Goal: Task Accomplishment & Management: Use online tool/utility

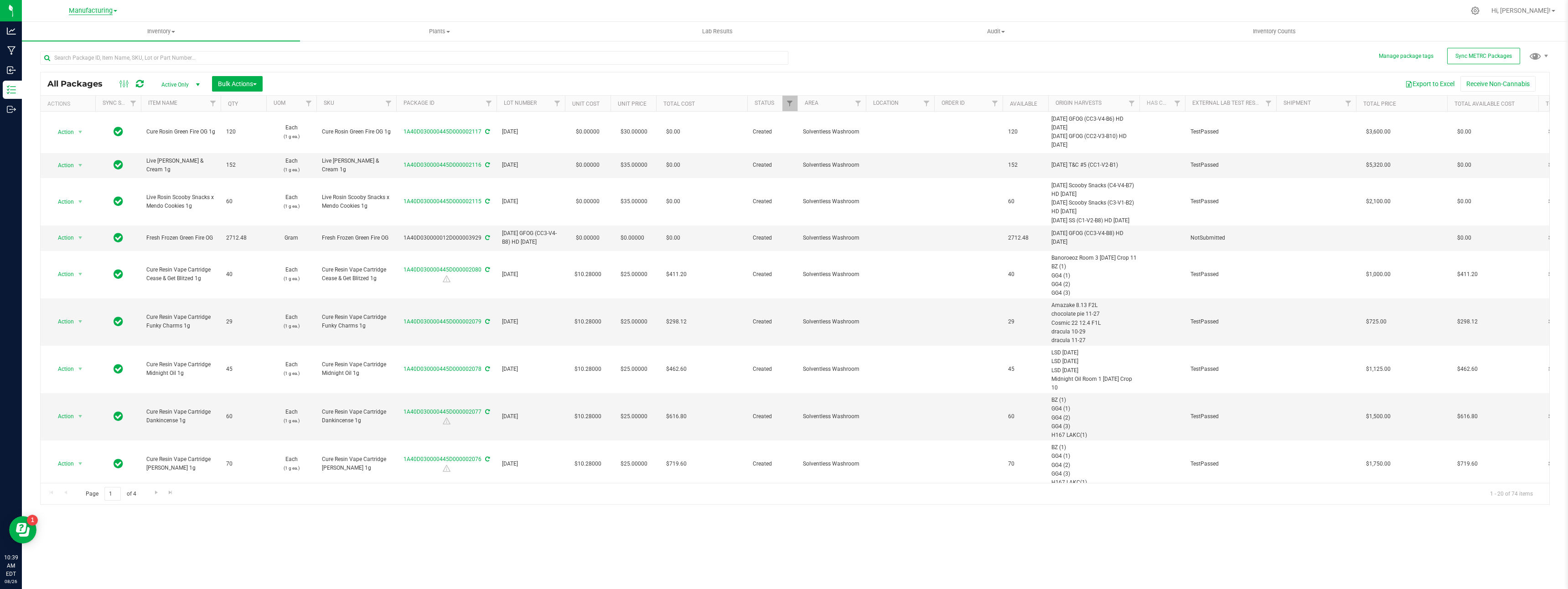
click at [104, 13] on span "Manufacturing" at bounding box center [90, 11] width 44 height 8
click at [96, 33] on link "Cultivation" at bounding box center [93, 32] width 133 height 12
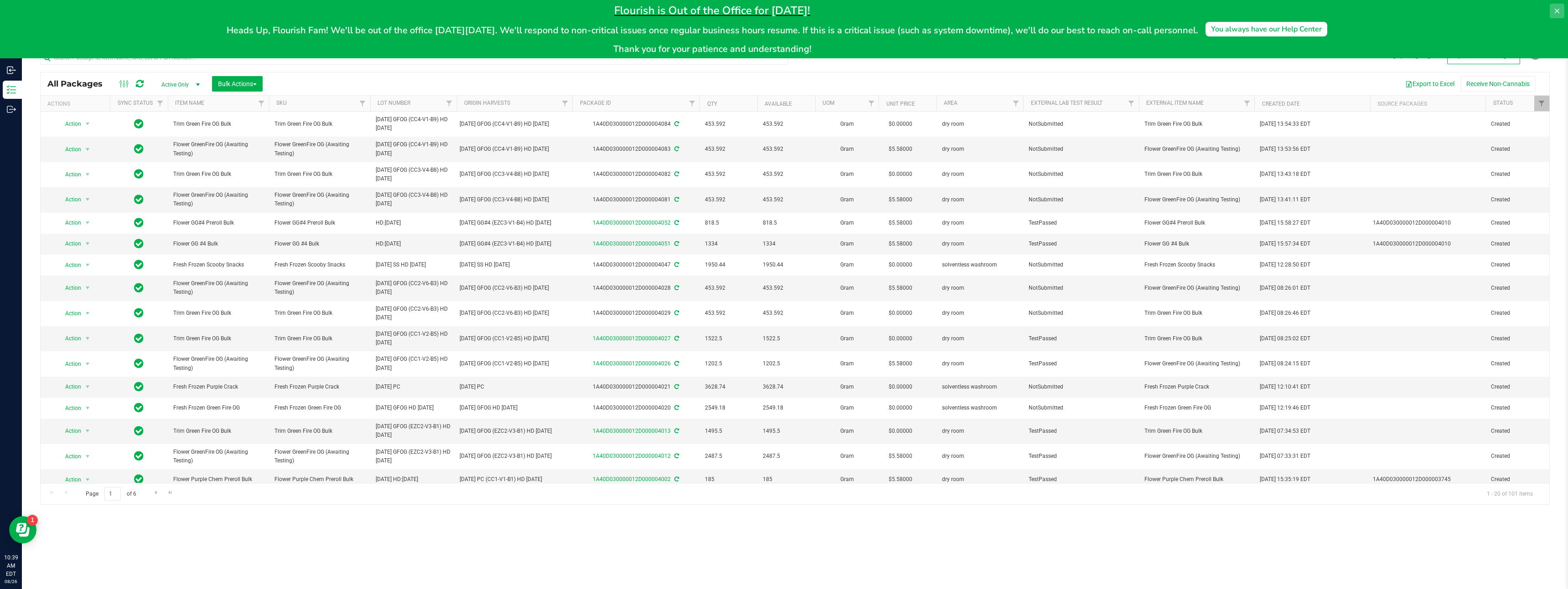
click at [1556, 14] on icon at bounding box center [1556, 10] width 7 height 7
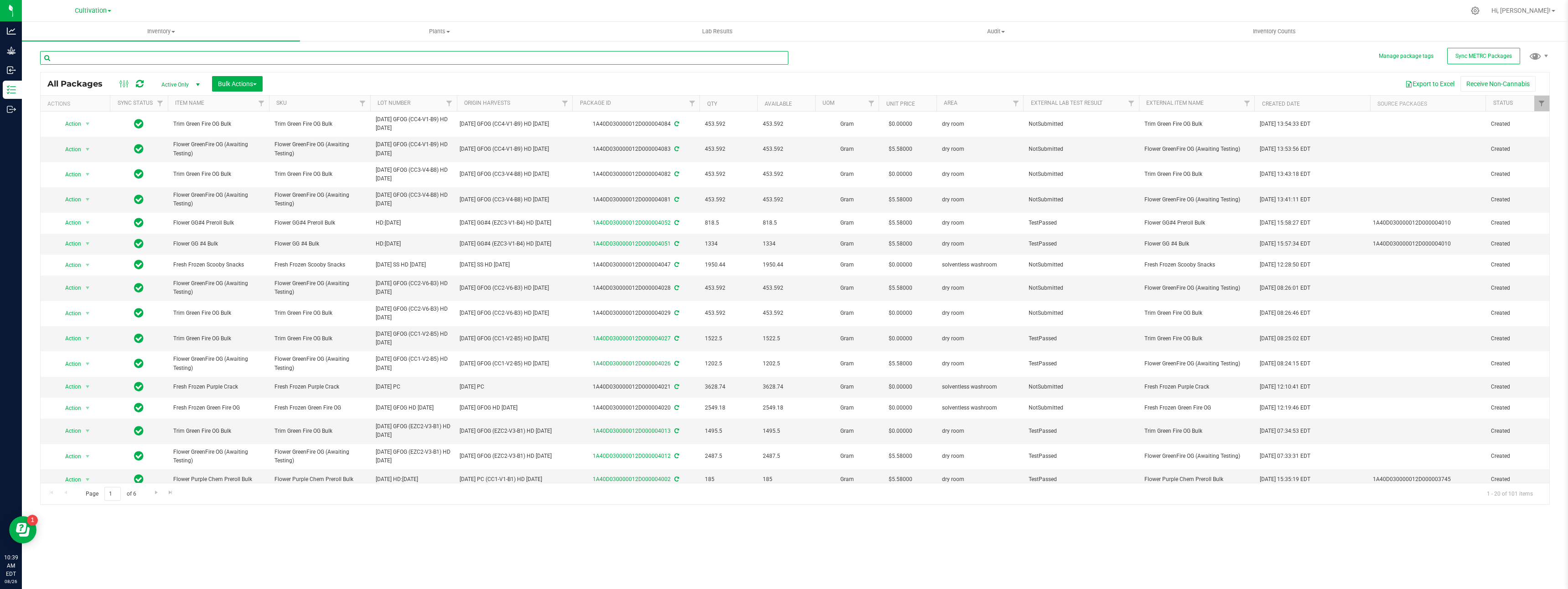
click at [190, 54] on input "text" at bounding box center [414, 58] width 748 height 13
type input "green"
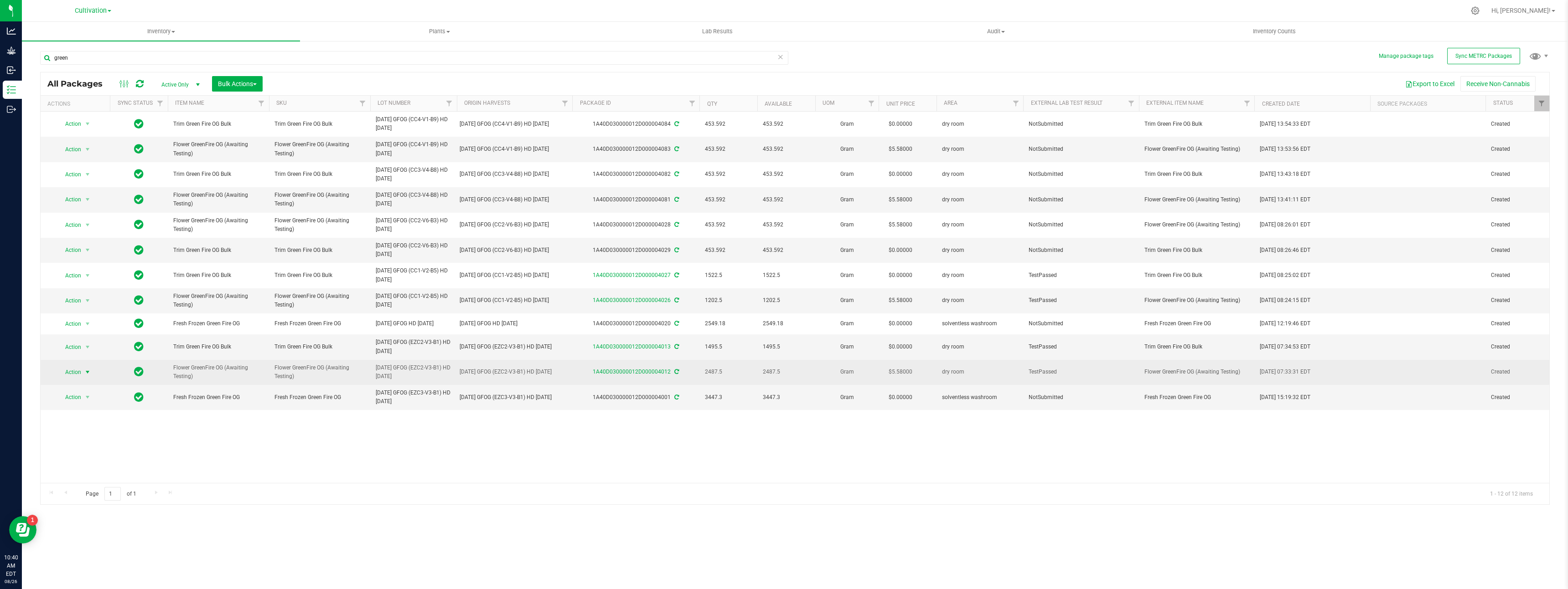
click at [69, 376] on span "Action" at bounding box center [69, 373] width 24 height 13
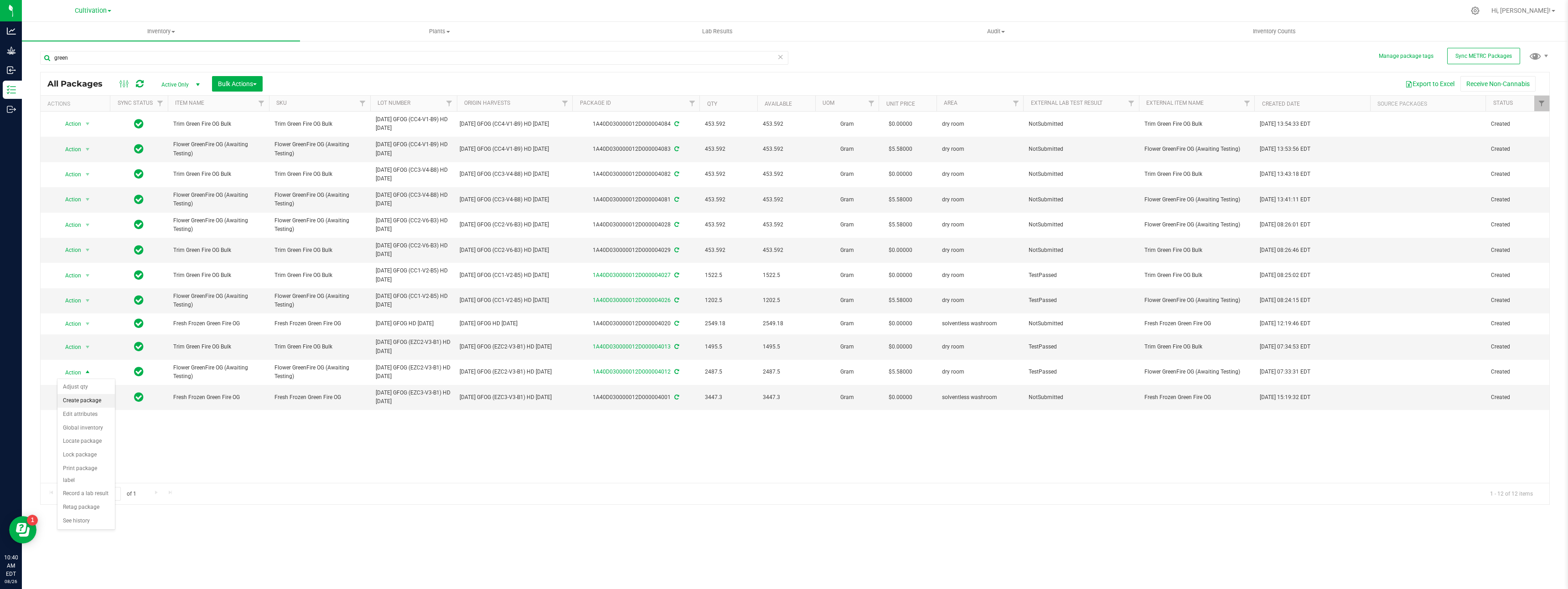
click at [93, 401] on li "Create package" at bounding box center [86, 401] width 58 height 13
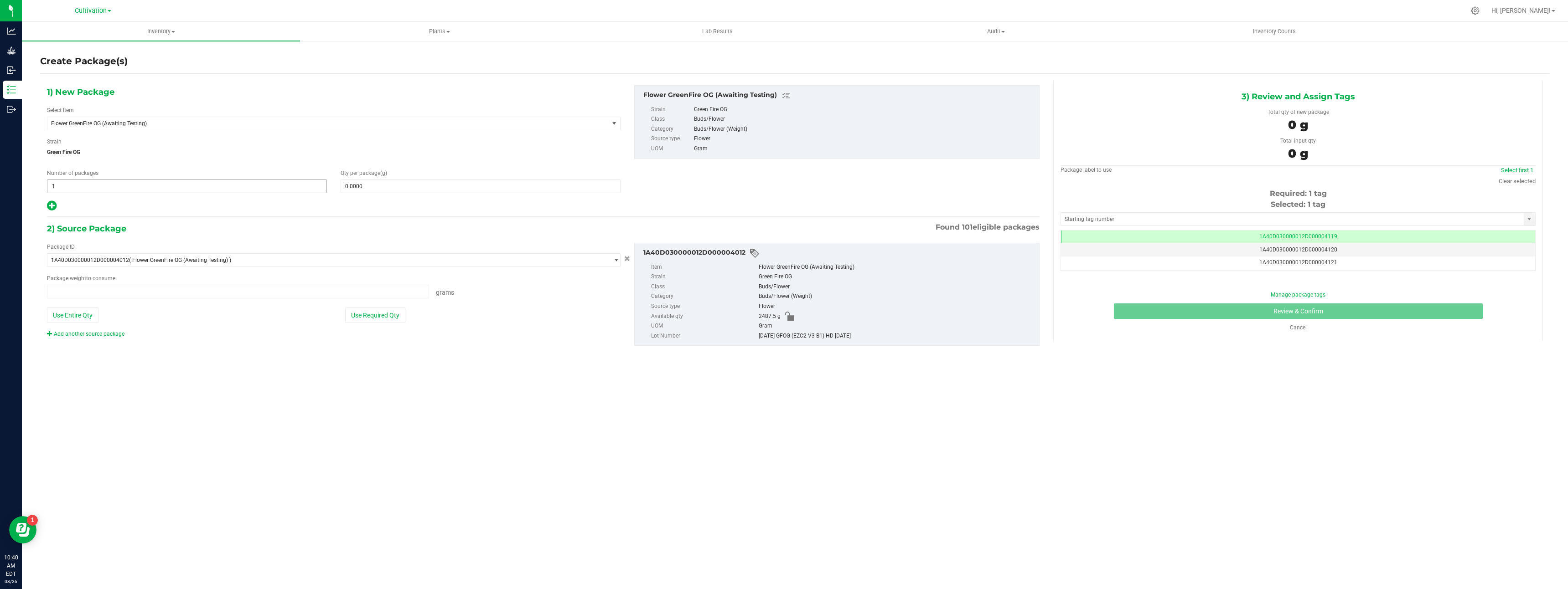
type input "0.0000 g"
click at [191, 124] on span "Flower GreenFire OG (Awaiting Testing)" at bounding box center [317, 124] width 532 height 6
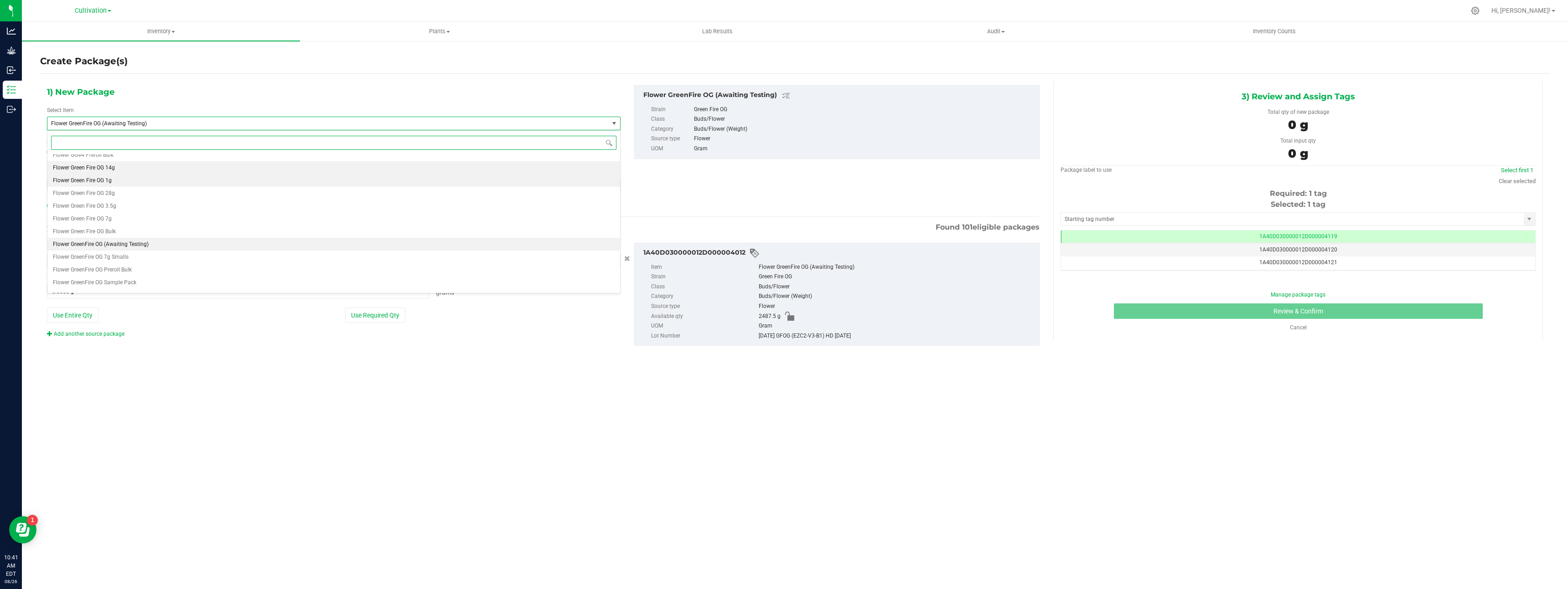
scroll to position [2553, 0]
click at [188, 261] on li "Flower GreenFire OG Preroll Bulk" at bounding box center [334, 262] width 573 height 13
type input "0.0000"
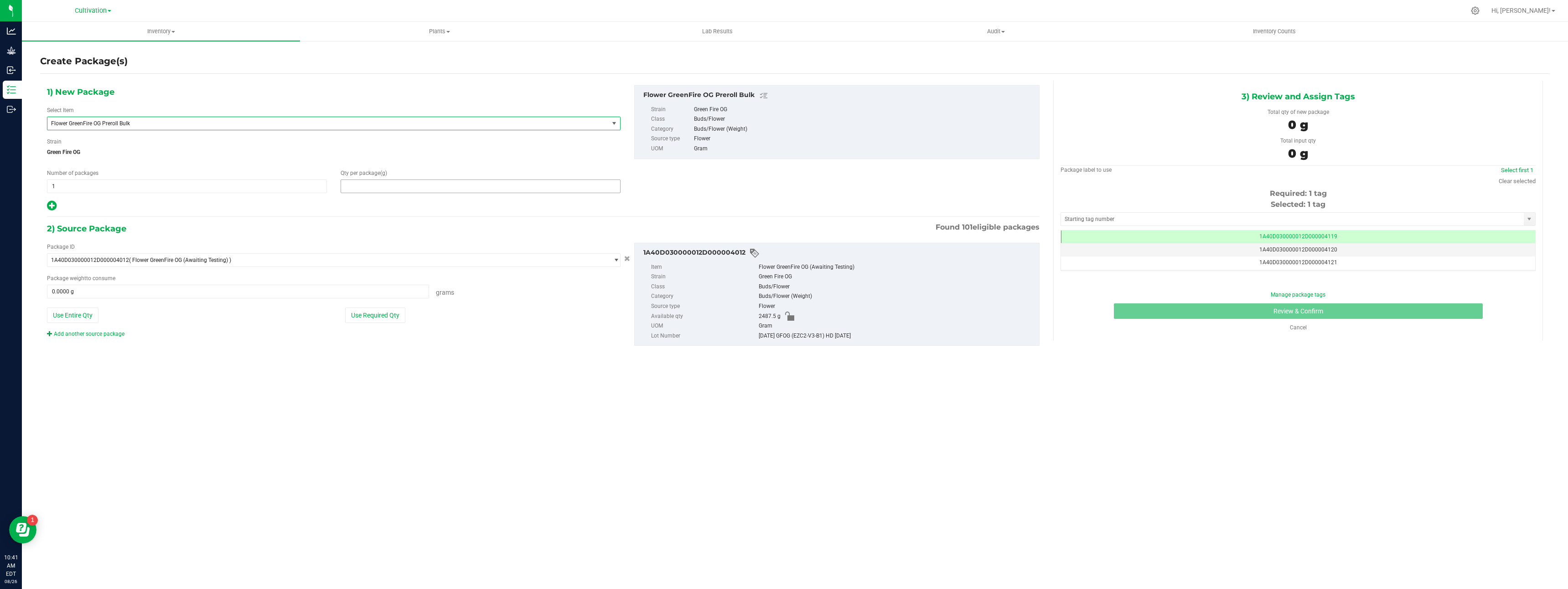
click at [416, 188] on span at bounding box center [480, 186] width 280 height 13
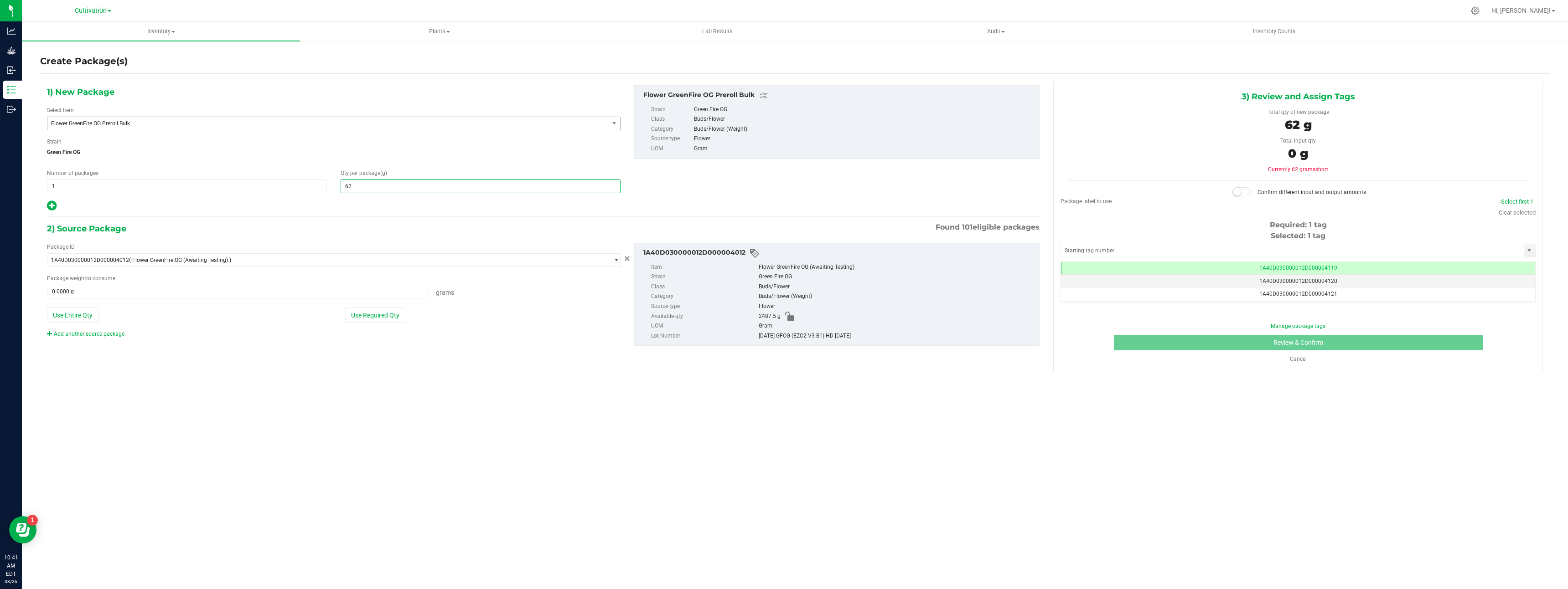
type input "627"
type input "627.0000"
drag, startPoint x: 368, startPoint y: 322, endPoint x: 468, endPoint y: 317, distance: 100.1
click at [368, 322] on button "Use Required Qty" at bounding box center [375, 315] width 60 height 15
type input "627.0000 g"
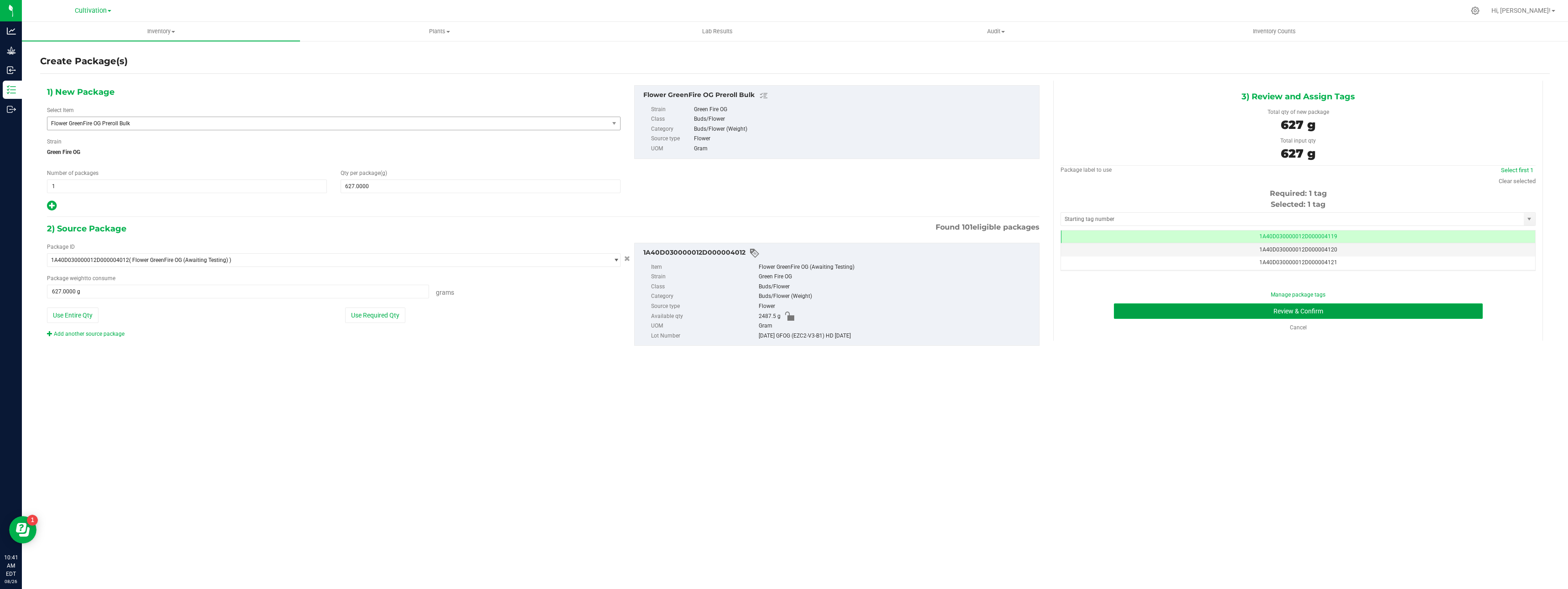
click at [1156, 317] on button "Review & Confirm" at bounding box center [1298, 311] width 369 height 15
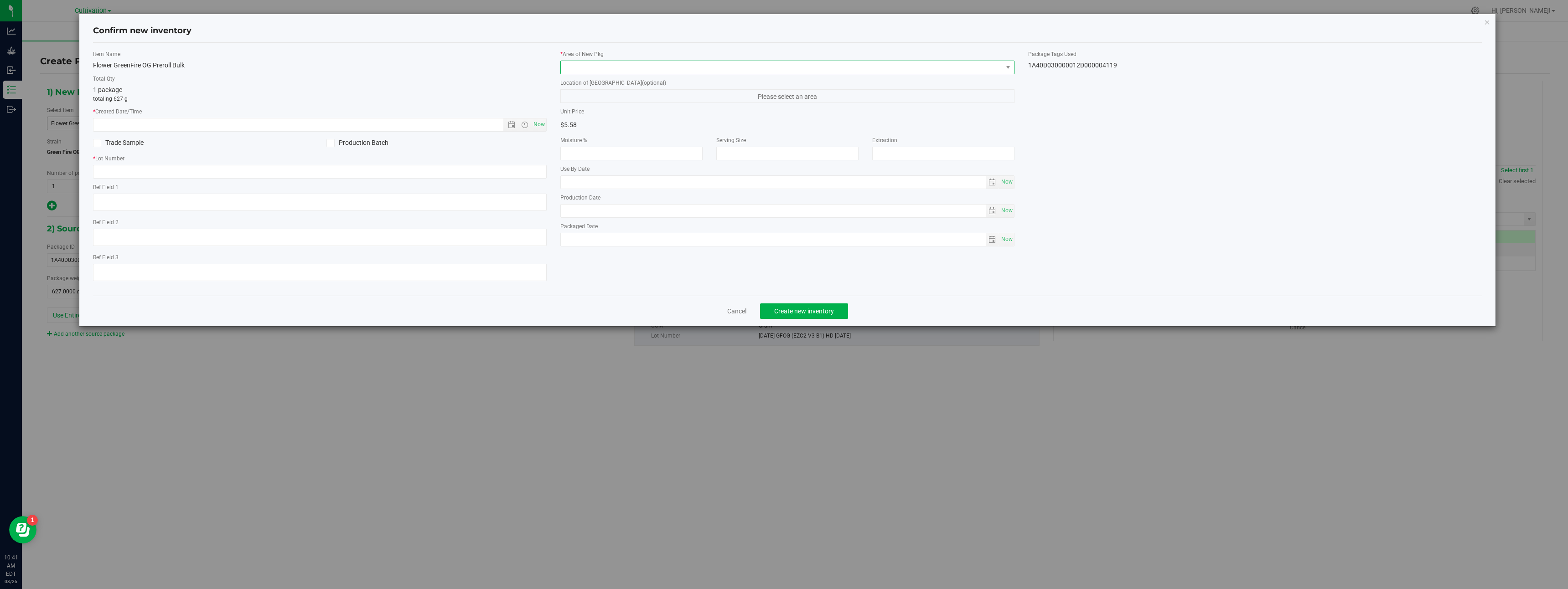
click at [659, 63] on span at bounding box center [782, 67] width 442 height 13
click at [585, 134] on li "dry room" at bounding box center [788, 131] width 453 height 13
drag, startPoint x: 540, startPoint y: 126, endPoint x: 535, endPoint y: 154, distance: 28.4
click at [540, 129] on span "Now" at bounding box center [539, 124] width 15 height 13
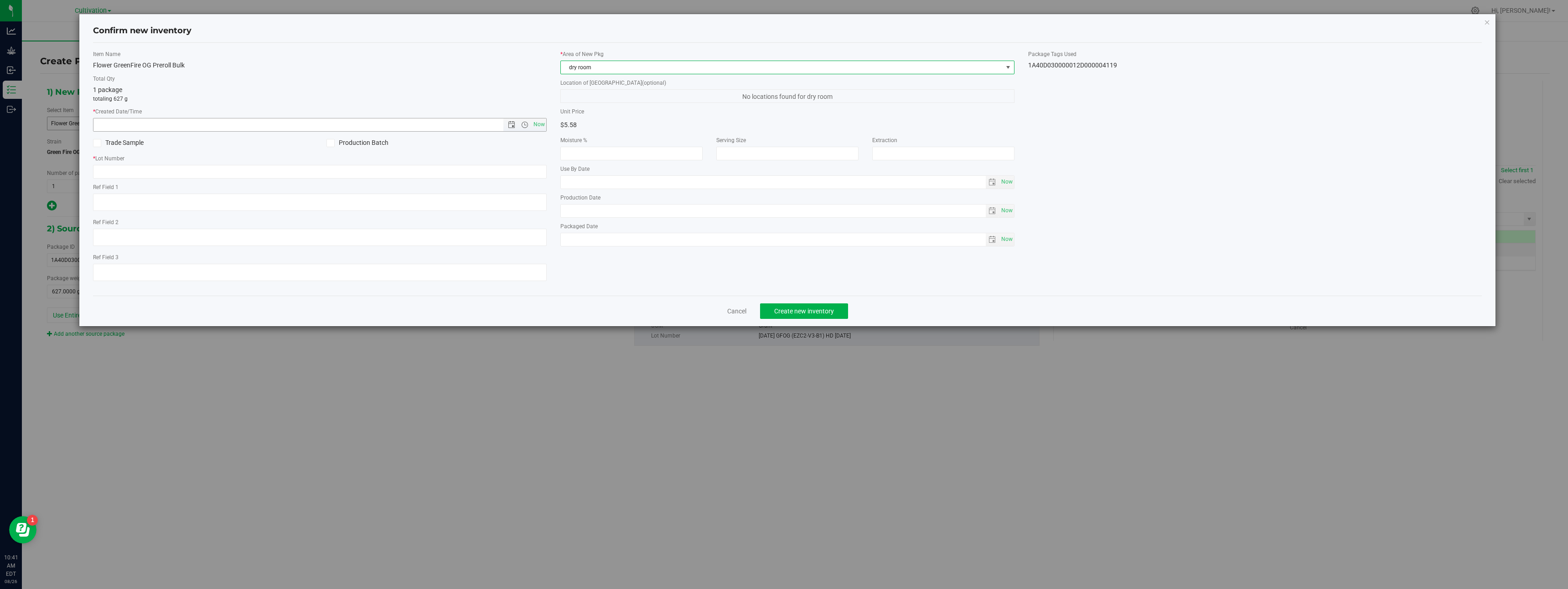
type input "[DATE] 10:41 AM"
click at [539, 172] on input "text" at bounding box center [320, 172] width 454 height 13
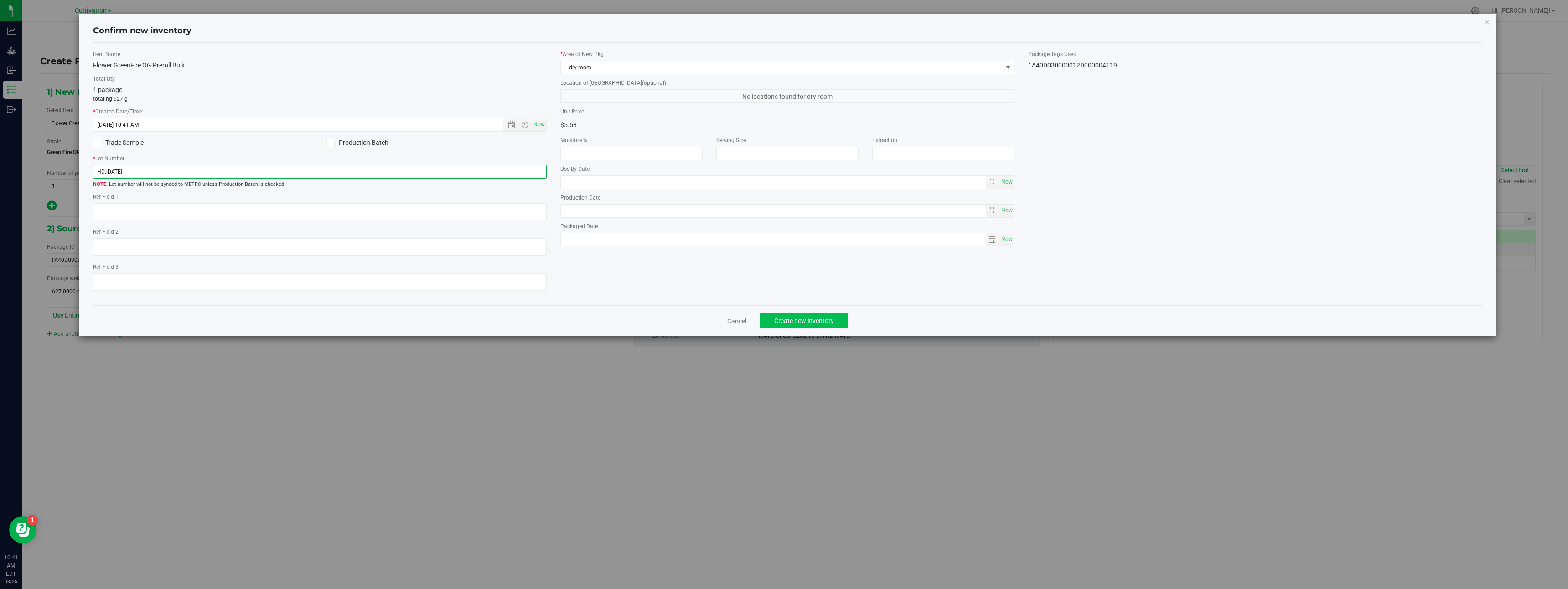
type input "HD:[DATE]"
click at [814, 320] on span "Create new inventory" at bounding box center [804, 320] width 60 height 7
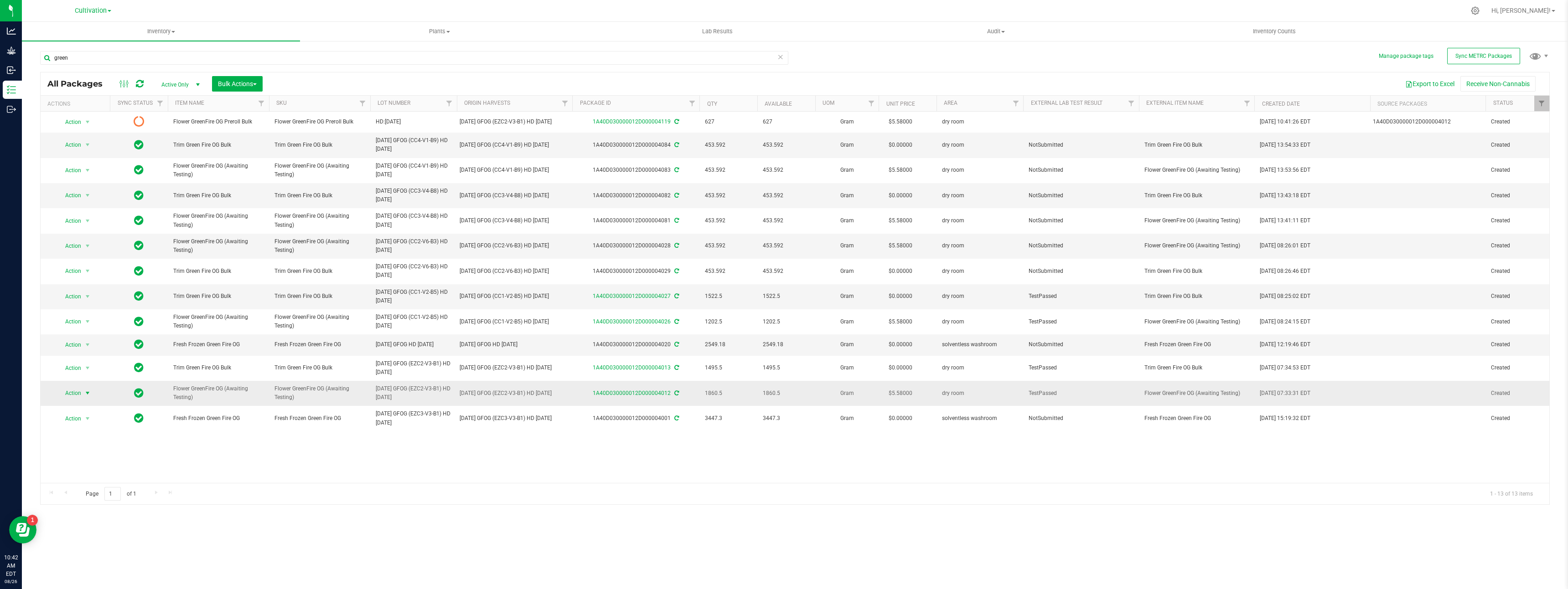
click at [82, 395] on span "select" at bounding box center [88, 393] width 12 height 13
click at [83, 421] on li "Create package" at bounding box center [86, 421] width 58 height 13
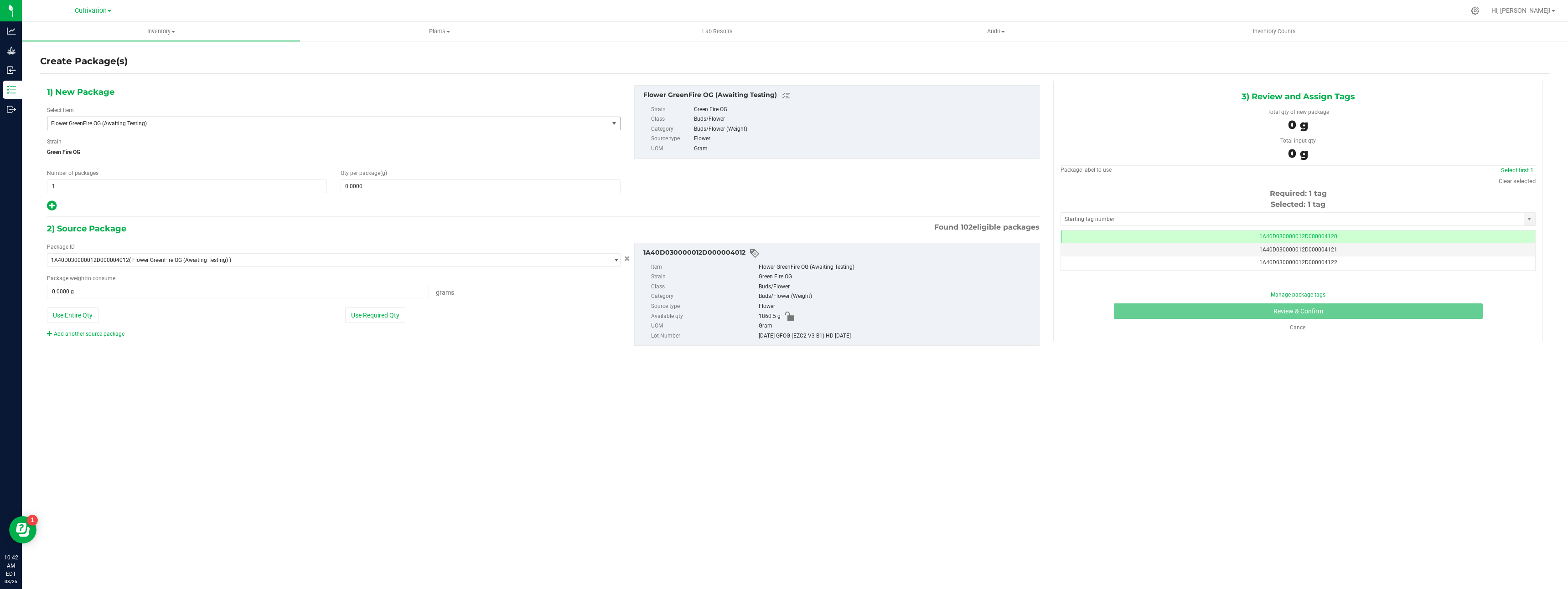
scroll to position [0, -1]
click at [245, 124] on span "Flower GreenFire OG (Awaiting Testing)" at bounding box center [317, 124] width 532 height 6
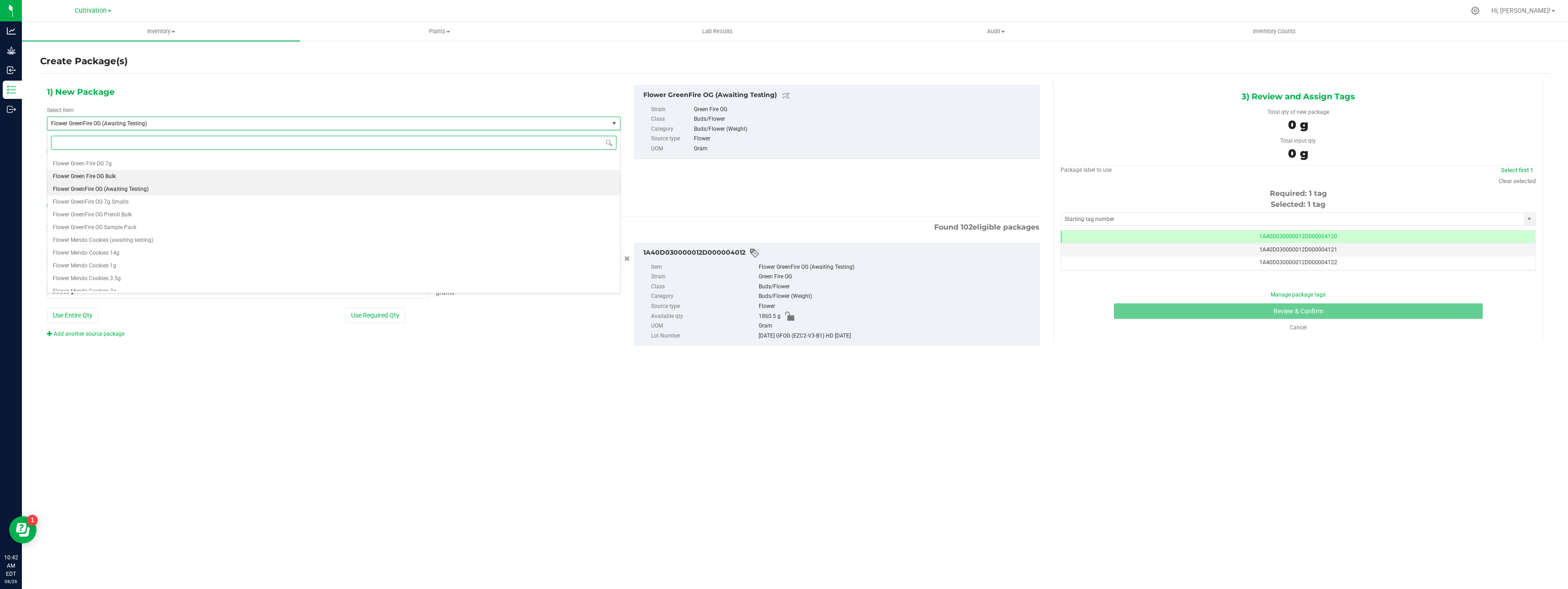
click at [145, 176] on li "Flower Green Fire OG Bulk" at bounding box center [334, 177] width 573 height 13
type input "0.0000"
click at [402, 186] on span at bounding box center [480, 186] width 280 height 13
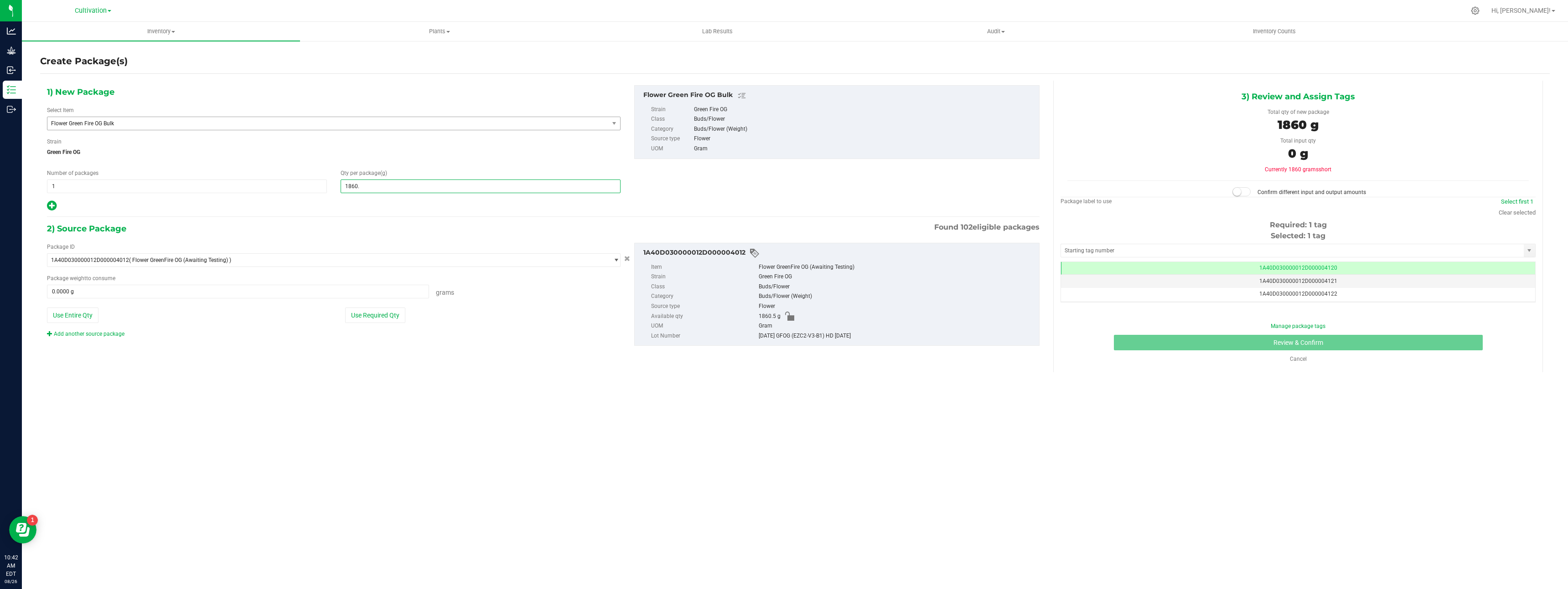
type input "1860.5"
type input "1,860.5000"
drag, startPoint x: 350, startPoint y: 317, endPoint x: 362, endPoint y: 319, distance: 12.2
click at [350, 317] on button "Use Required Qty" at bounding box center [375, 315] width 60 height 15
type input "1860.5000 g"
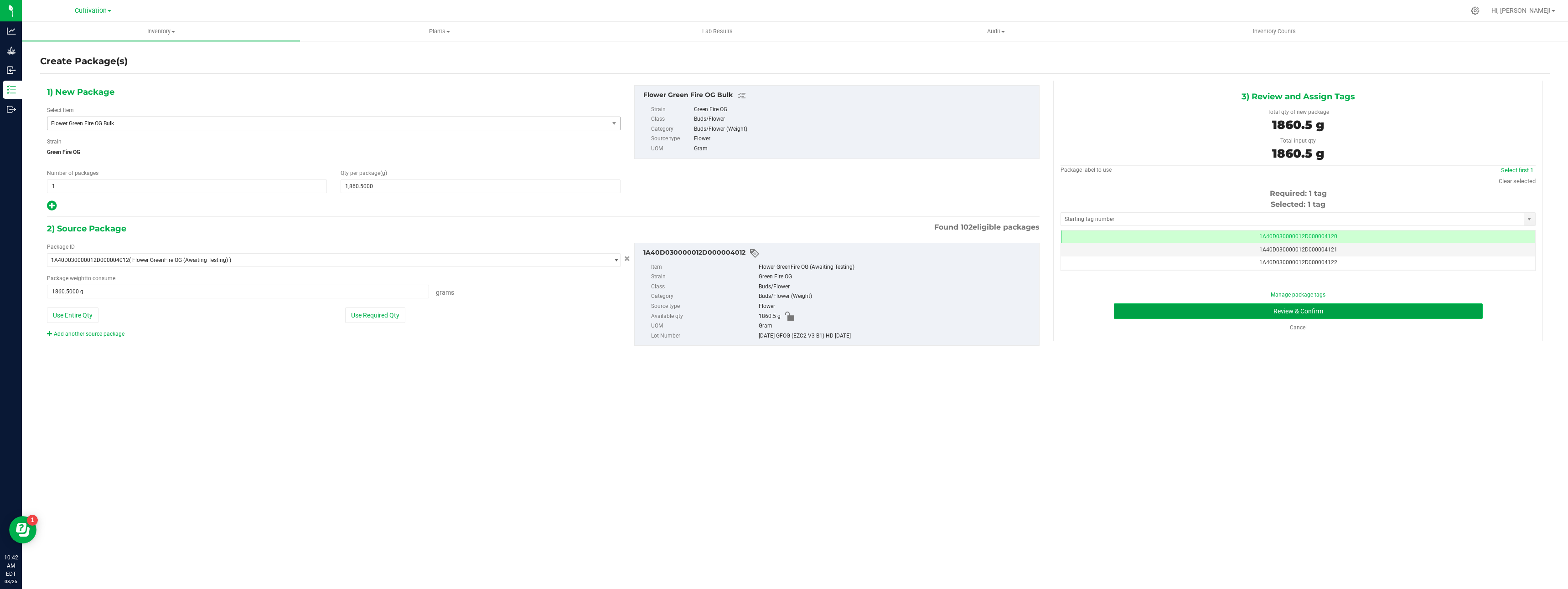
click at [1165, 316] on button "Review & Confirm" at bounding box center [1298, 311] width 369 height 15
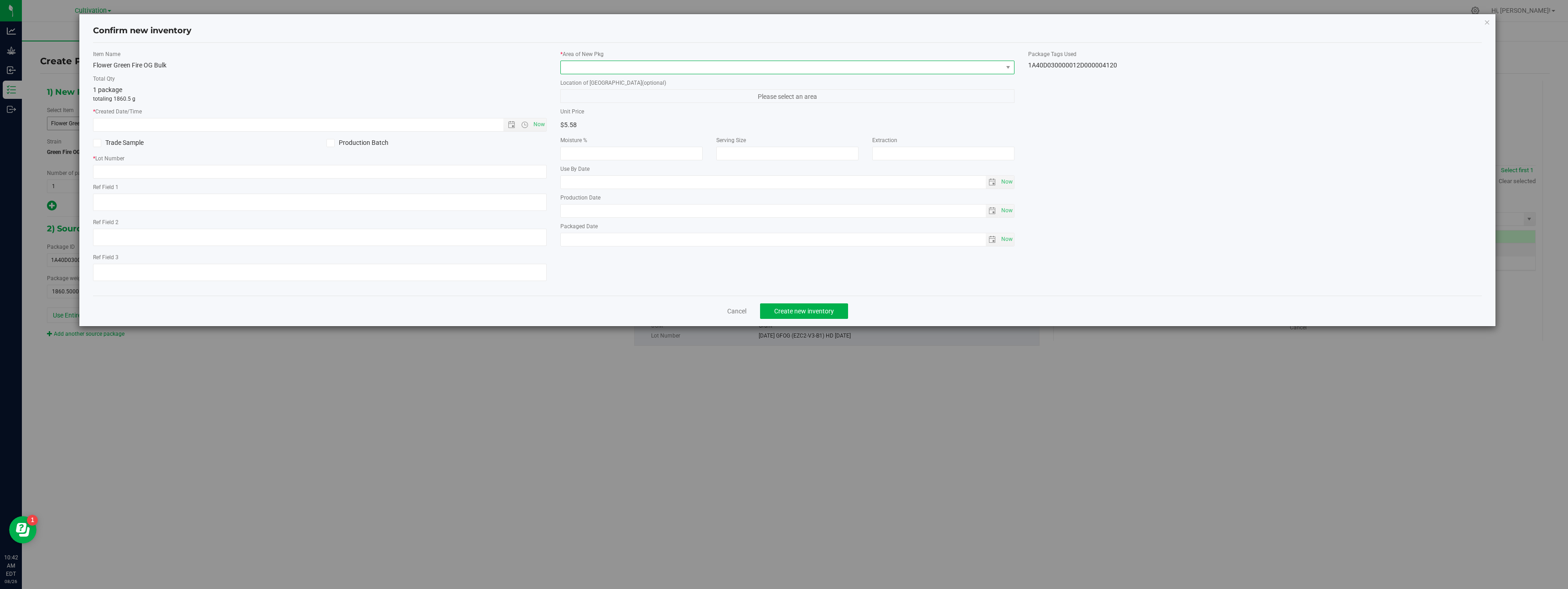
click at [585, 65] on span at bounding box center [782, 67] width 442 height 13
click at [598, 128] on li "dry room" at bounding box center [788, 131] width 453 height 13
click at [538, 125] on span "Now" at bounding box center [539, 124] width 15 height 13
type input "[DATE] 10:42 AM"
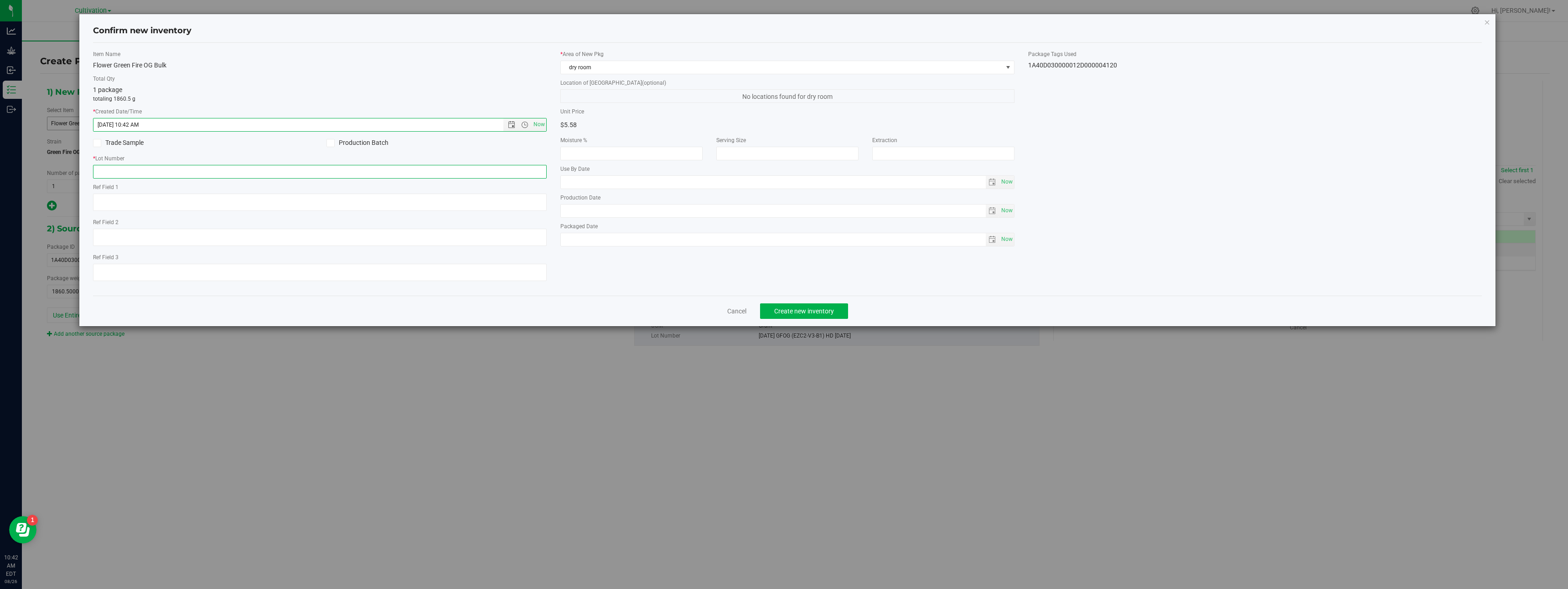
click at [541, 174] on input "text" at bounding box center [320, 172] width 454 height 13
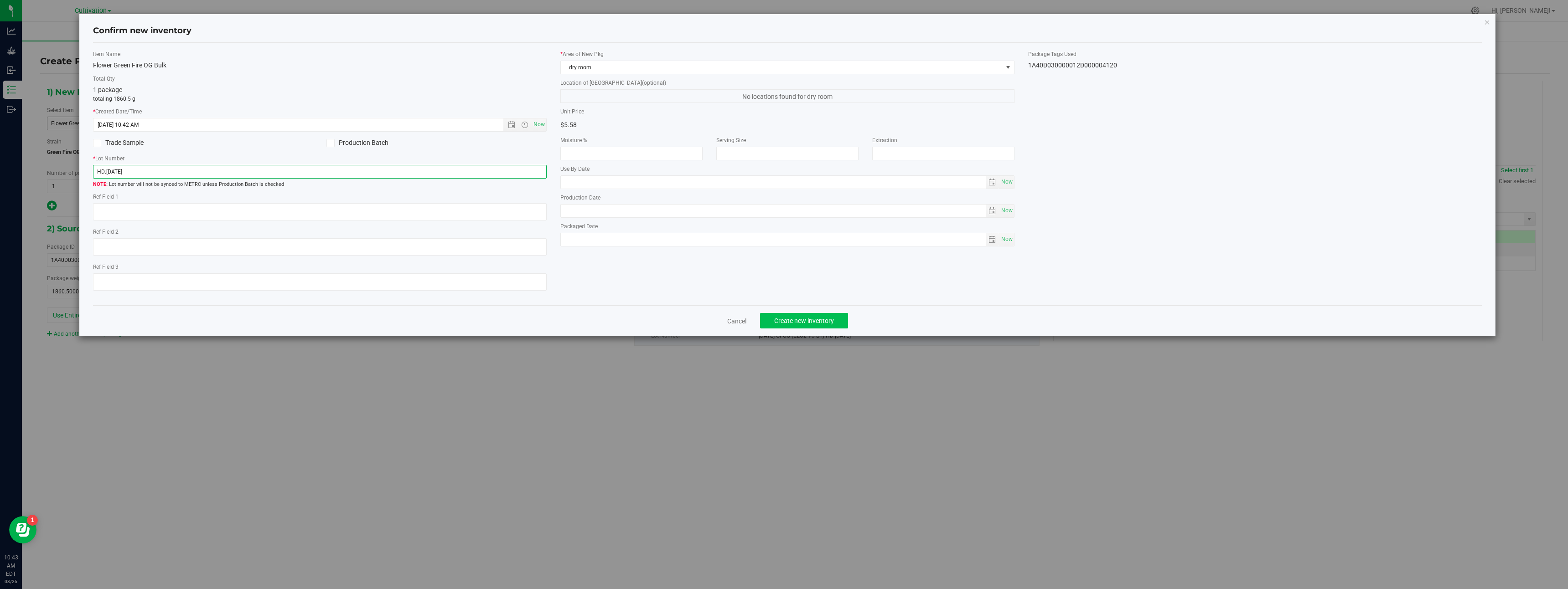
type input "HD:[DATE]"
click at [786, 323] on span "Create new inventory" at bounding box center [804, 320] width 60 height 7
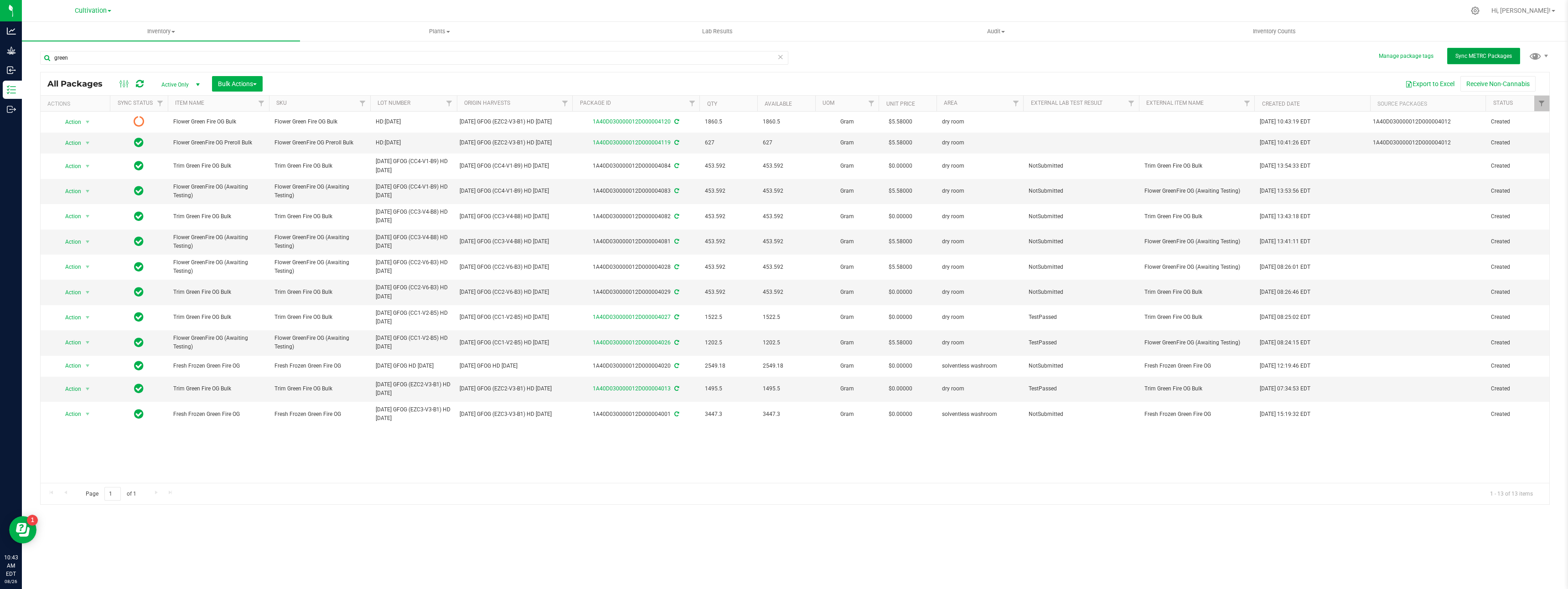
click at [1455, 58] on span "Sync METRC Packages" at bounding box center [1483, 56] width 56 height 6
click at [70, 344] on span "Action" at bounding box center [69, 343] width 24 height 13
click at [81, 370] on li "Create package" at bounding box center [86, 371] width 58 height 13
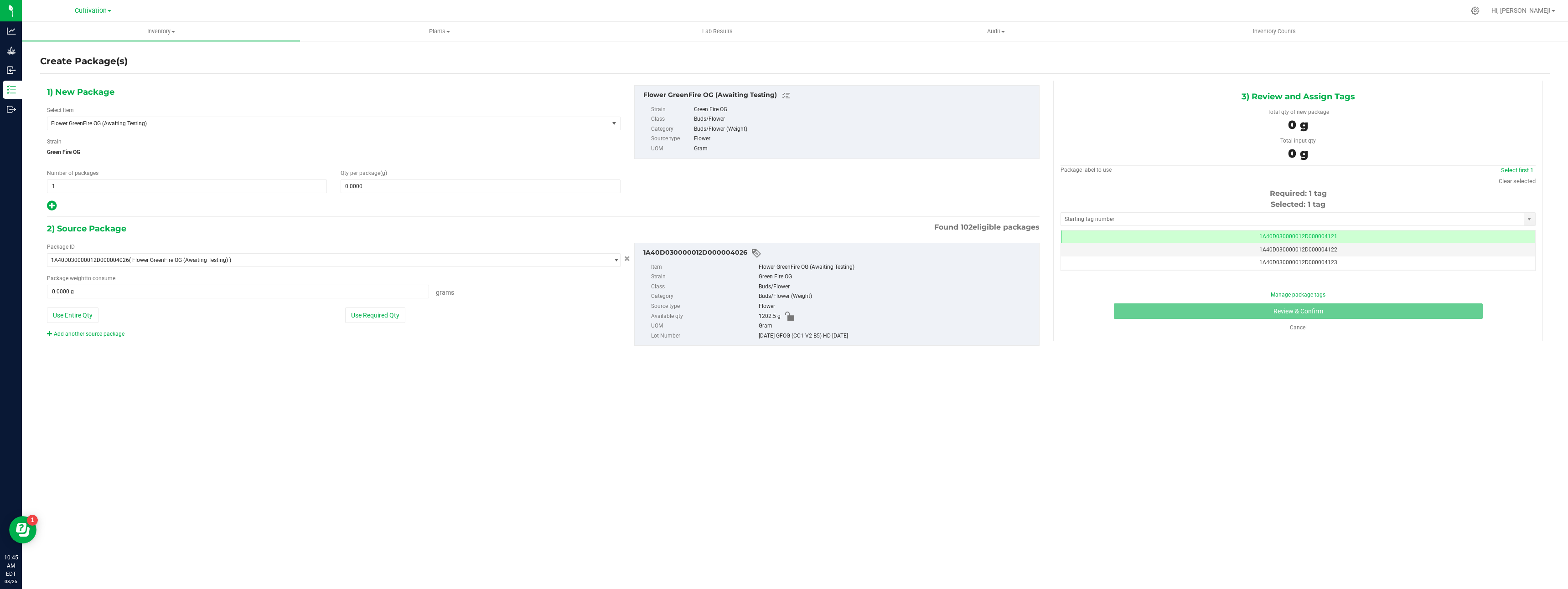
scroll to position [0, -1]
click at [186, 123] on span "Flower GreenFire OG (Awaiting Testing)" at bounding box center [317, 124] width 532 height 6
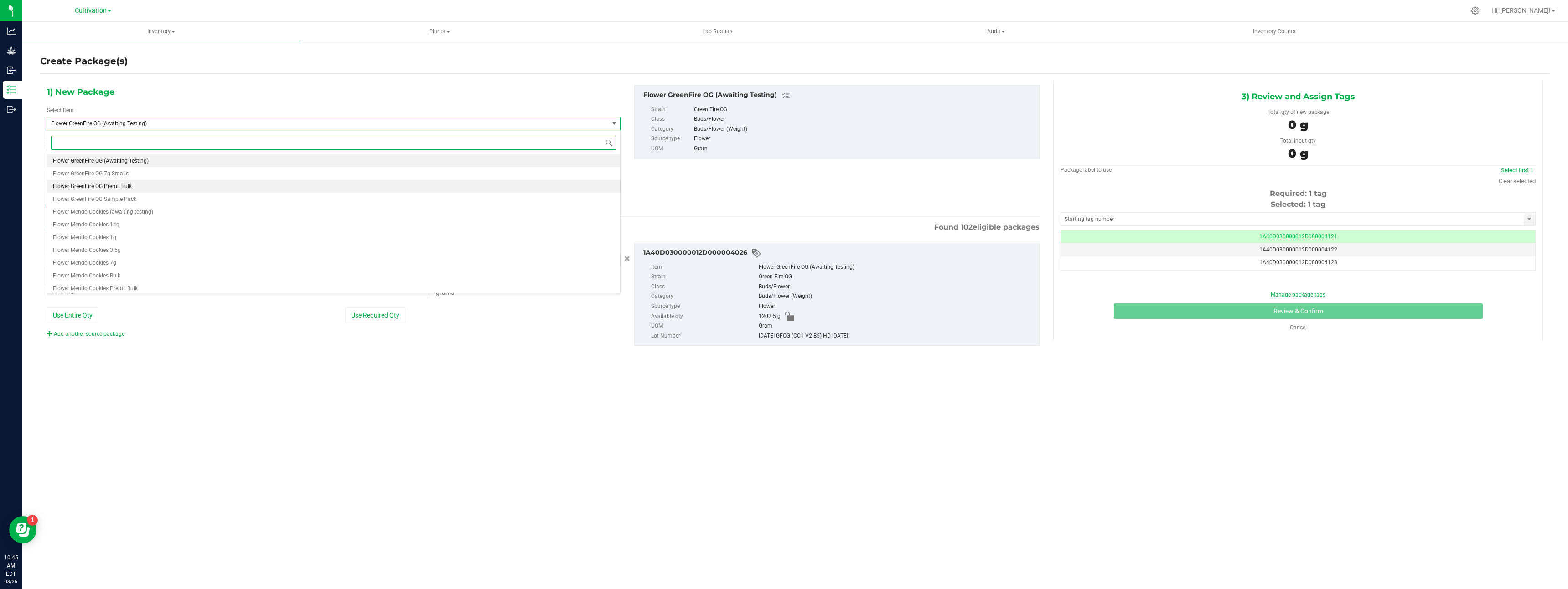
click at [181, 186] on li "Flower GreenFire OG Preroll Bulk" at bounding box center [334, 186] width 573 height 13
type input "0.0000"
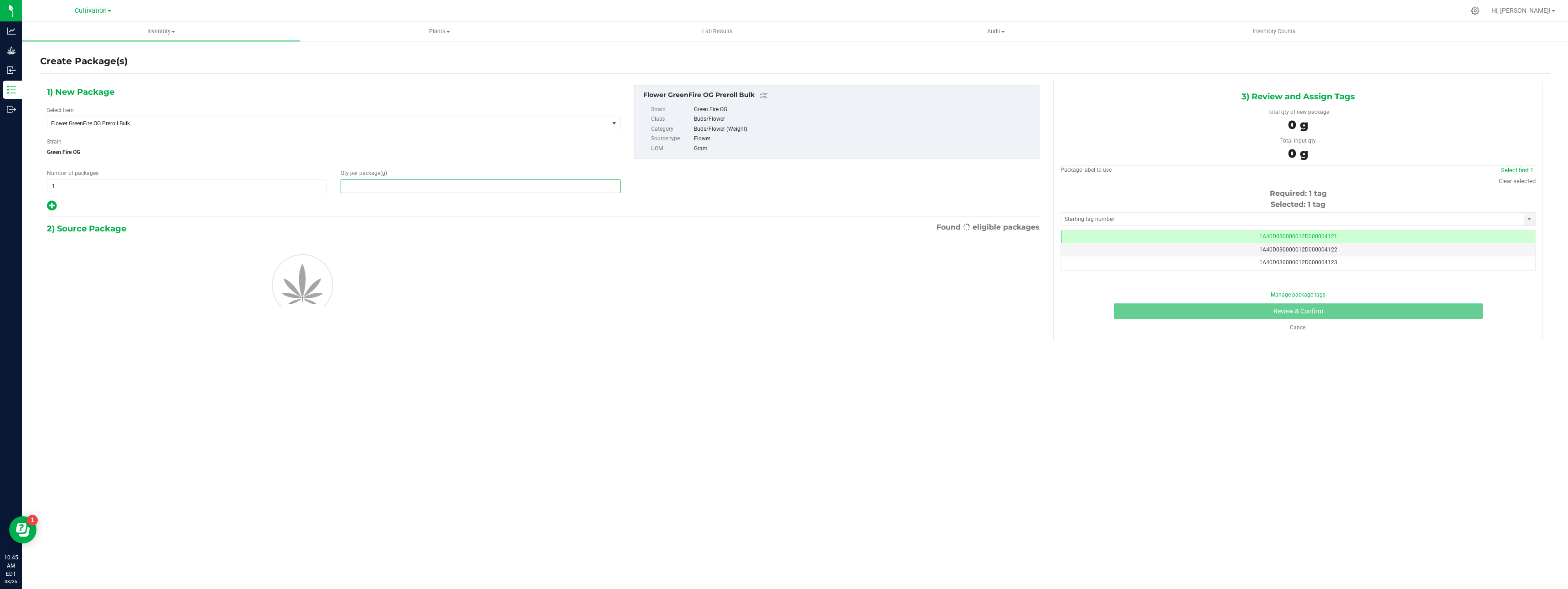
click at [388, 188] on span at bounding box center [480, 186] width 280 height 13
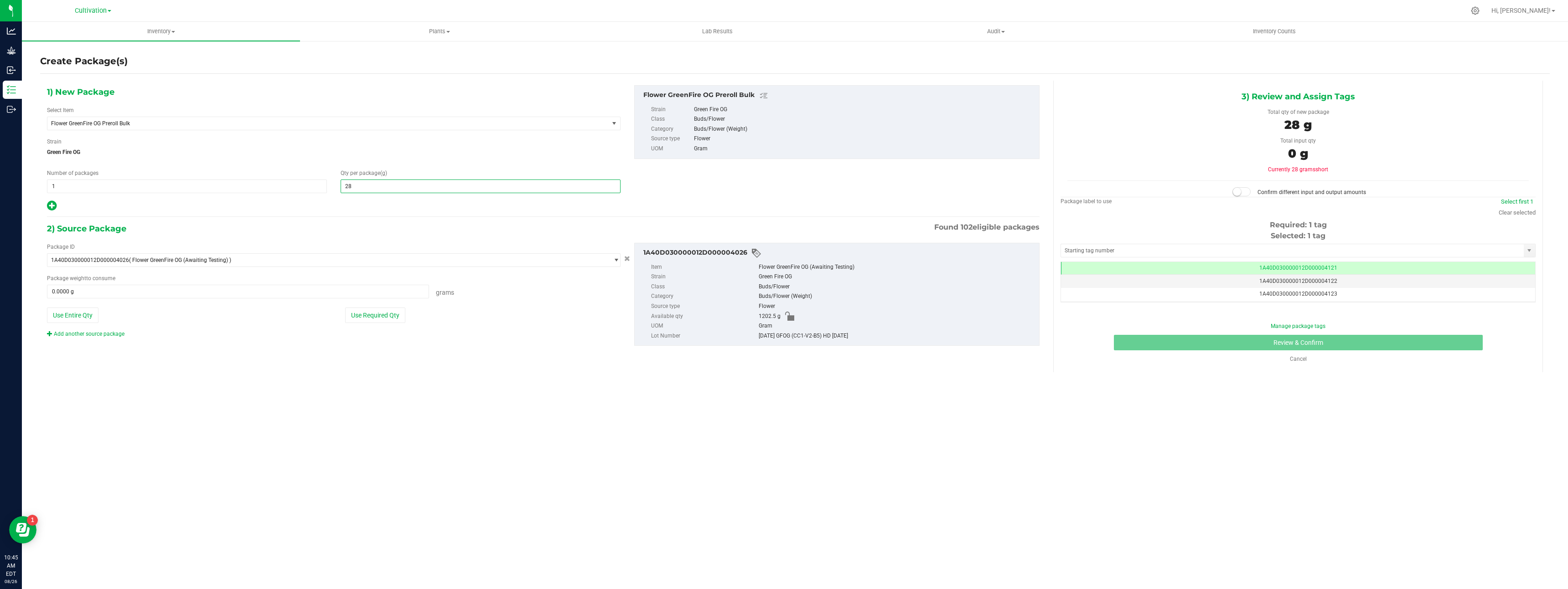
type input "289"
type input "289.0000"
click at [368, 316] on button "Use Required Qty" at bounding box center [375, 315] width 60 height 15
type input "289.0000 g"
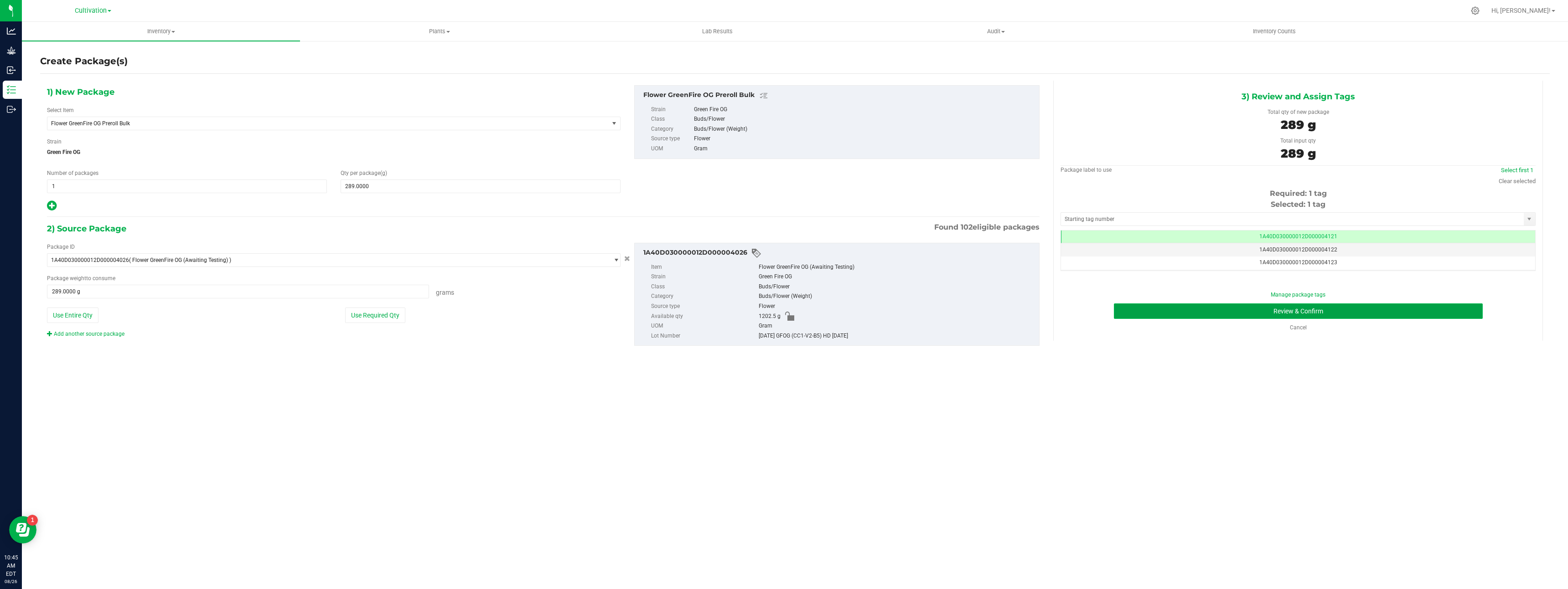
click at [1168, 312] on button "Review & Confirm" at bounding box center [1298, 311] width 369 height 15
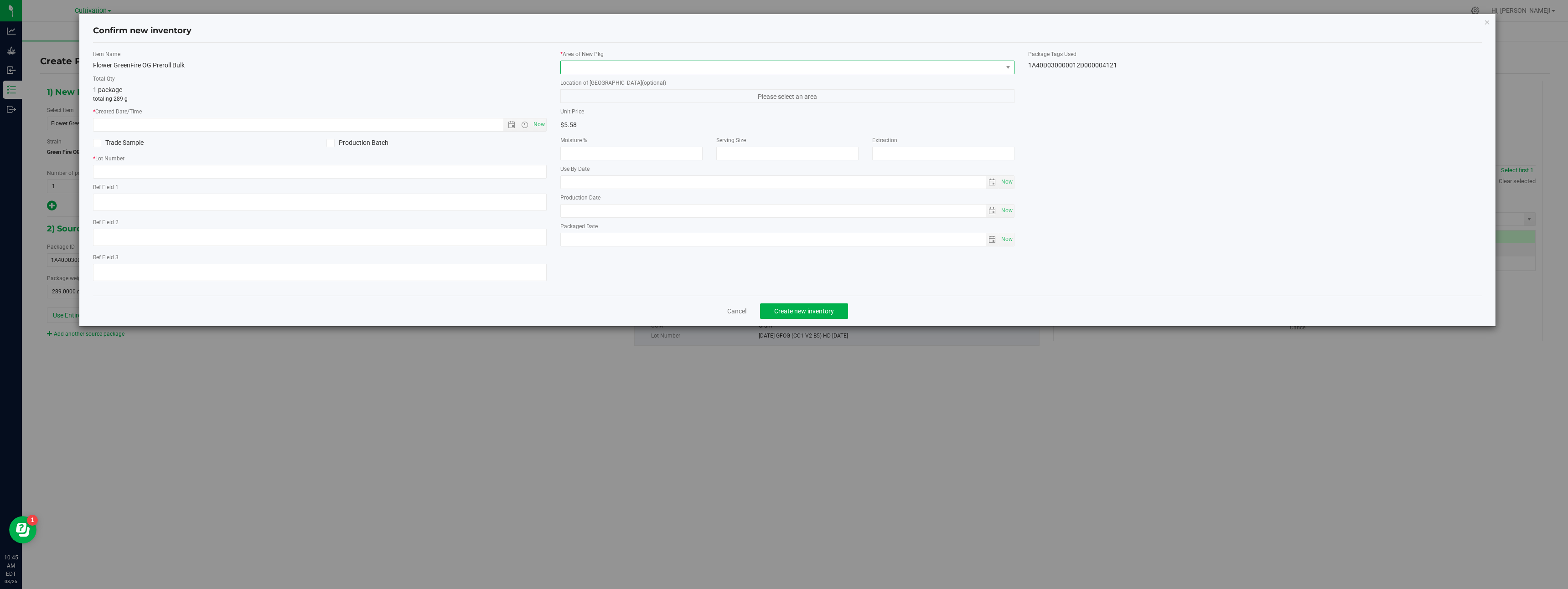
click at [771, 72] on span at bounding box center [782, 67] width 442 height 13
drag, startPoint x: 594, startPoint y: 129, endPoint x: 566, endPoint y: 129, distance: 28.0
click at [591, 130] on li "dry room" at bounding box center [788, 131] width 453 height 13
drag, startPoint x: 541, startPoint y: 125, endPoint x: 535, endPoint y: 136, distance: 12.5
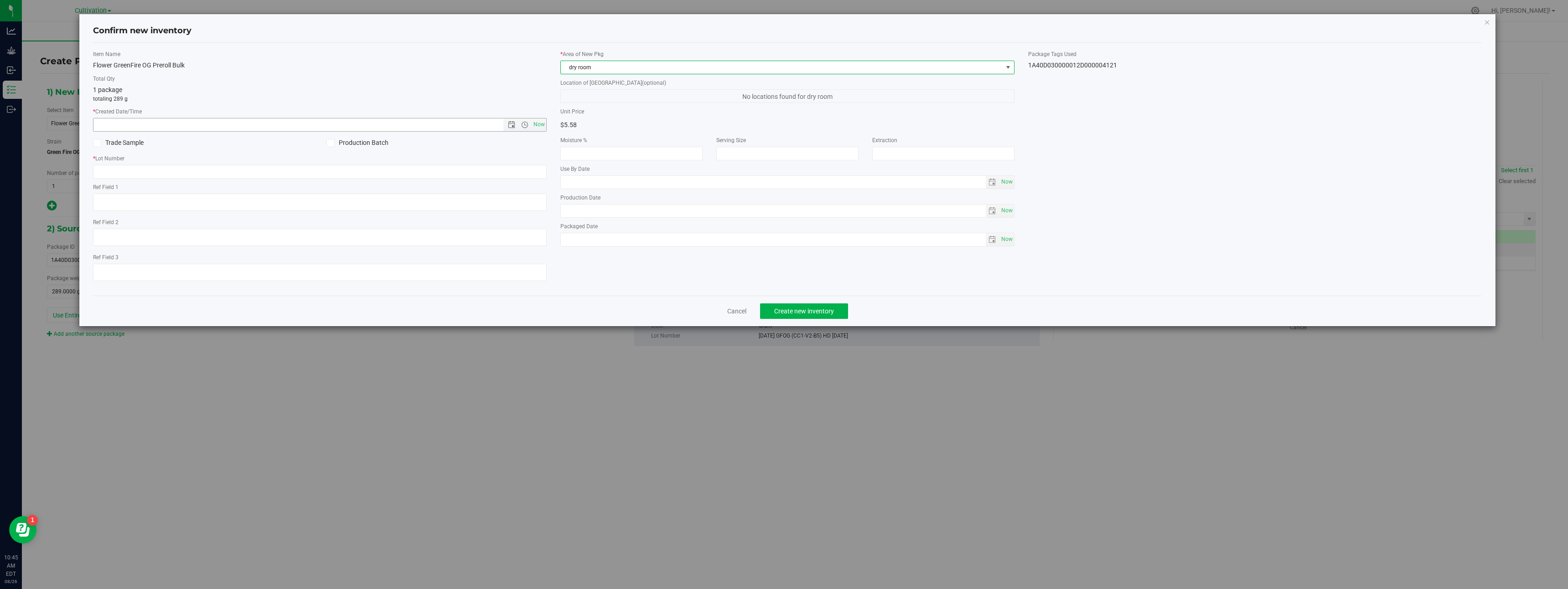
click at [539, 127] on span "Now" at bounding box center [539, 124] width 15 height 13
type input "[DATE] 10:45 AM"
click at [532, 172] on input "text" at bounding box center [320, 172] width 454 height 13
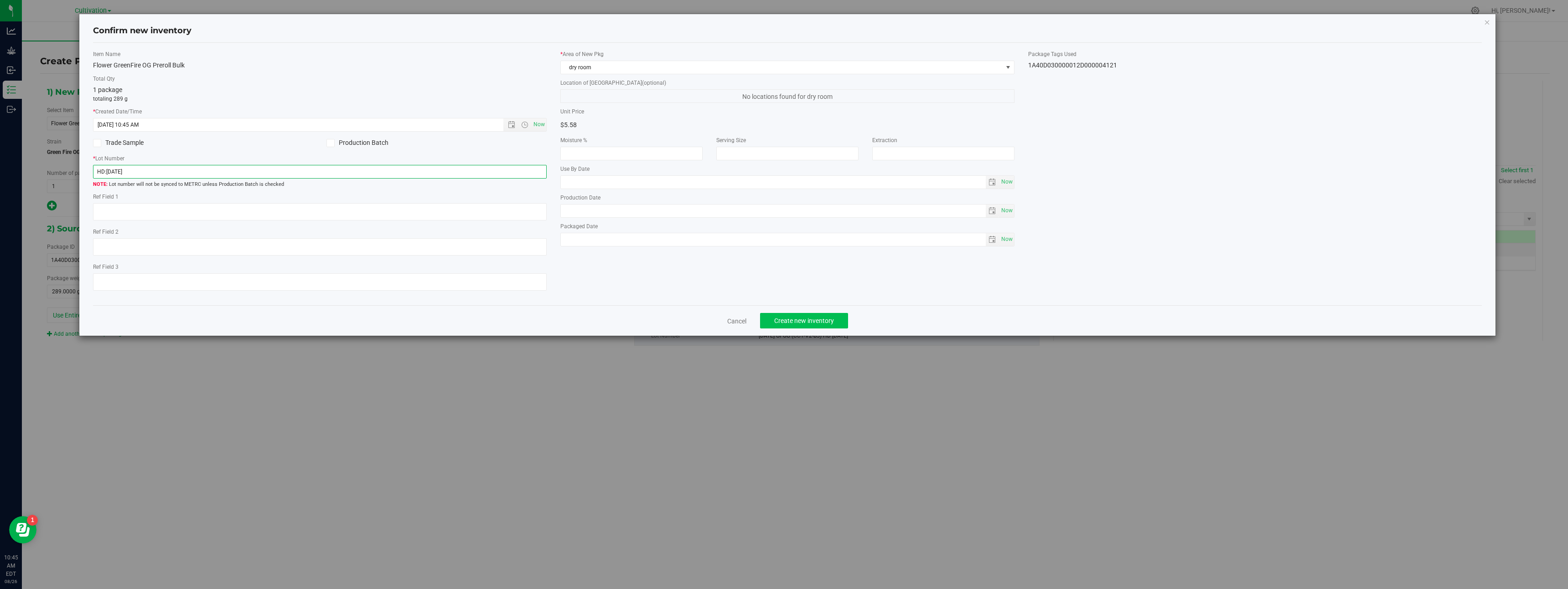
type input "HD:[DATE]"
click at [829, 321] on span "Create new inventory" at bounding box center [804, 320] width 60 height 7
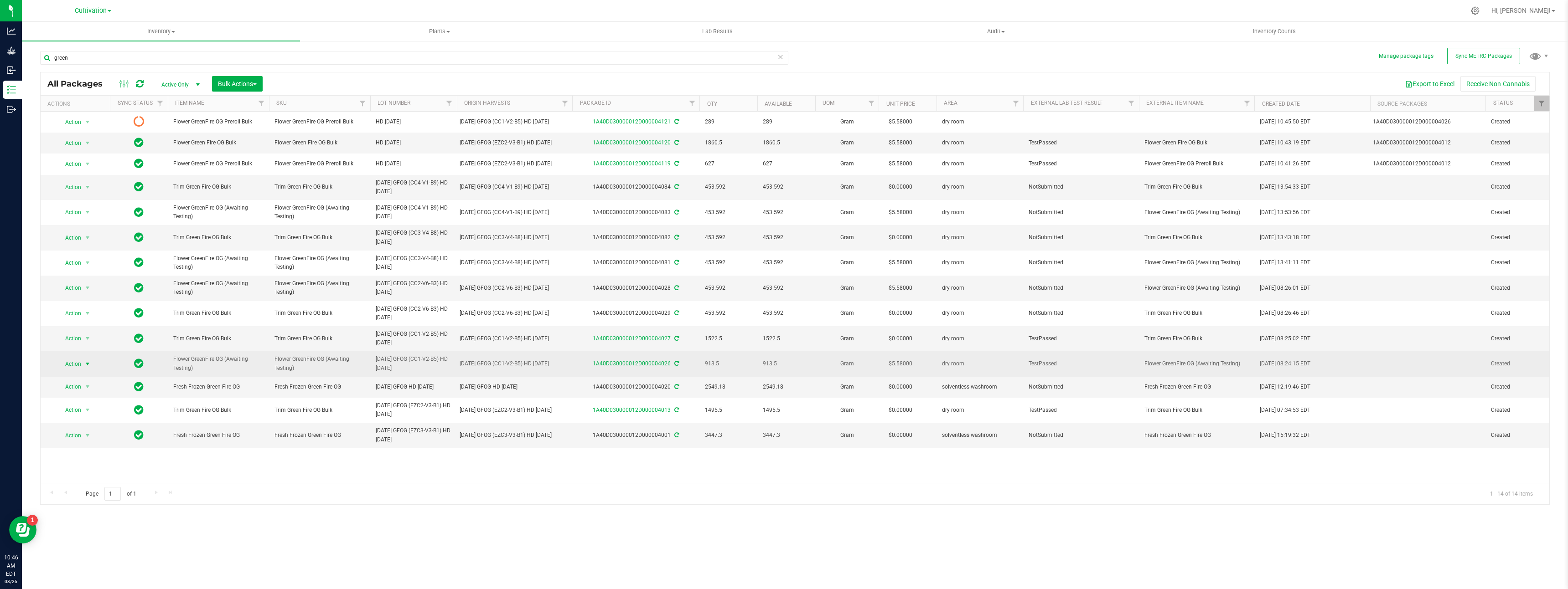
click at [79, 366] on span "Action" at bounding box center [69, 364] width 24 height 13
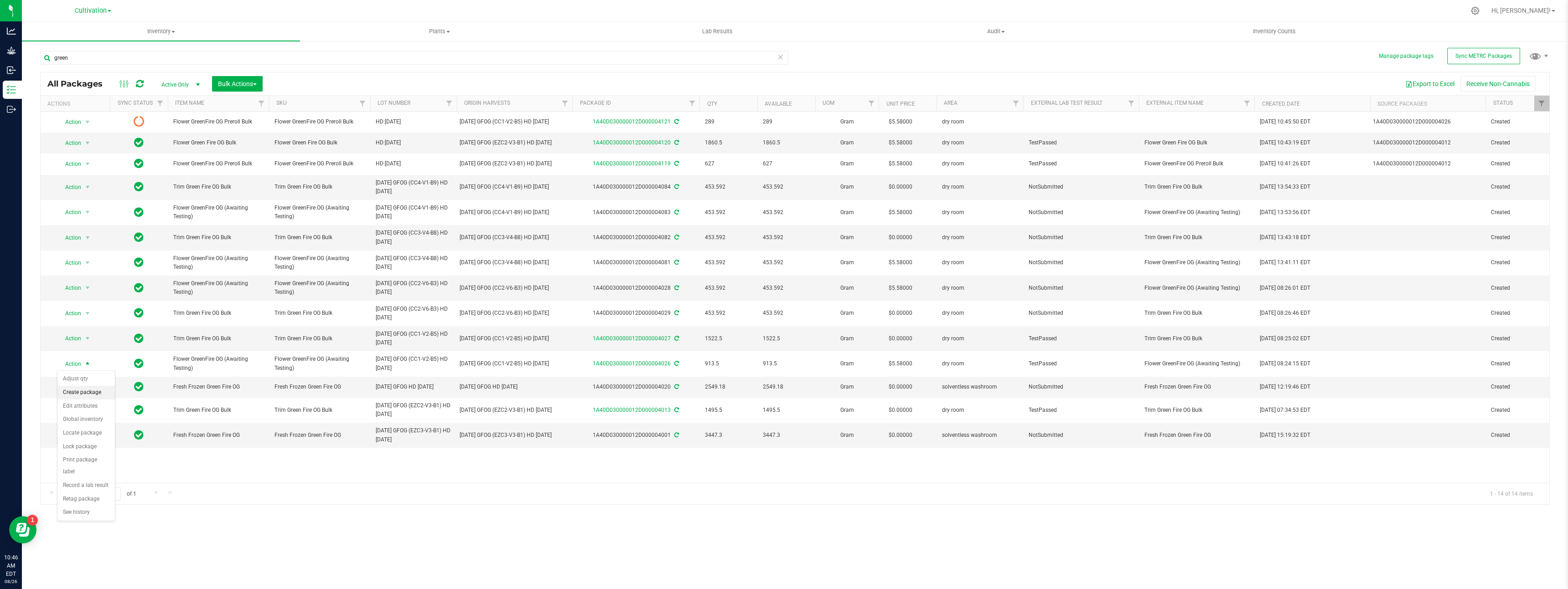
click at [93, 392] on li "Create package" at bounding box center [86, 392] width 58 height 13
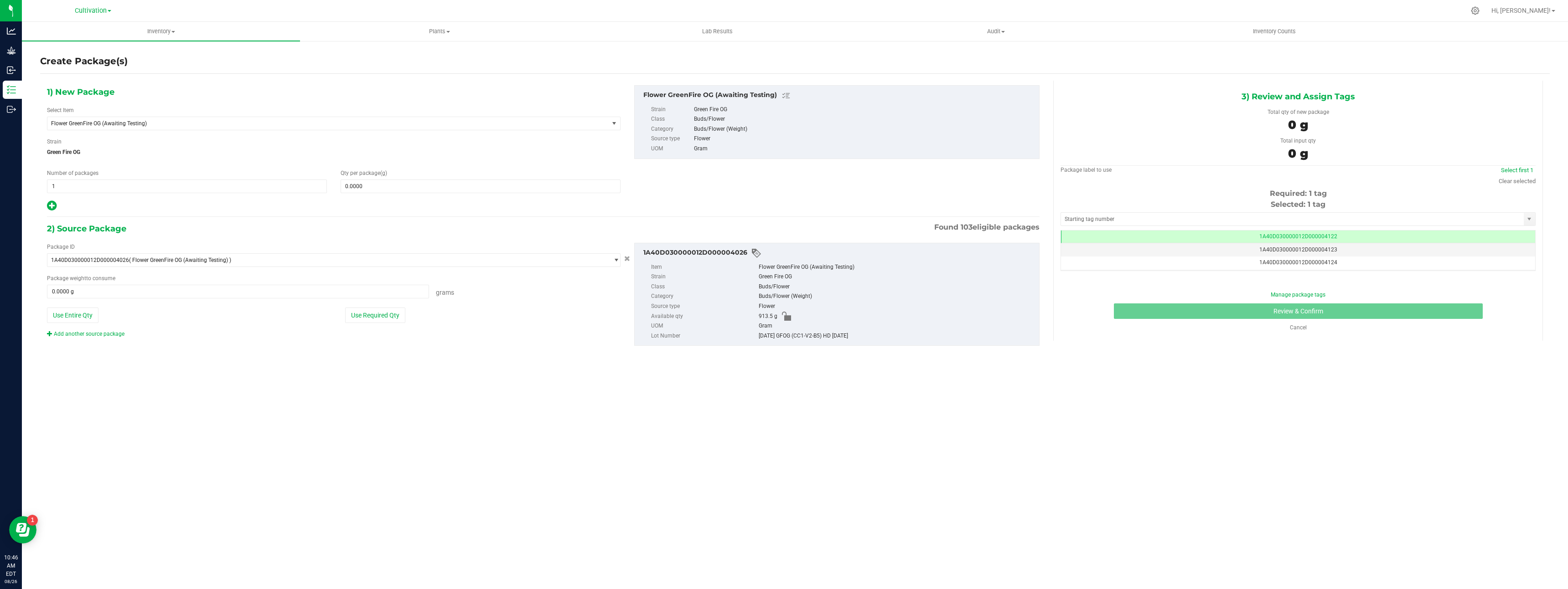
scroll to position [0, -1]
drag, startPoint x: 247, startPoint y: 125, endPoint x: 209, endPoint y: 131, distance: 38.5
click at [247, 125] on span "Flower GreenFire OG (Awaiting Testing)" at bounding box center [317, 124] width 532 height 6
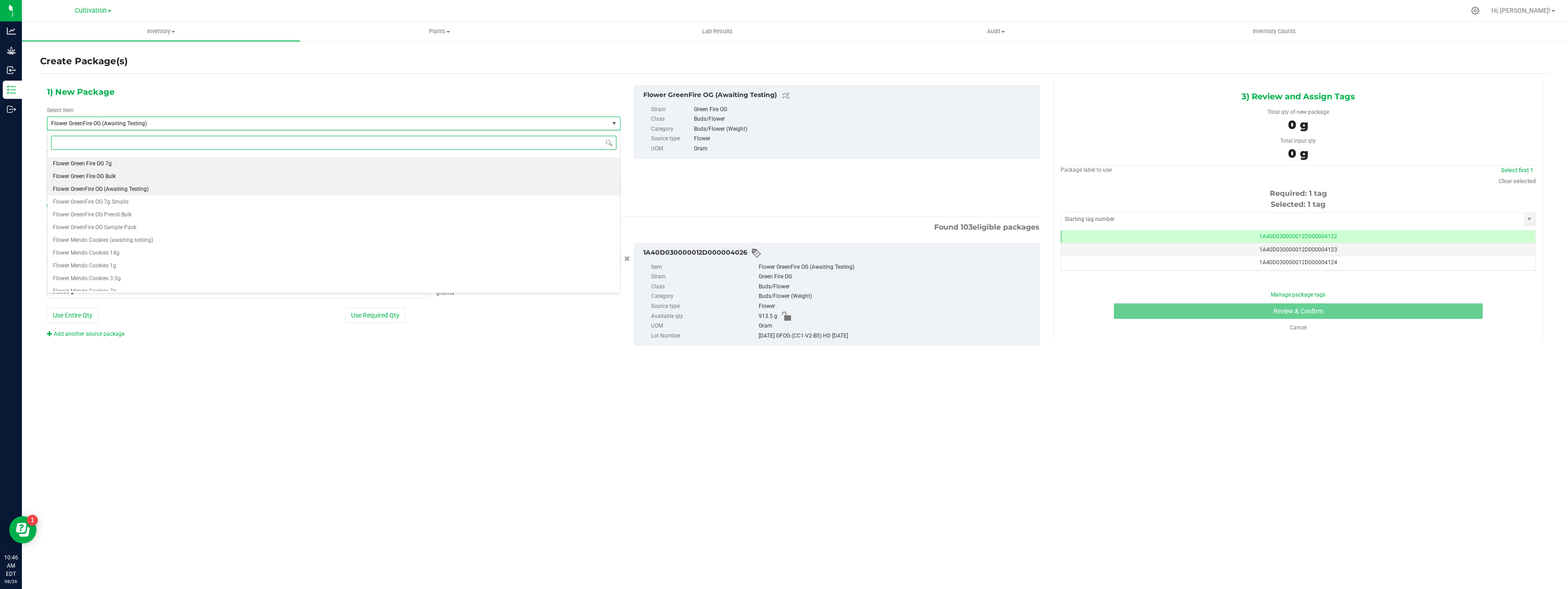
scroll to position [2600, 0]
click at [141, 174] on li "Flower Green Fire OG Bulk" at bounding box center [334, 177] width 573 height 13
type input "0.0000"
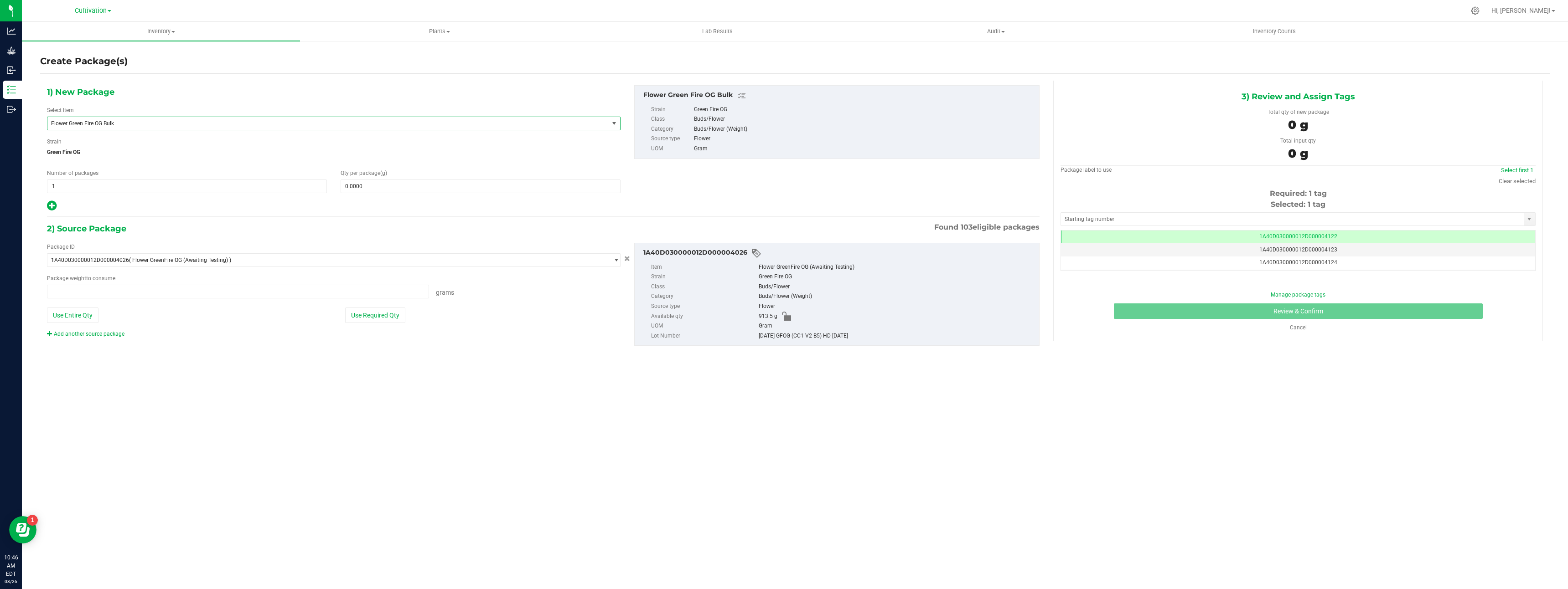
type input "0.0000 g"
click at [382, 189] on span at bounding box center [480, 186] width 280 height 13
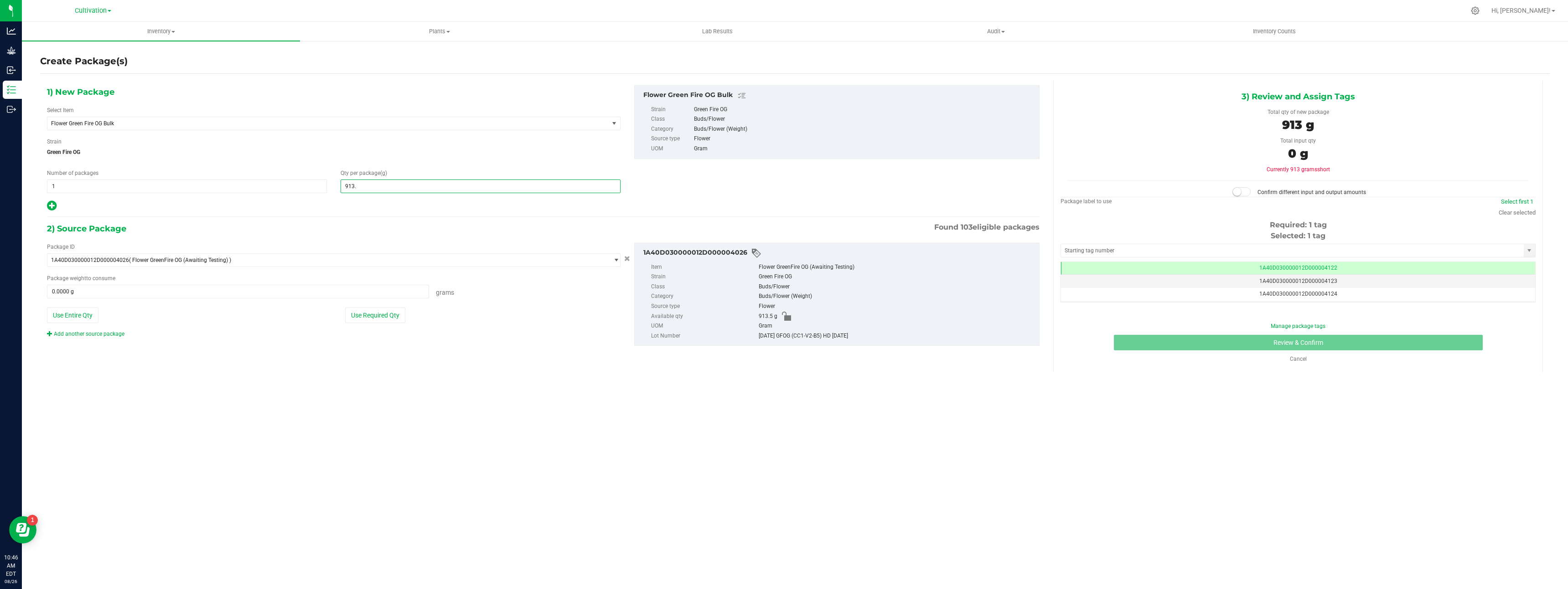
type input "913.5"
type input "913.5000"
click at [353, 319] on button "Use Required Qty" at bounding box center [375, 315] width 60 height 15
type input "913.5000 g"
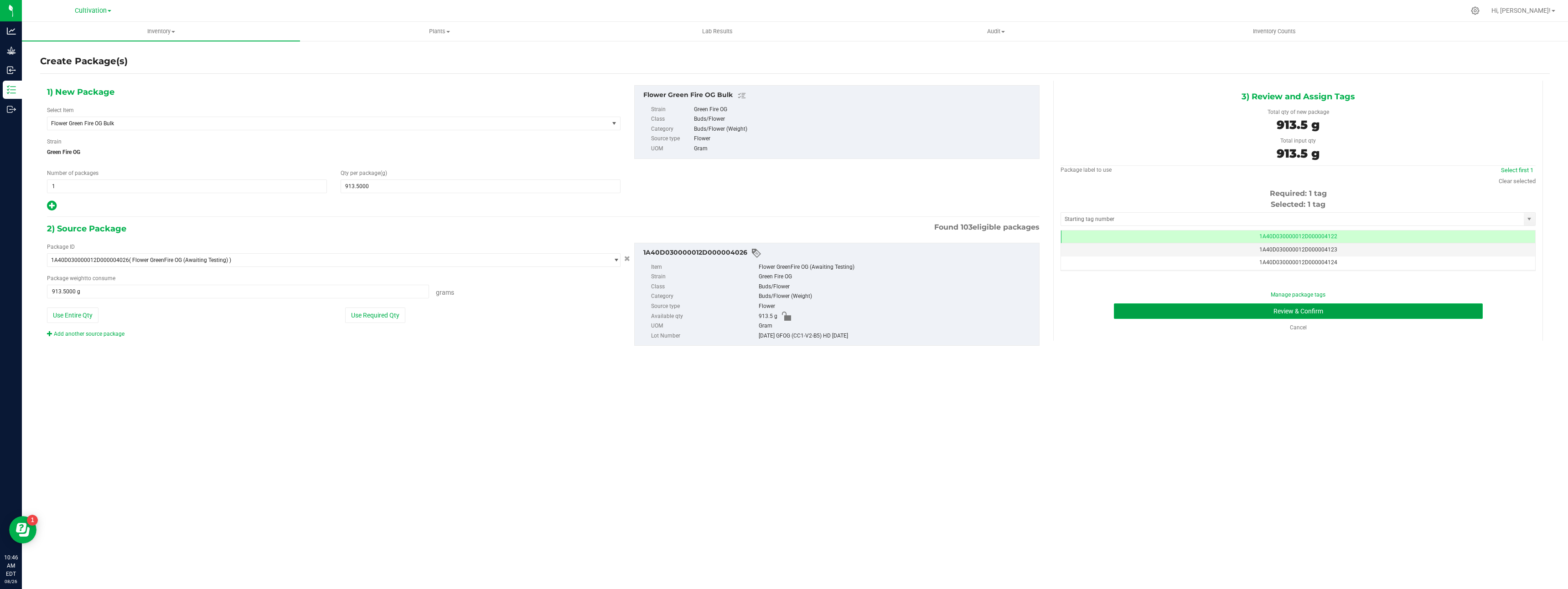
click at [1197, 316] on button "Review & Confirm" at bounding box center [1298, 311] width 369 height 15
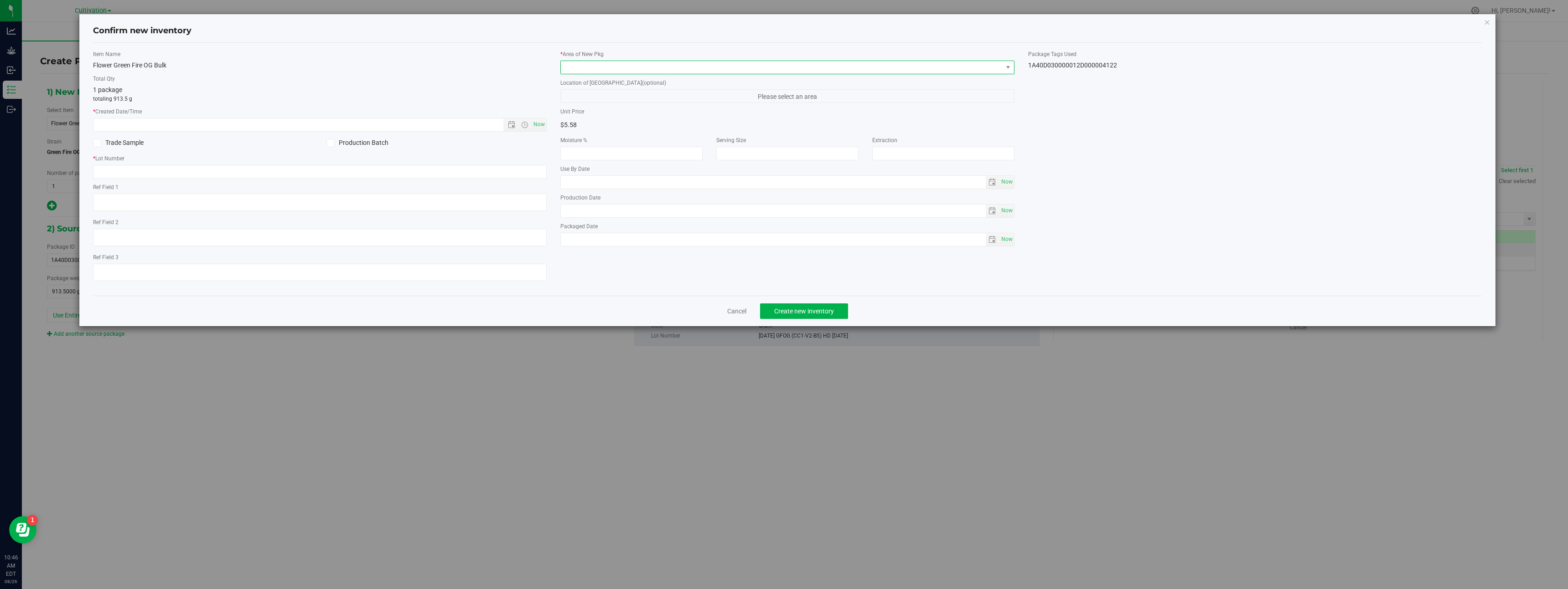
drag, startPoint x: 653, startPoint y: 67, endPoint x: 647, endPoint y: 72, distance: 7.8
click at [652, 67] on span at bounding box center [782, 67] width 442 height 13
click at [602, 128] on li "dry room" at bounding box center [788, 131] width 453 height 13
click at [542, 126] on span "Now" at bounding box center [539, 124] width 15 height 13
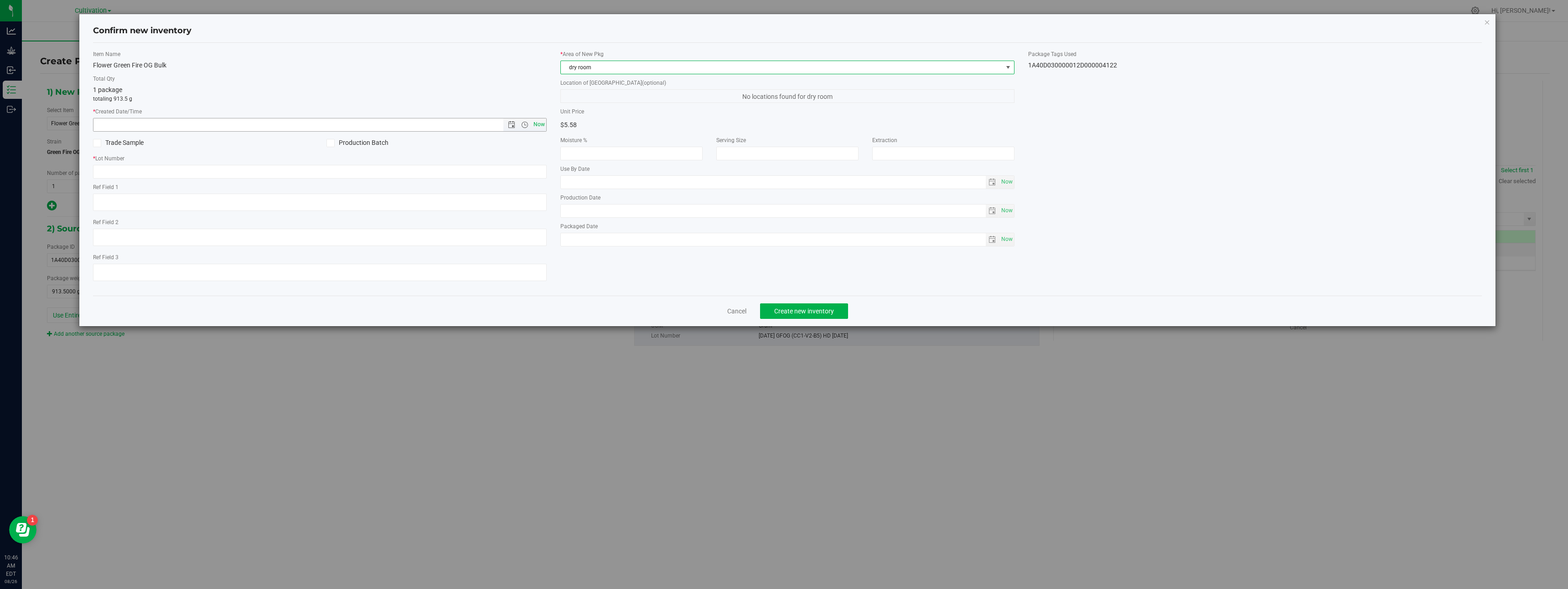
type input "[DATE] 10:46 AM"
click at [539, 168] on input "text" at bounding box center [320, 172] width 454 height 13
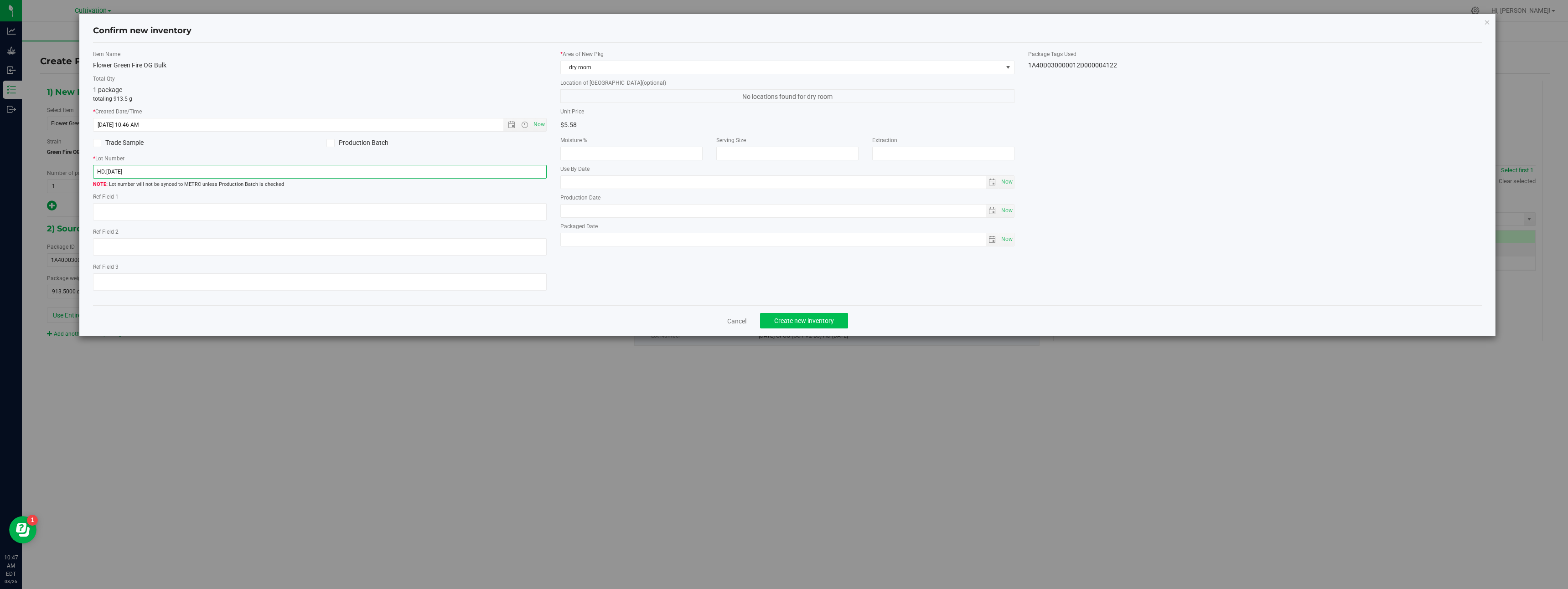
type input "HD:[DATE]"
click at [811, 326] on button "Create new inventory" at bounding box center [804, 321] width 88 height 15
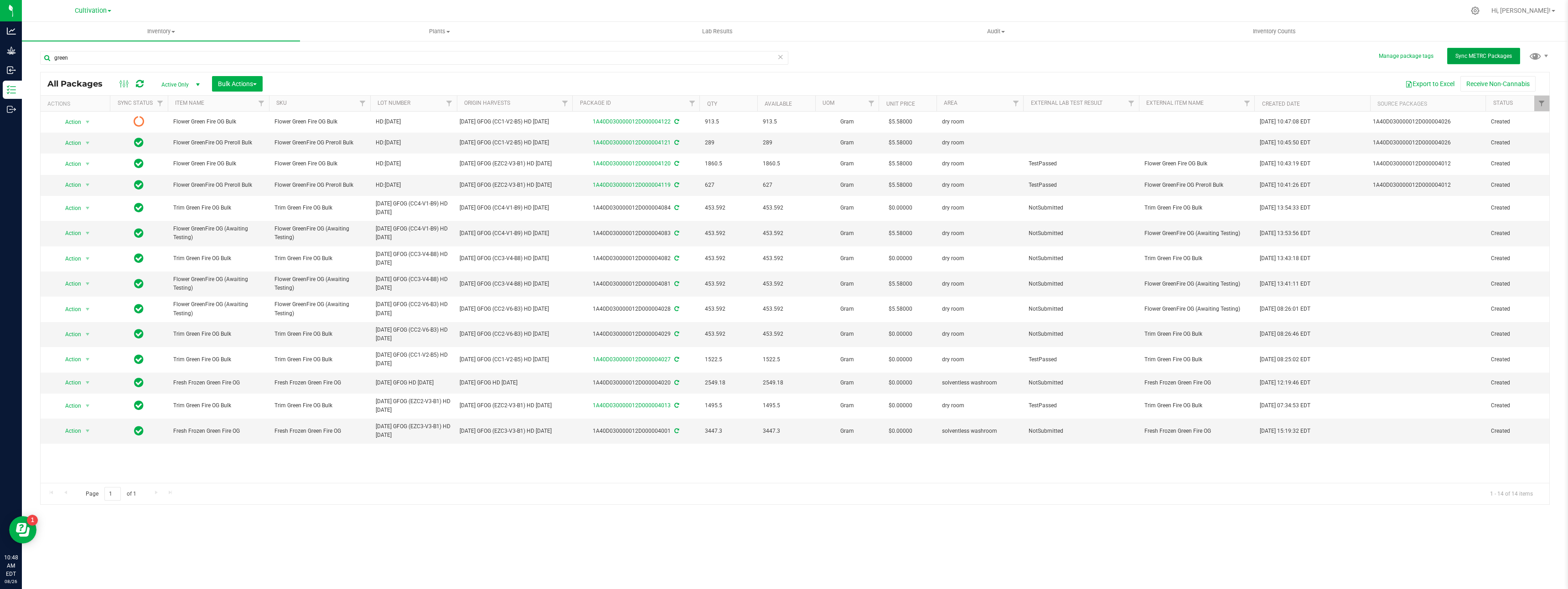
click at [1507, 54] on span "Sync METRC Packages" at bounding box center [1483, 56] width 56 height 6
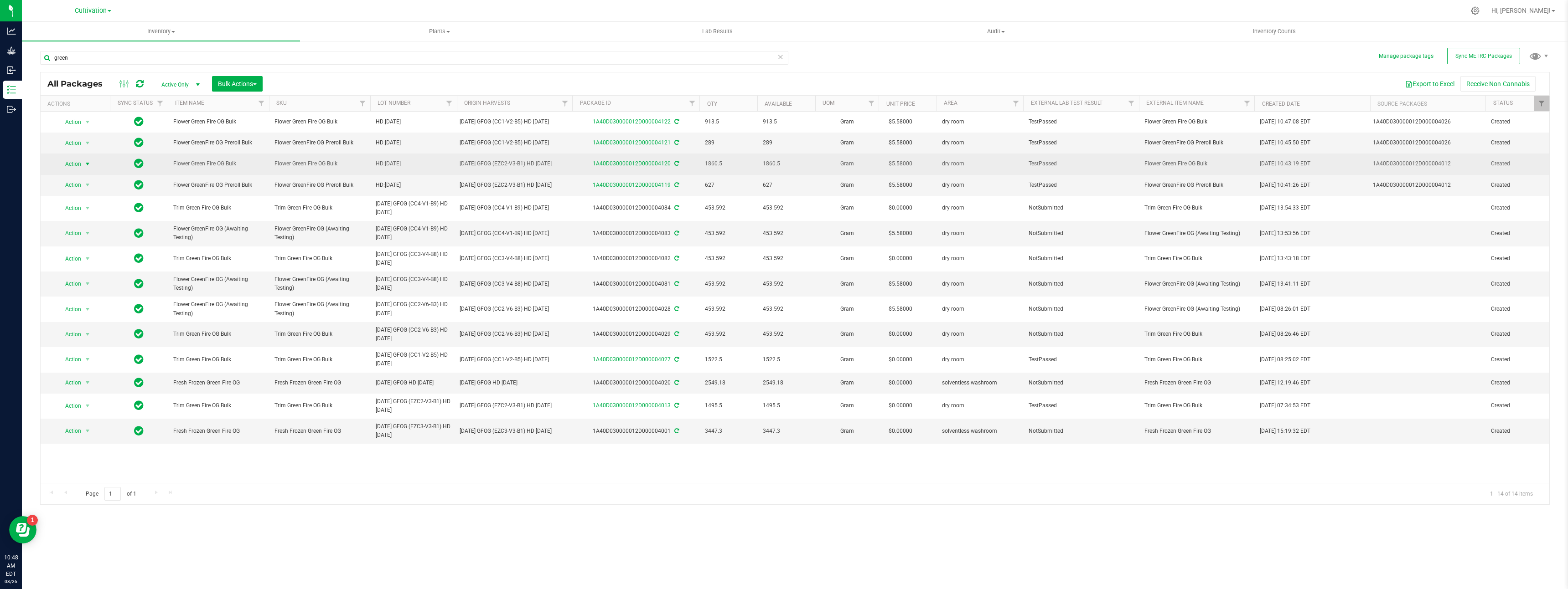
click at [77, 165] on span "Action" at bounding box center [69, 164] width 24 height 13
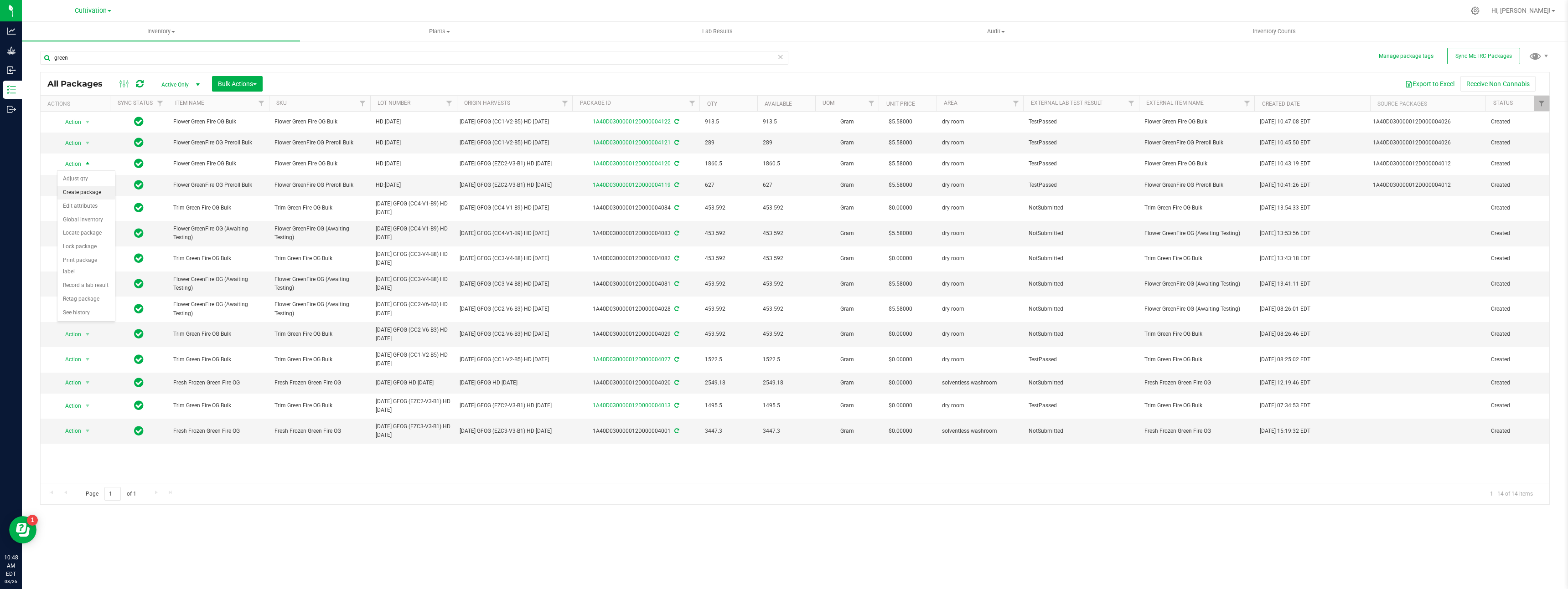
click at [81, 191] on li "Create package" at bounding box center [86, 192] width 58 height 13
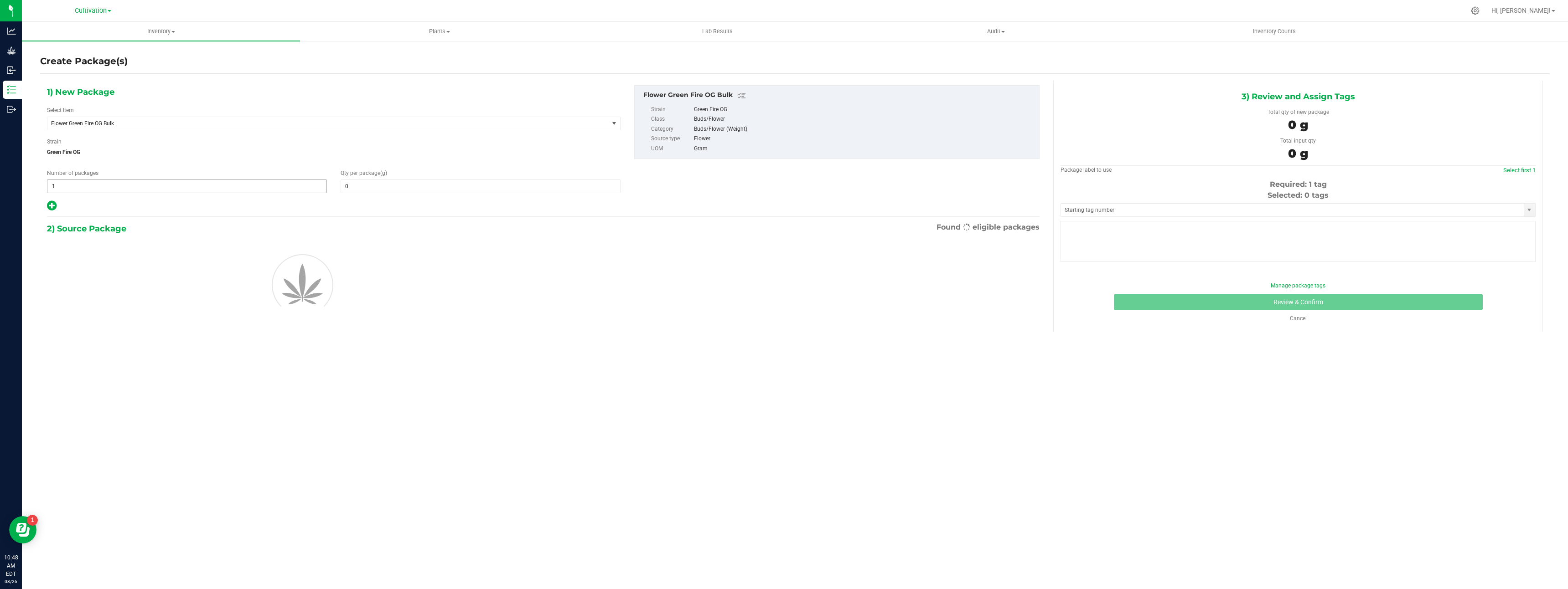
type input "0.0000"
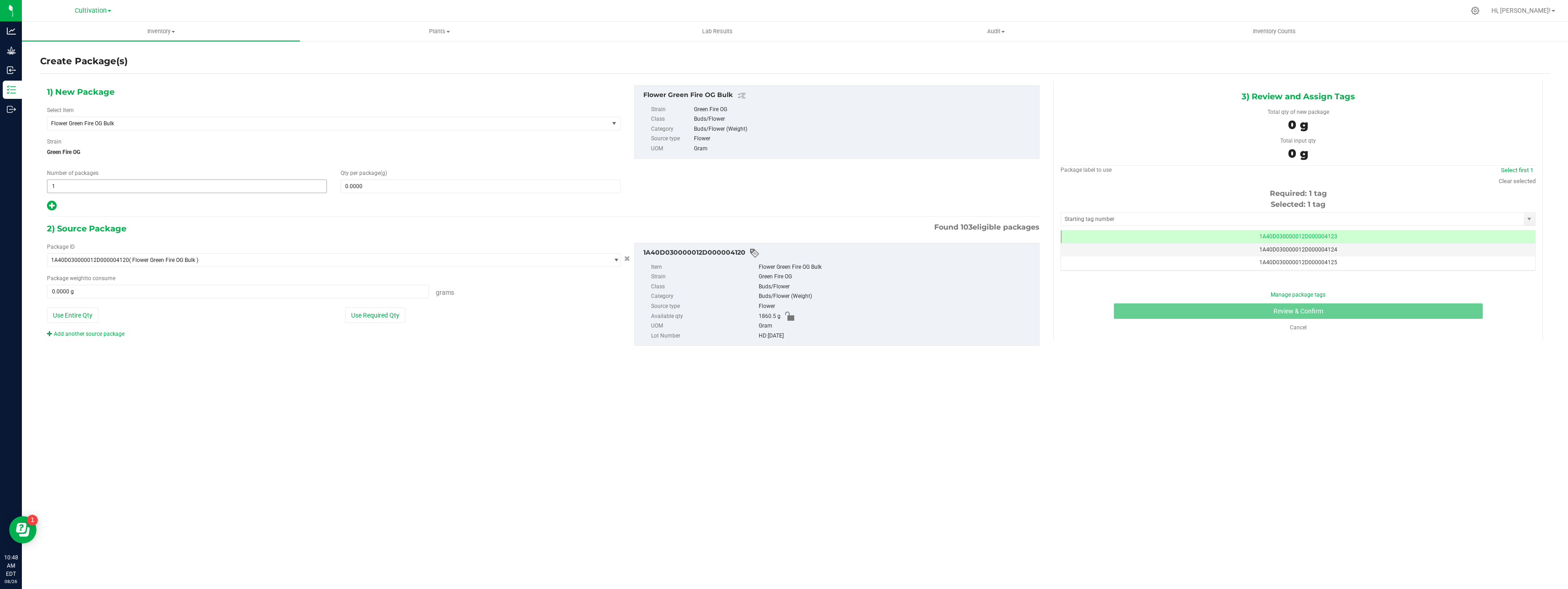
scroll to position [0, -1]
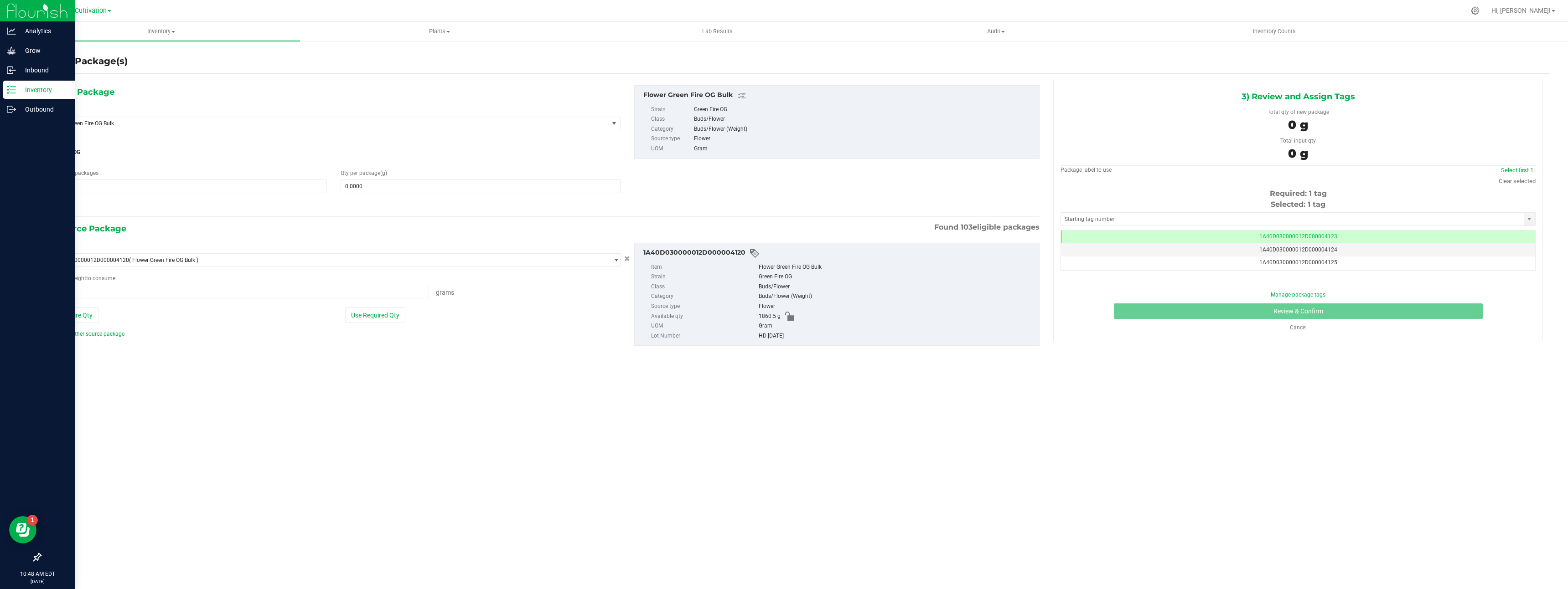
click at [12, 91] on icon at bounding box center [12, 90] width 9 height 9
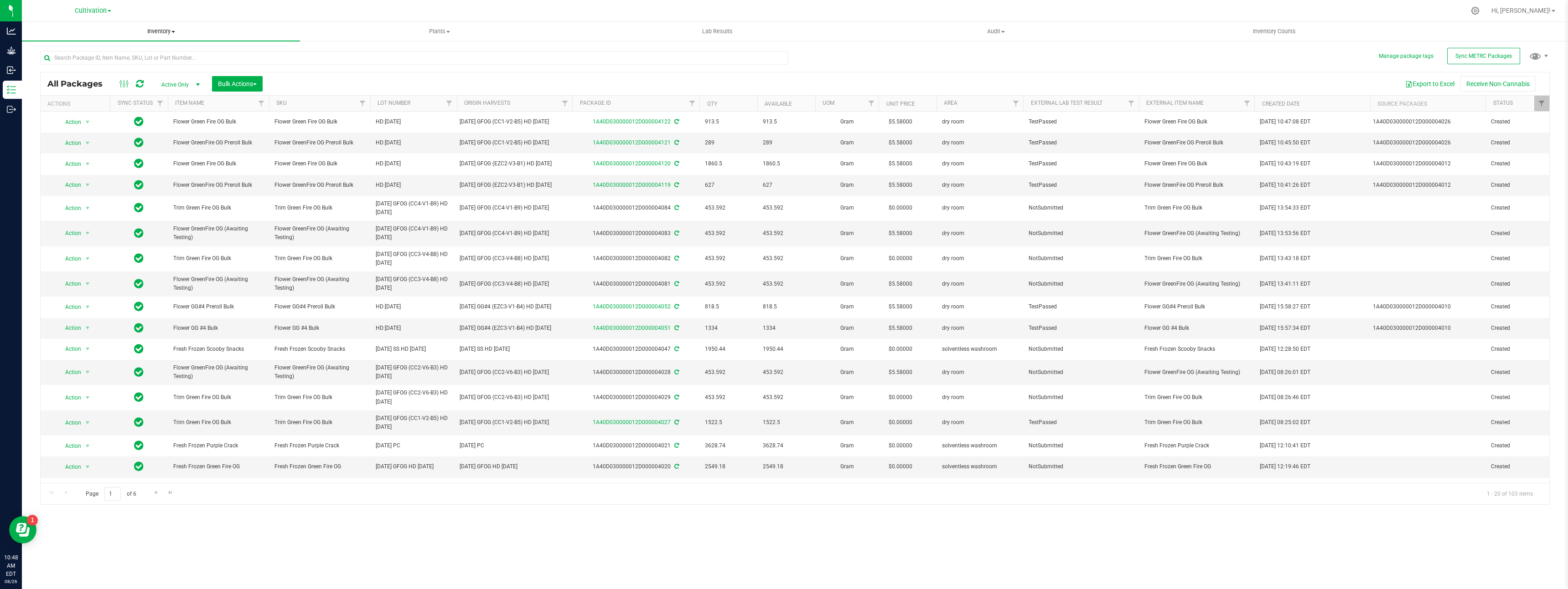
click at [167, 34] on span "Inventory" at bounding box center [161, 31] width 278 height 8
click at [166, 109] on li "From bill of materials" at bounding box center [161, 109] width 278 height 11
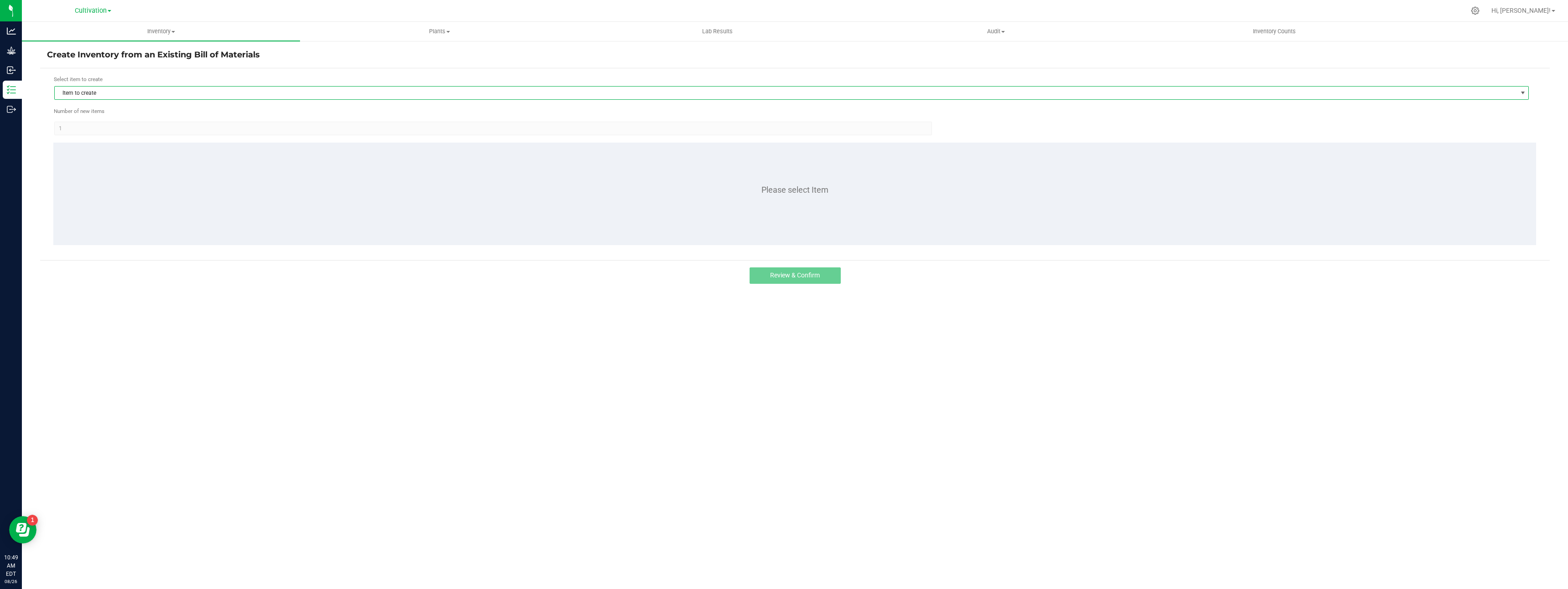
click at [246, 94] on span "Item to create" at bounding box center [785, 93] width 1462 height 13
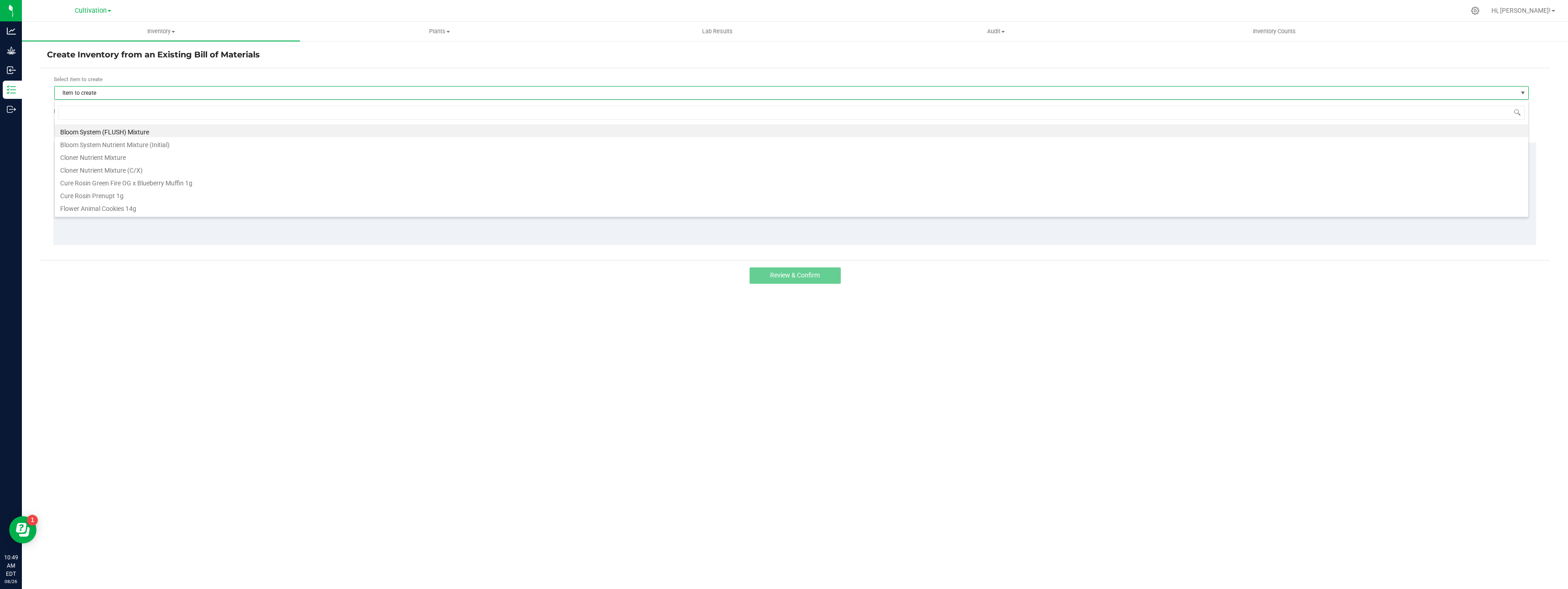
scroll to position [13, 1474]
type input "green"
click at [126, 172] on li "Flower Green Fire OG 3.5g" at bounding box center [791, 169] width 1474 height 13
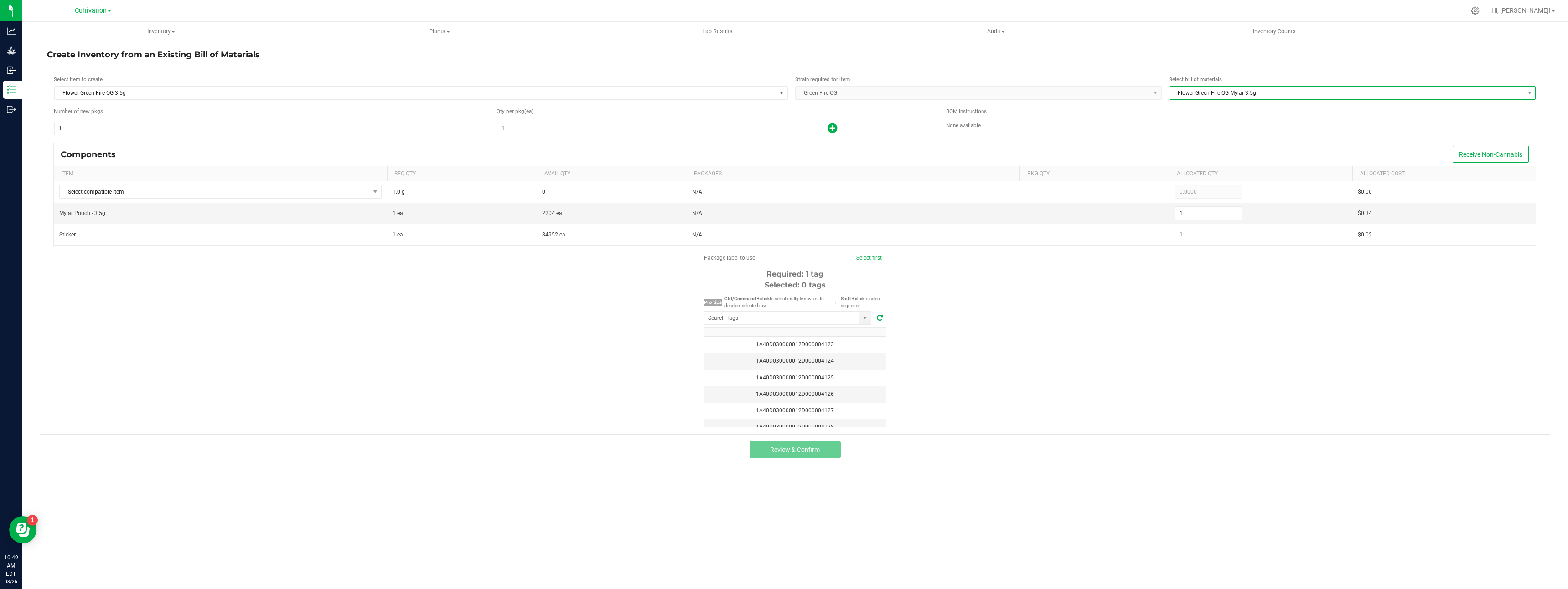
click at [1200, 96] on span "Flower Green Fire OG Mylar 3.5g" at bounding box center [1347, 93] width 354 height 13
click at [1206, 147] on li "Flower Green Fire OG 3.5g" at bounding box center [1353, 143] width 365 height 13
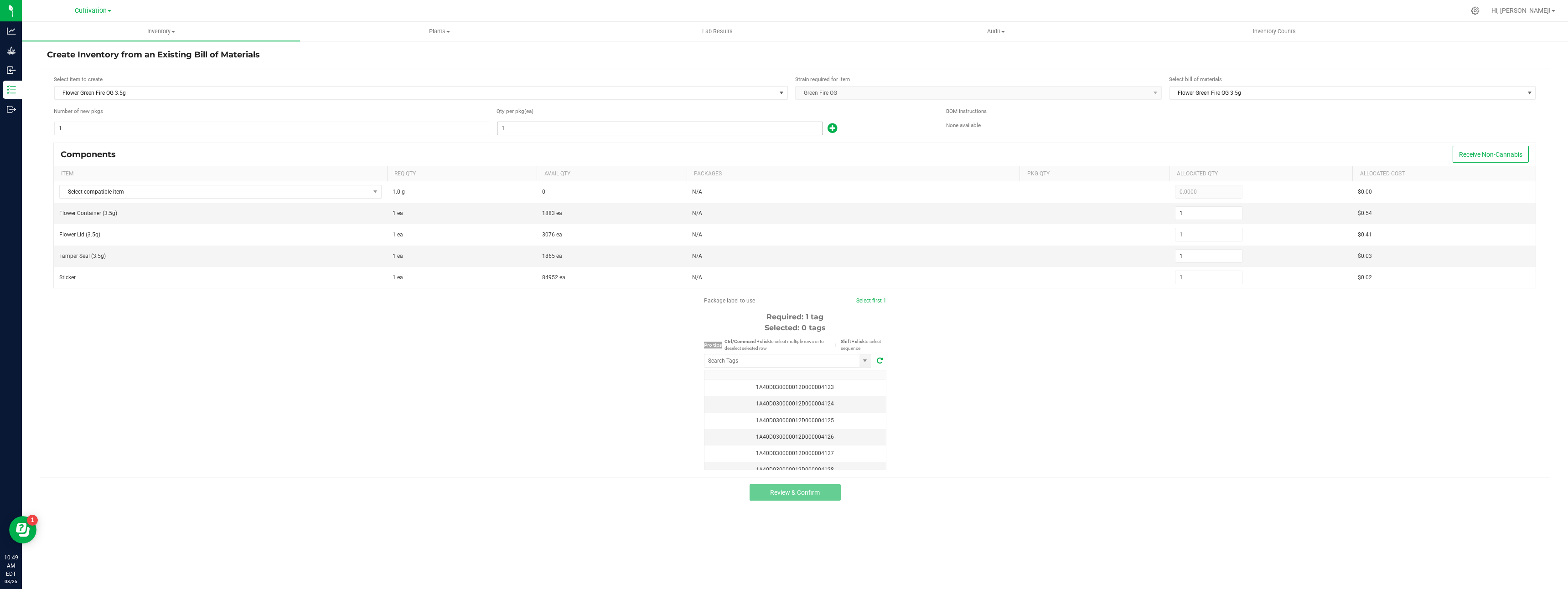
drag, startPoint x: 505, startPoint y: 130, endPoint x: 512, endPoint y: 130, distance: 7.0
click at [507, 130] on input "1" at bounding box center [660, 129] width 325 height 13
type input "6"
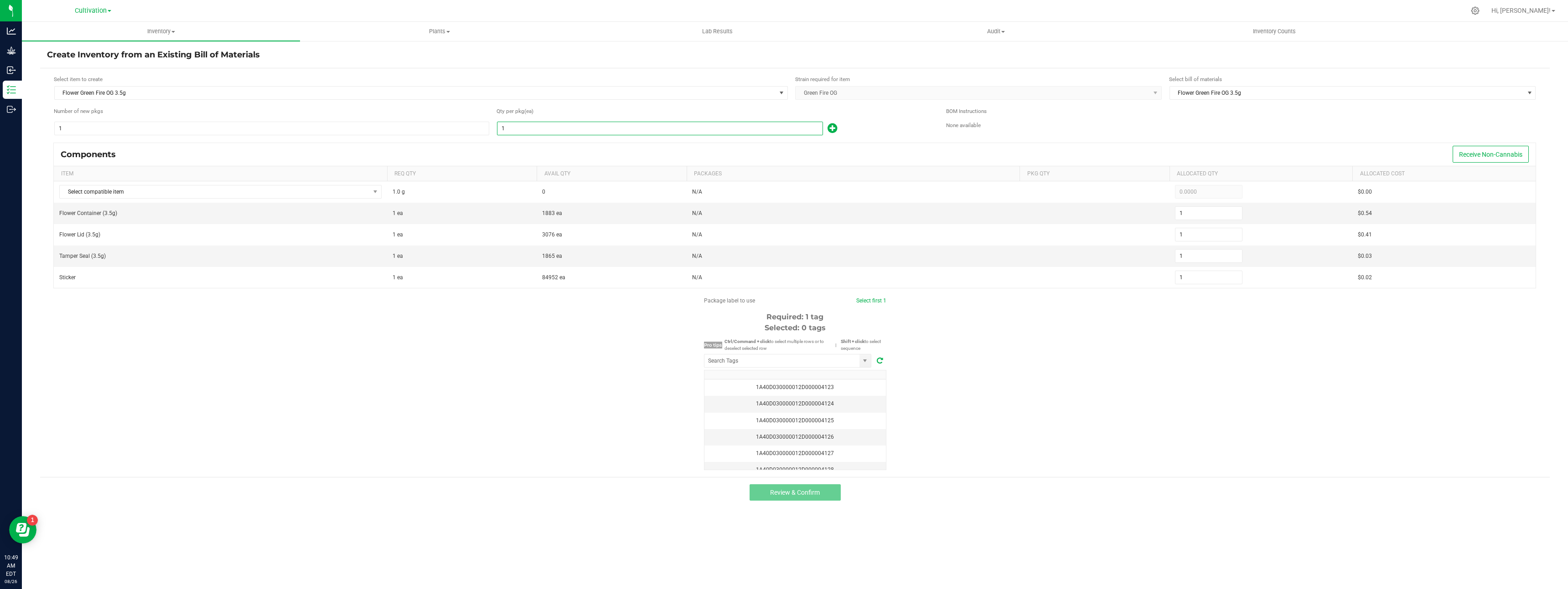
type input "6"
type input "64"
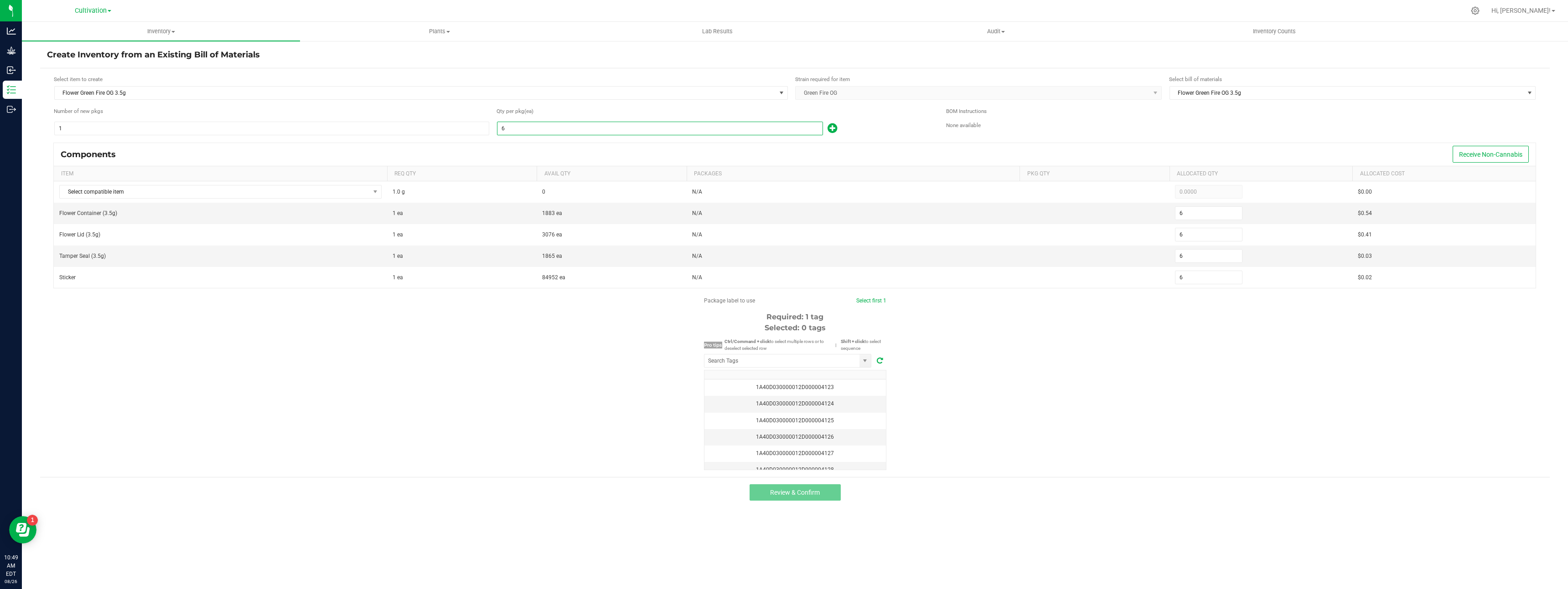
type input "64"
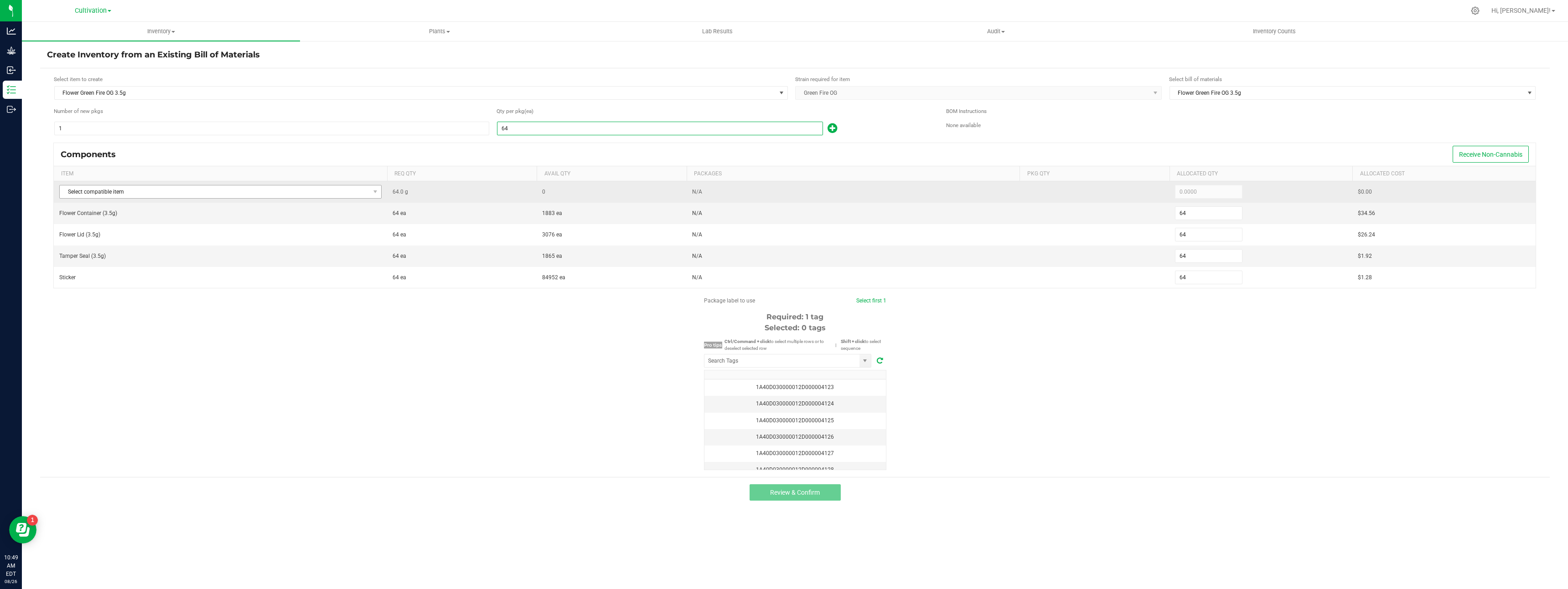
type input "64"
click at [348, 189] on span "Select compatible item" at bounding box center [214, 192] width 309 height 13
type input "green"
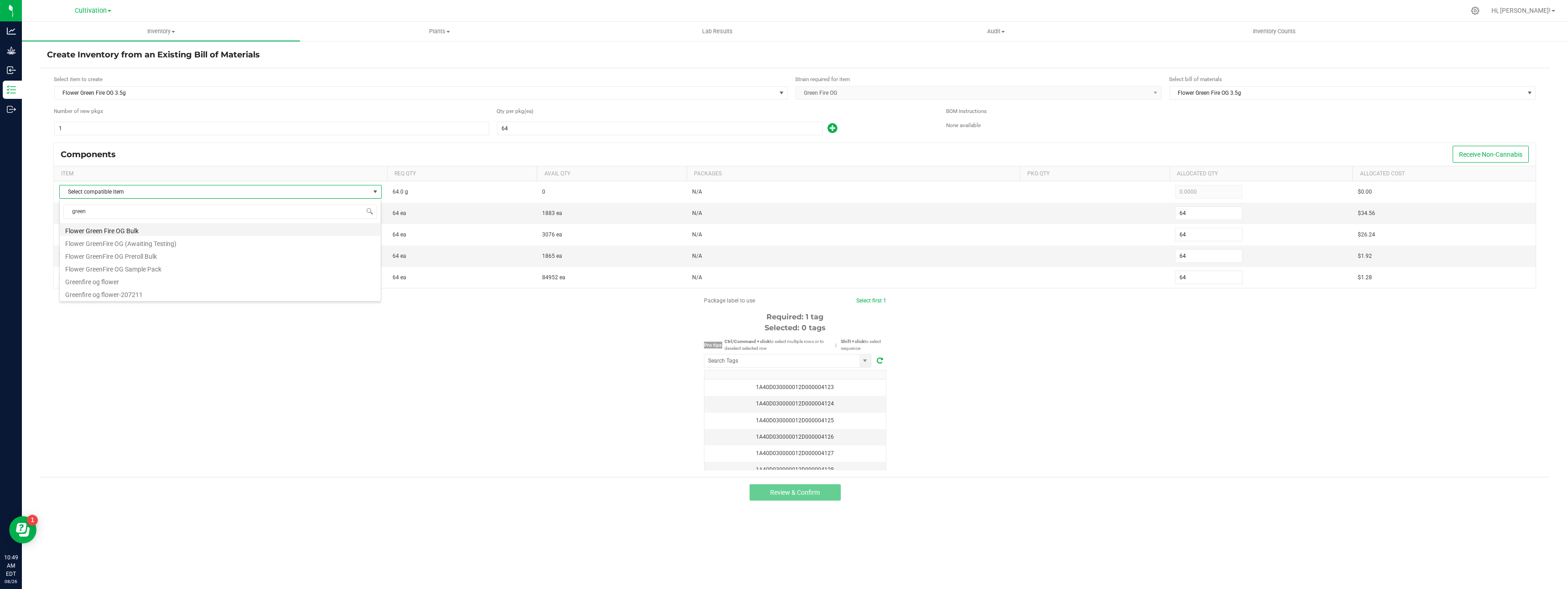
click at [221, 232] on li "Flower Green Fire OG Bulk" at bounding box center [220, 230] width 321 height 13
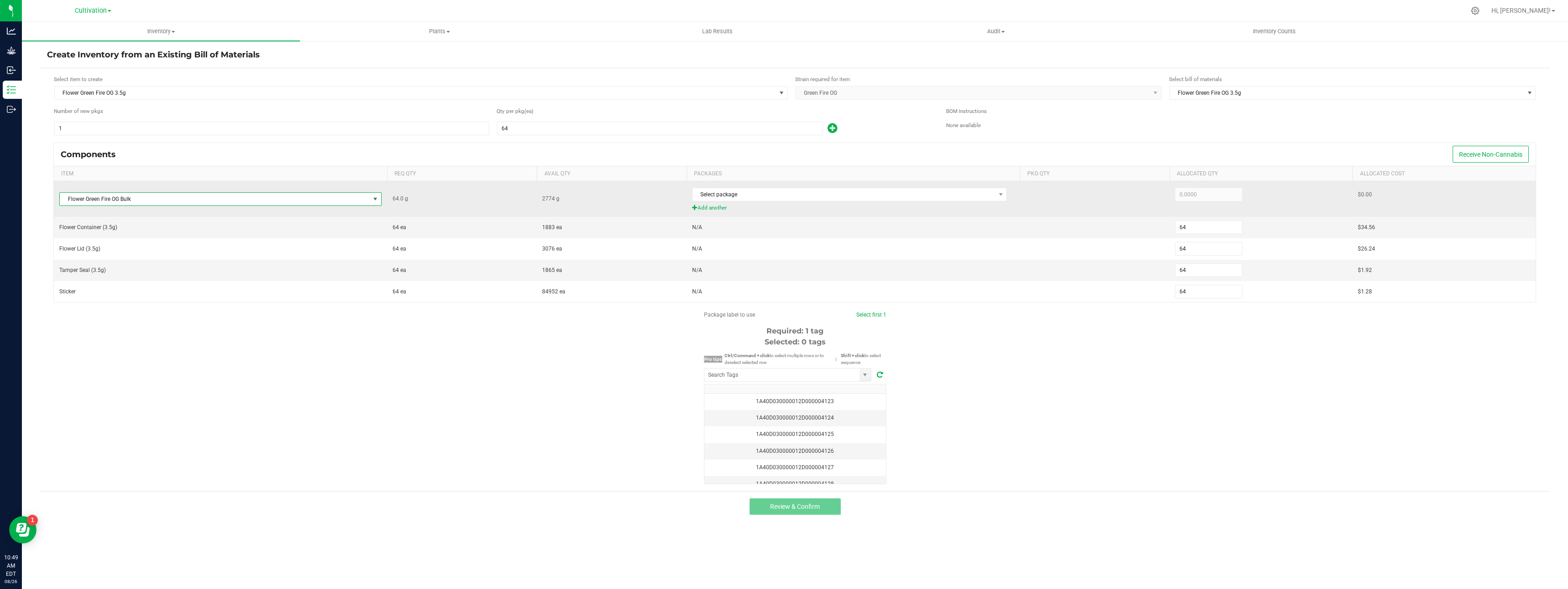
click at [753, 204] on span "Add another" at bounding box center [853, 208] width 322 height 9
click at [1012, 215] on span at bounding box center [1011, 212] width 6 height 6
click at [763, 195] on span "Select package" at bounding box center [844, 195] width 302 height 13
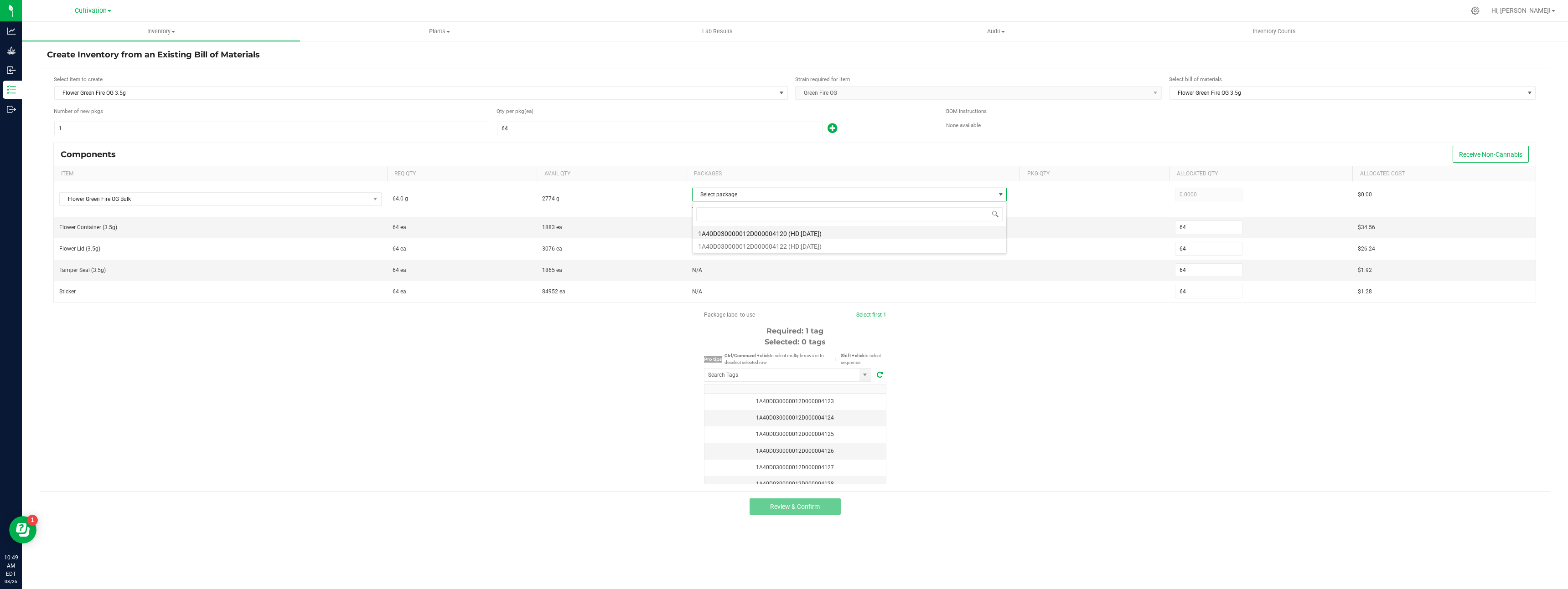
click at [778, 236] on li "1A40D030000012D000004120 (HD:[DATE])" at bounding box center [849, 232] width 314 height 13
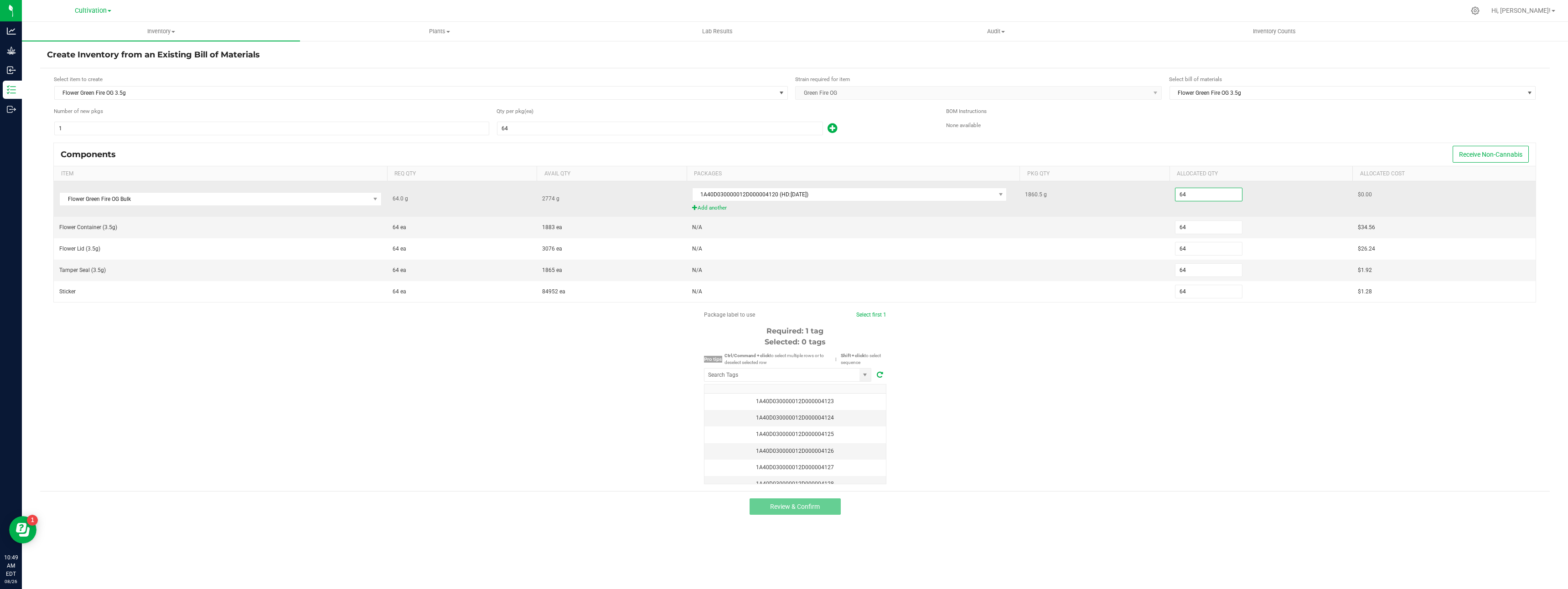
click at [1210, 194] on input "64" at bounding box center [1209, 195] width 67 height 13
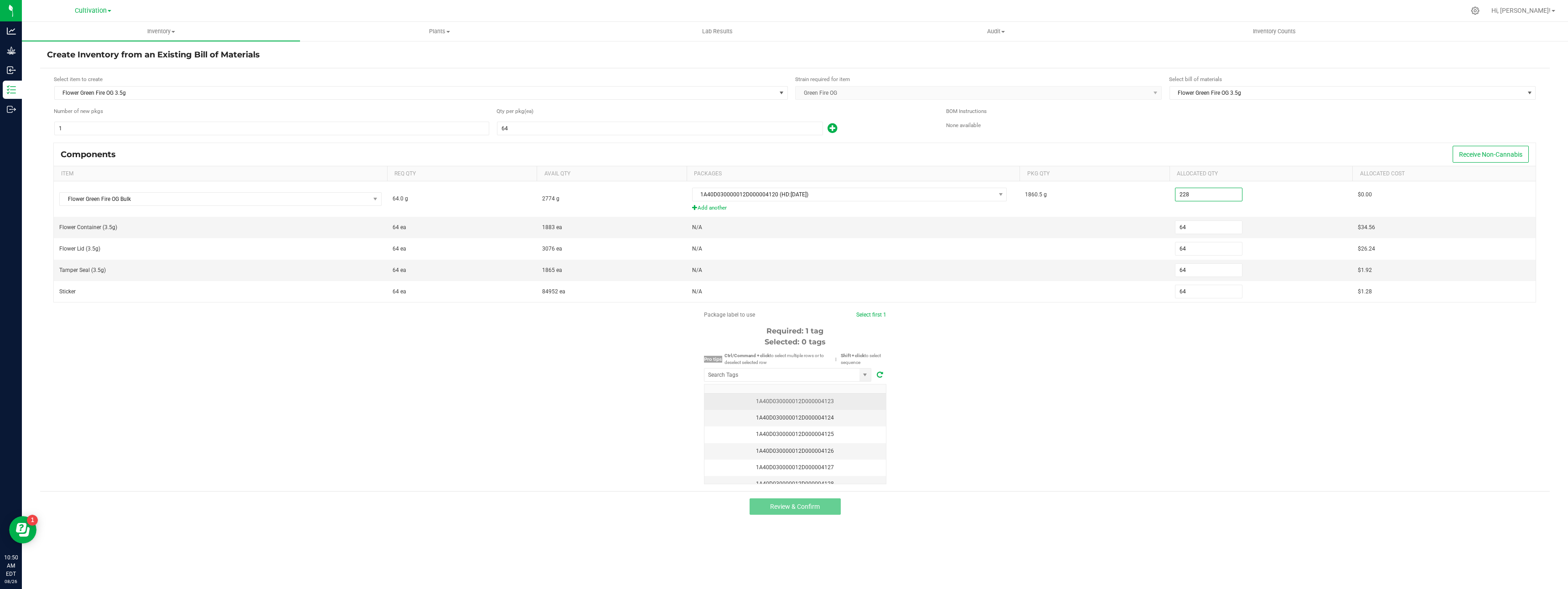
type input "228.0000"
click at [856, 405] on div "1A40D030000012D000004123" at bounding box center [795, 402] width 170 height 9
click at [792, 512] on button "Review & Confirm" at bounding box center [795, 507] width 91 height 17
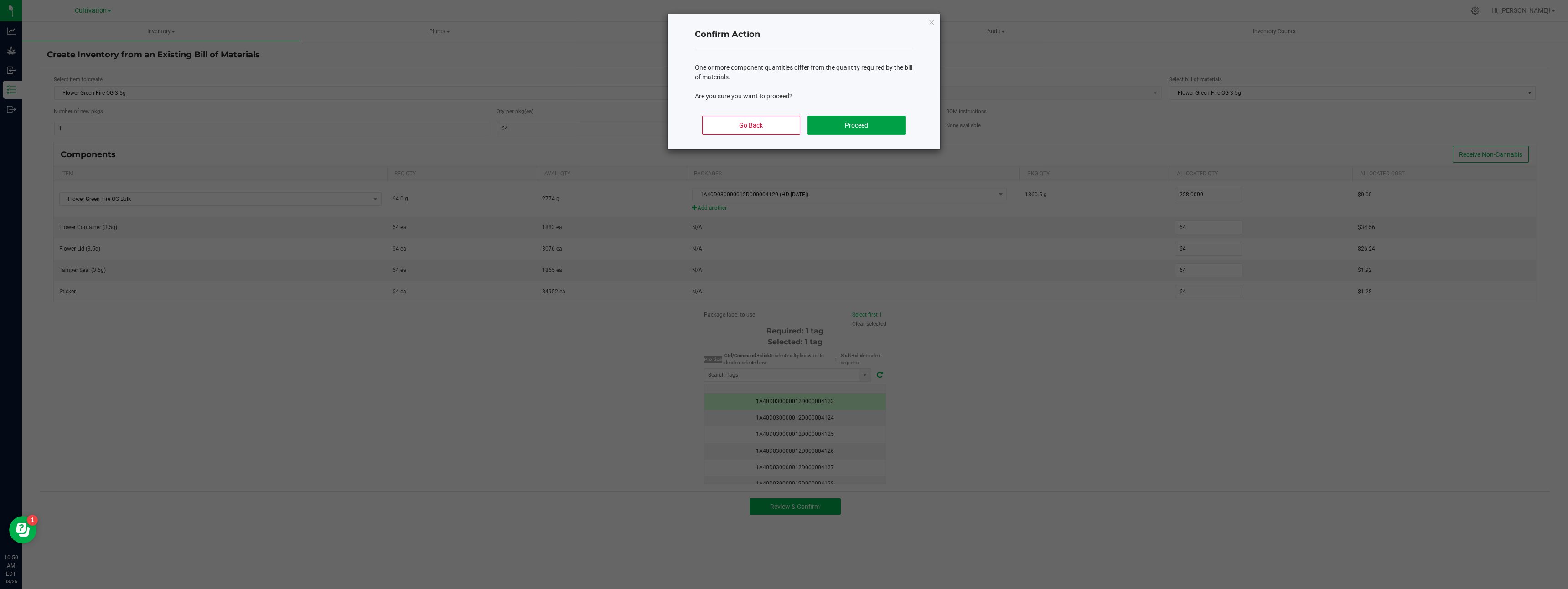
click at [863, 126] on button "Proceed" at bounding box center [856, 125] width 98 height 19
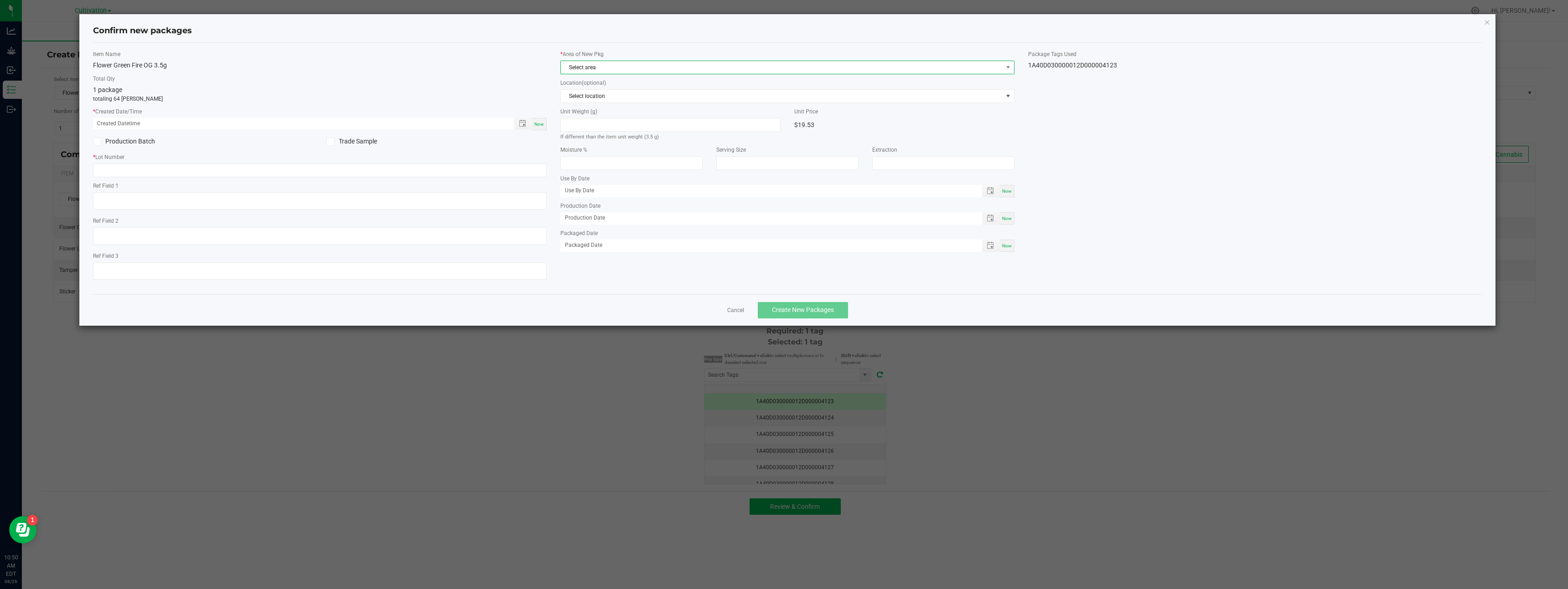
click at [608, 69] on span "Select area" at bounding box center [782, 67] width 442 height 13
click at [572, 132] on li "dry room" at bounding box center [788, 131] width 453 height 13
drag, startPoint x: 542, startPoint y: 126, endPoint x: 539, endPoint y: 143, distance: 17.3
click at [542, 127] on div "Now" at bounding box center [539, 124] width 15 height 12
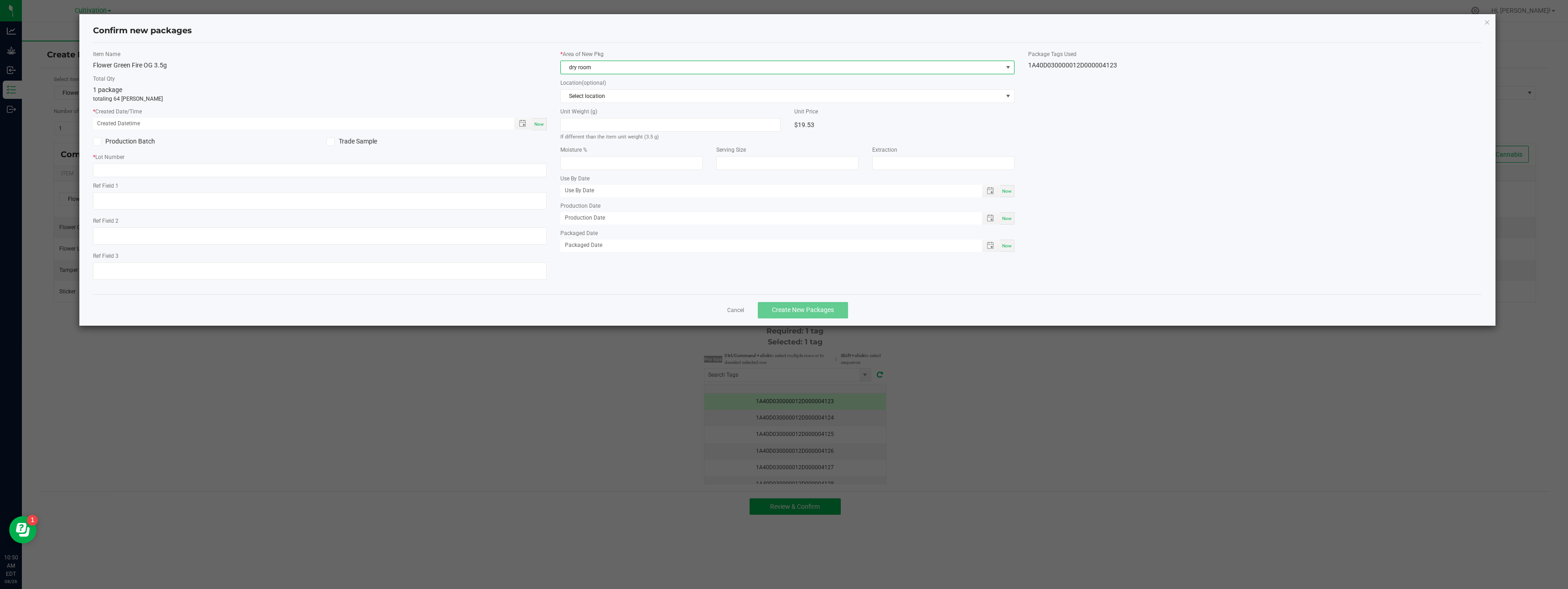
type input "[DATE] 10:50 AM"
click at [539, 170] on input "text" at bounding box center [320, 170] width 454 height 13
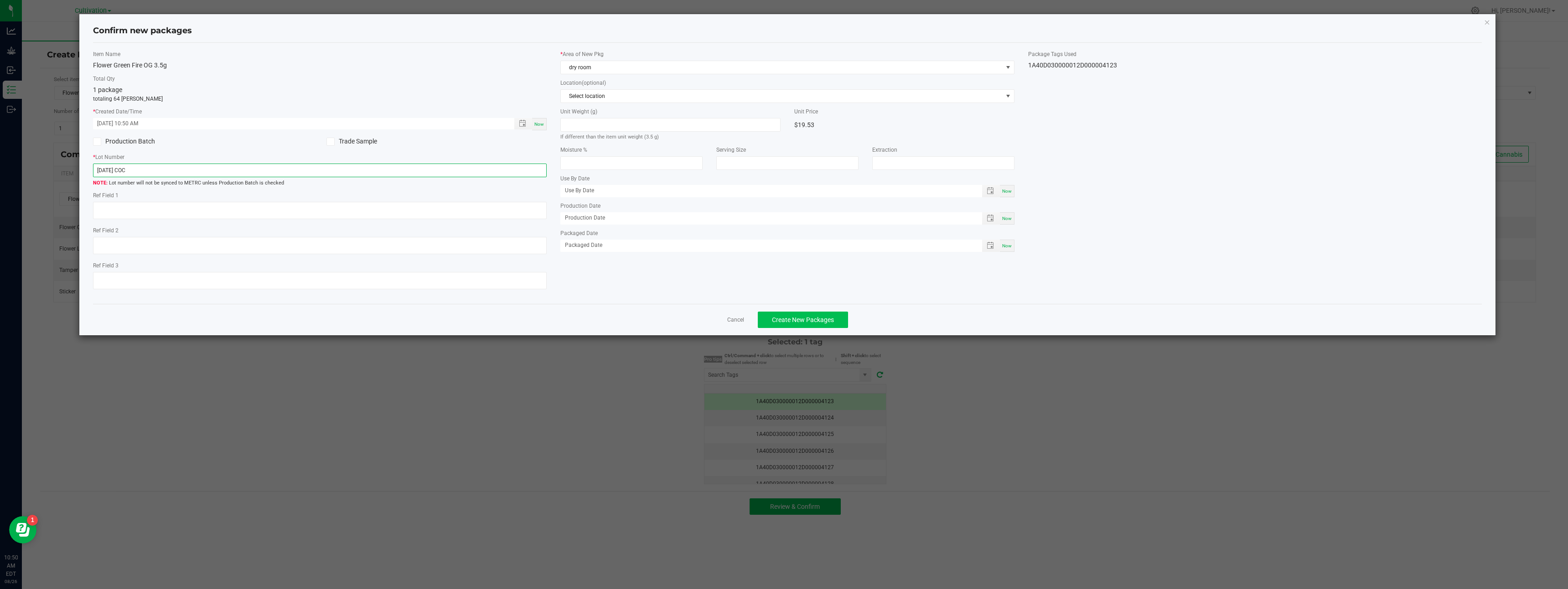
type input "[DATE] COC"
click at [772, 316] on span "Create New Packages" at bounding box center [803, 319] width 62 height 7
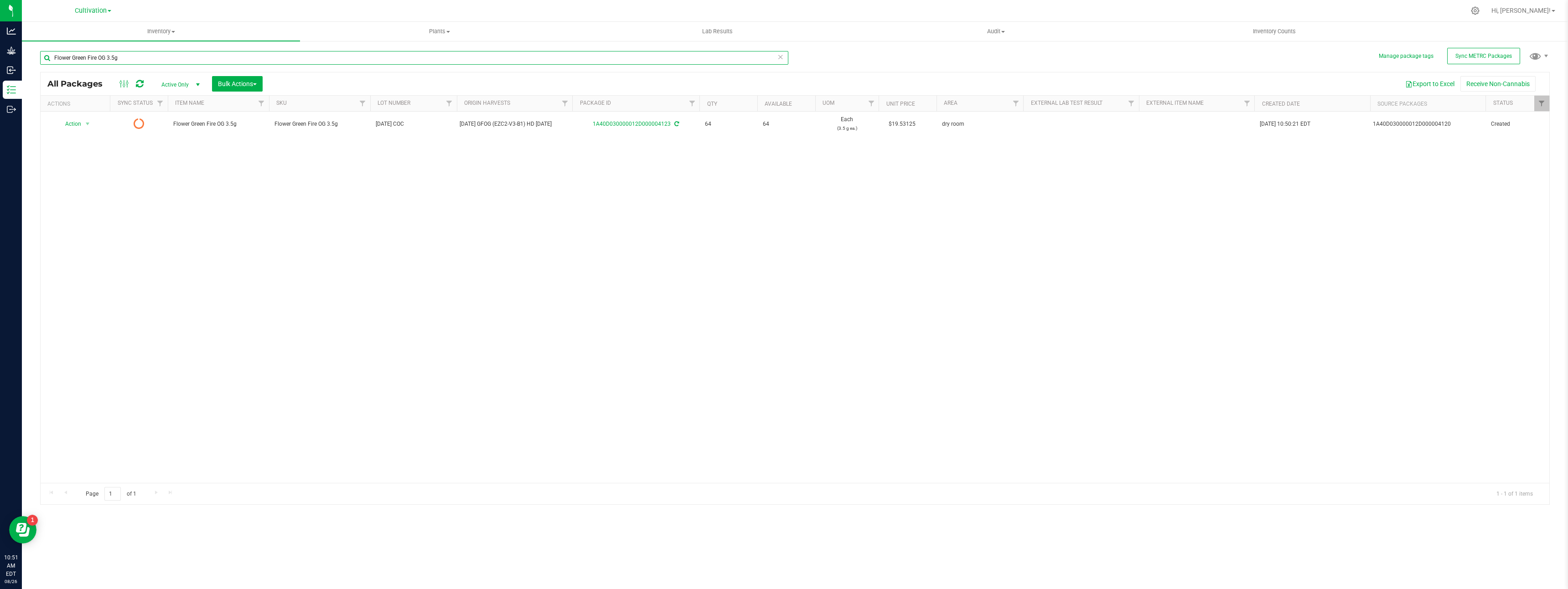
drag, startPoint x: 81, startPoint y: 55, endPoint x: 38, endPoint y: 52, distance: 43.1
click at [38, 52] on div "Manage package tags Sync METRC Packages Flower Green Fire OG 3.5g All Packages …" at bounding box center [795, 179] width 1546 height 278
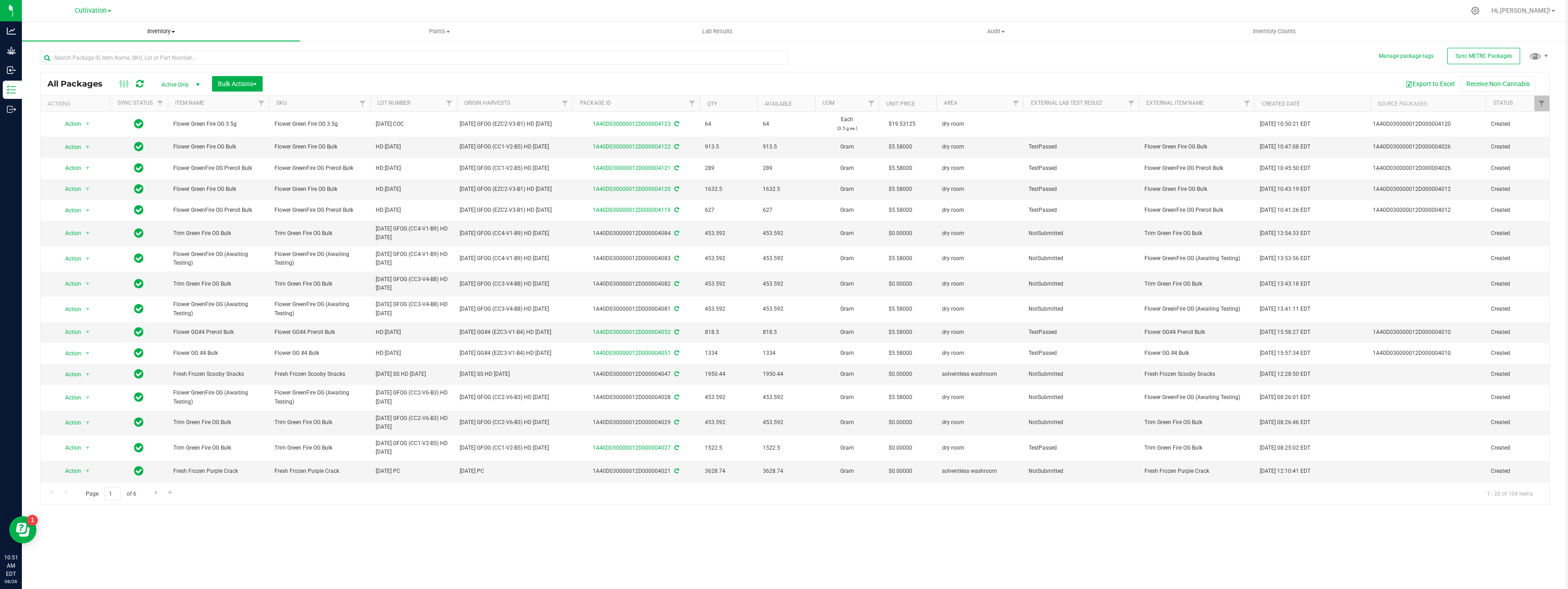
click at [161, 34] on span "Inventory" at bounding box center [161, 31] width 278 height 8
click at [152, 107] on li "From bill of materials" at bounding box center [161, 109] width 278 height 11
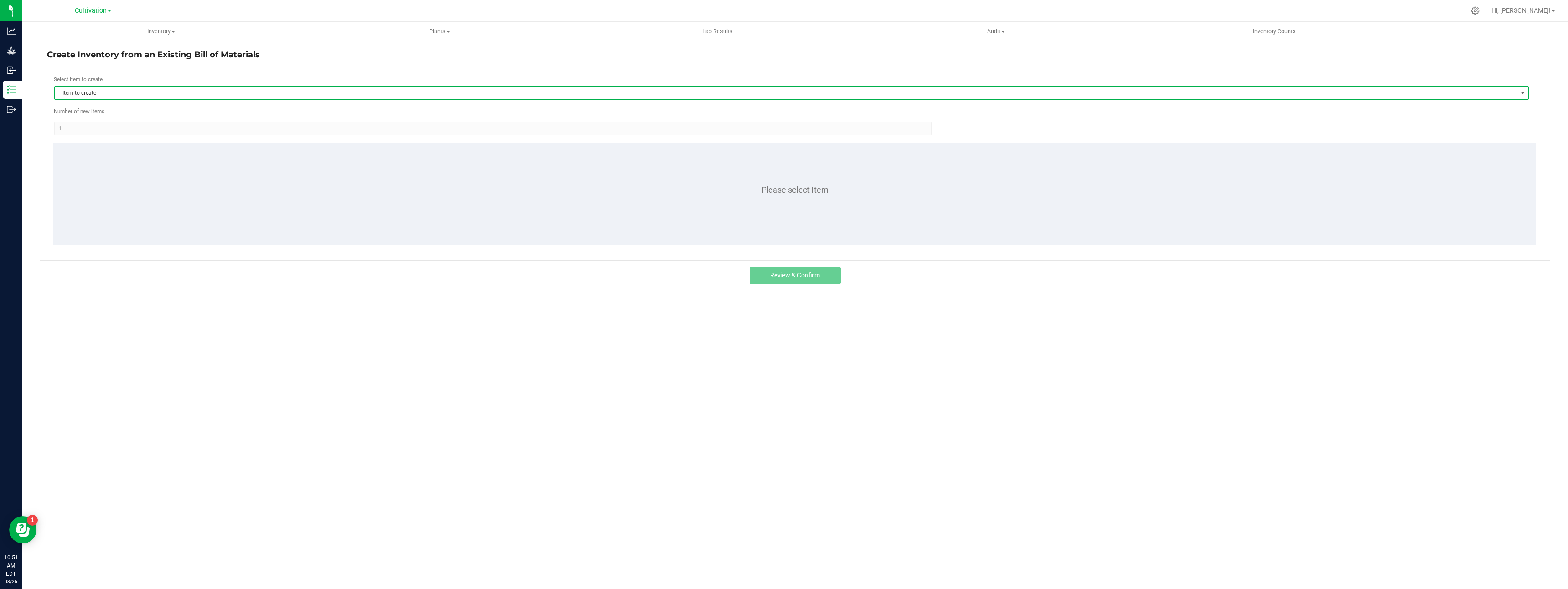
click at [183, 92] on span "Item to create" at bounding box center [785, 93] width 1462 height 13
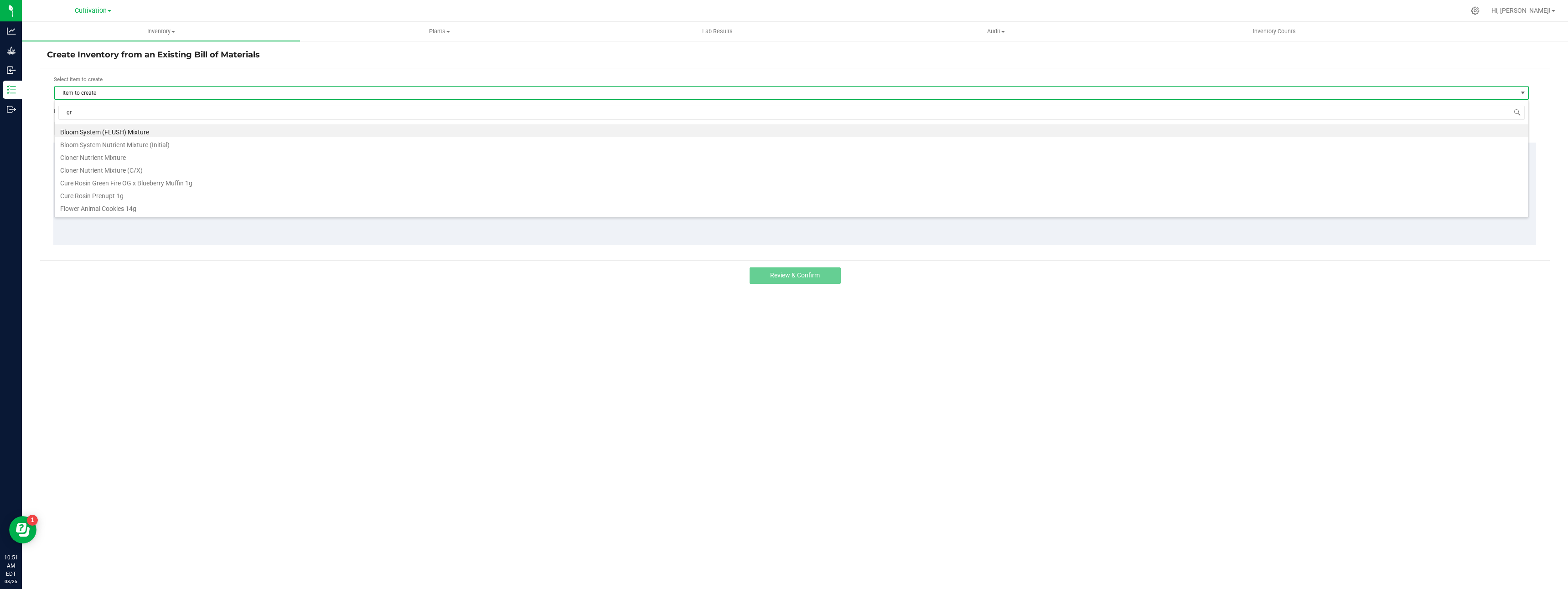
scroll to position [13, 1474]
type input "green"
click at [165, 192] on li "Preroll Green Fire OG 1g" at bounding box center [791, 197] width 1474 height 13
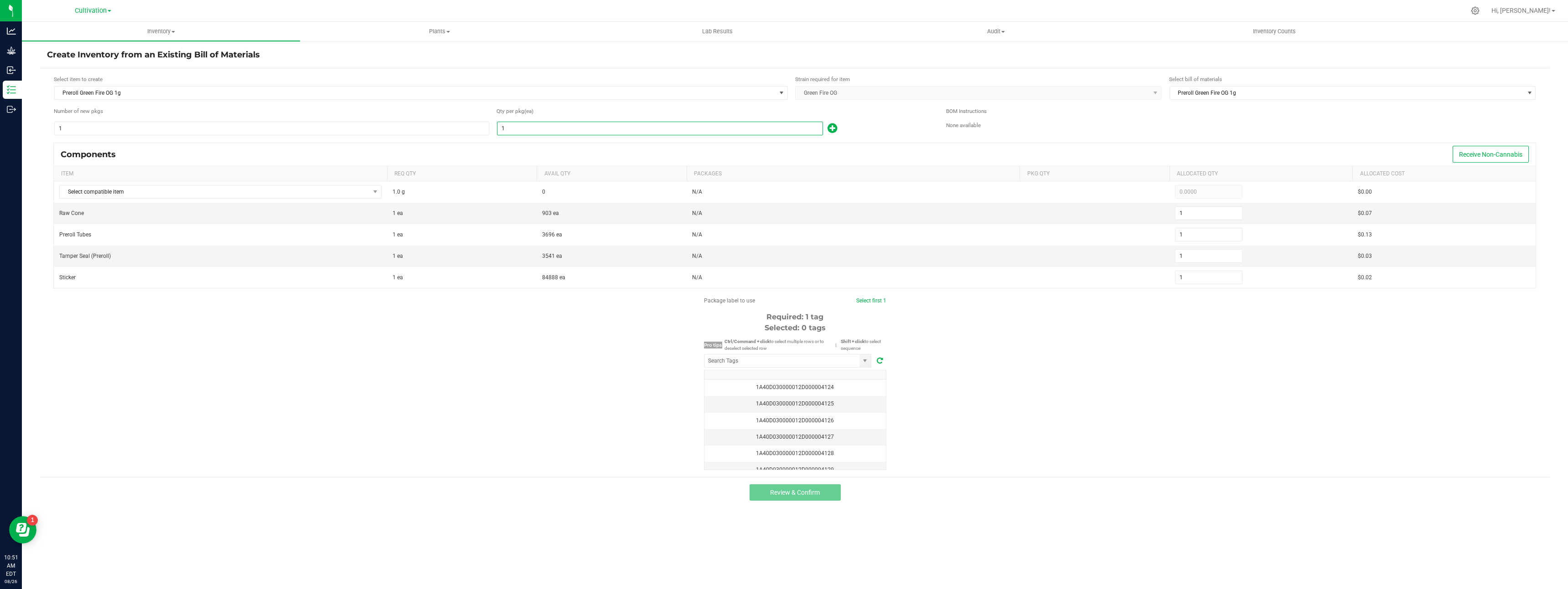
click at [523, 129] on input "1" at bounding box center [660, 129] width 325 height 13
type input "10"
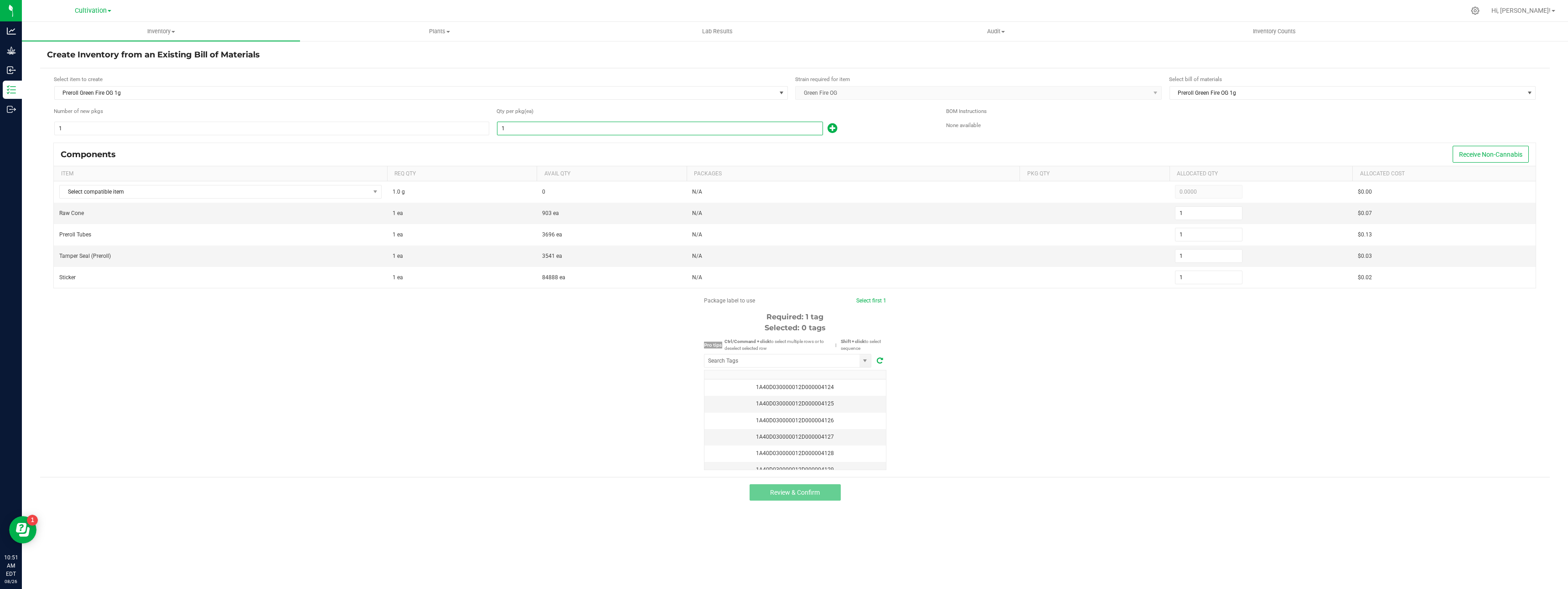
type input "10"
type input "100"
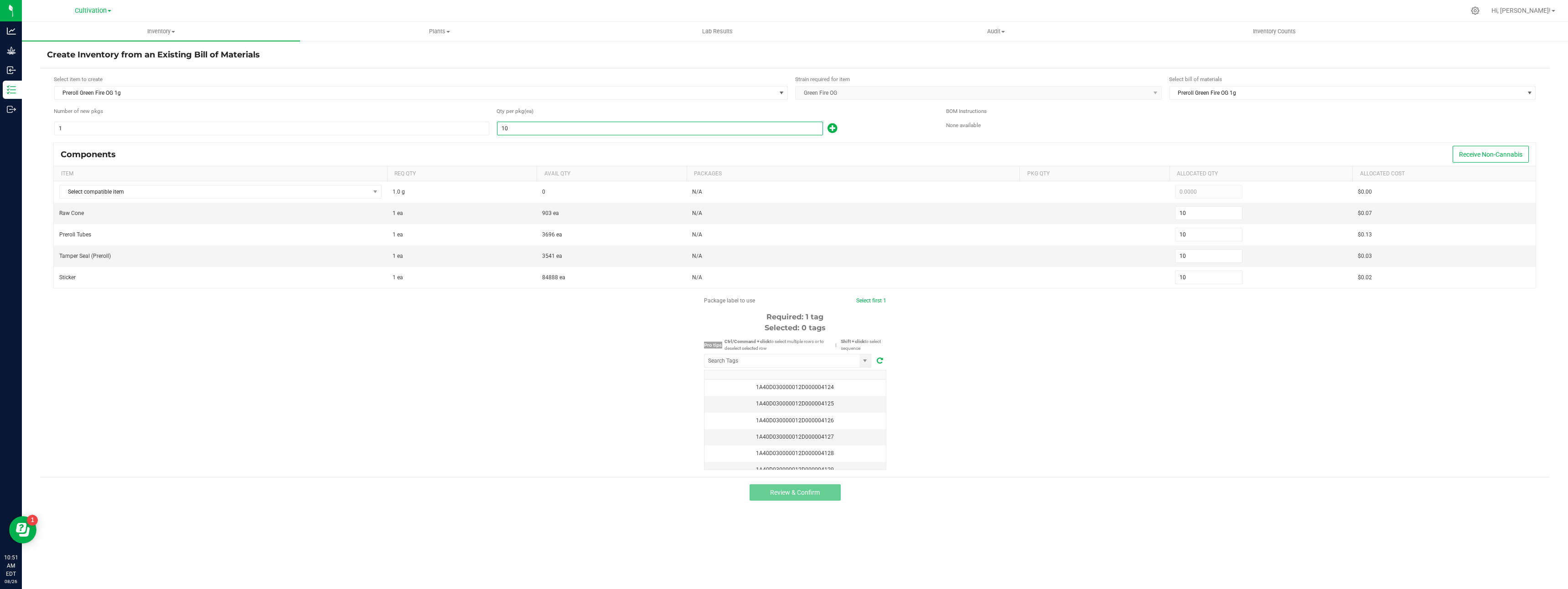
type input "100"
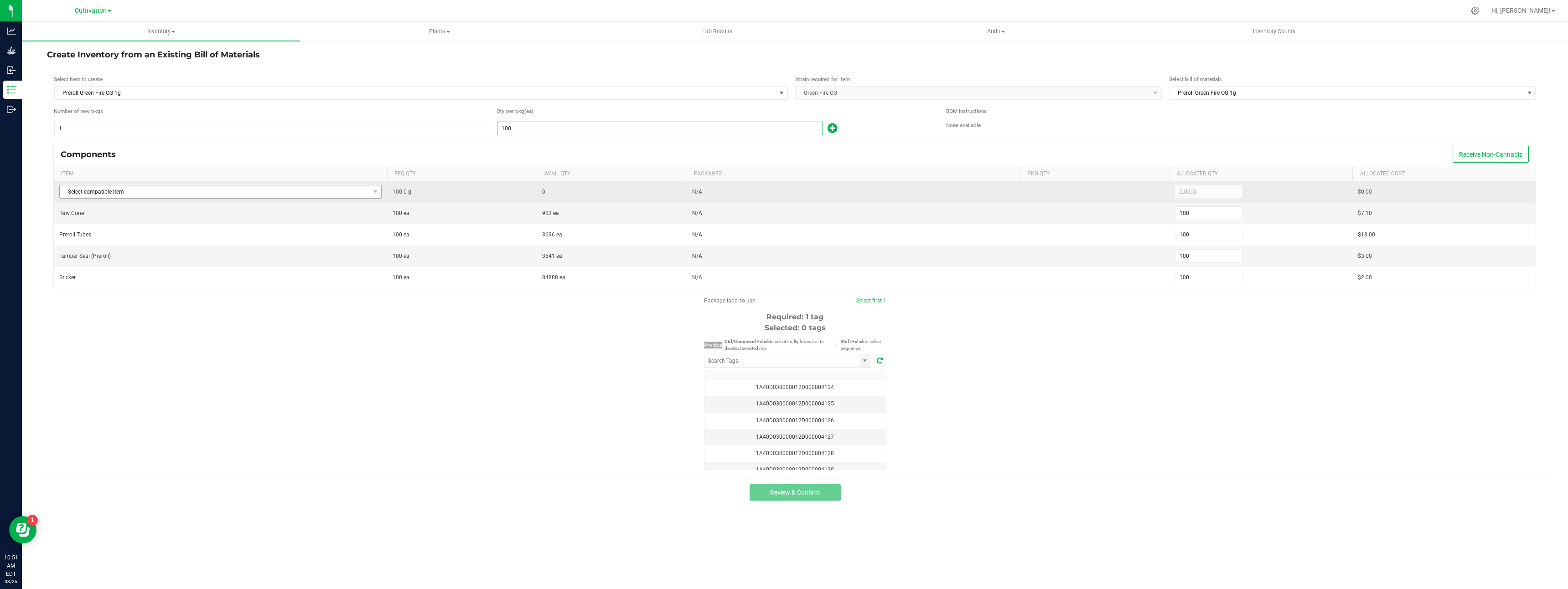
type input "100"
click at [179, 193] on span "Select compatible item" at bounding box center [214, 192] width 309 height 13
type input "gree"
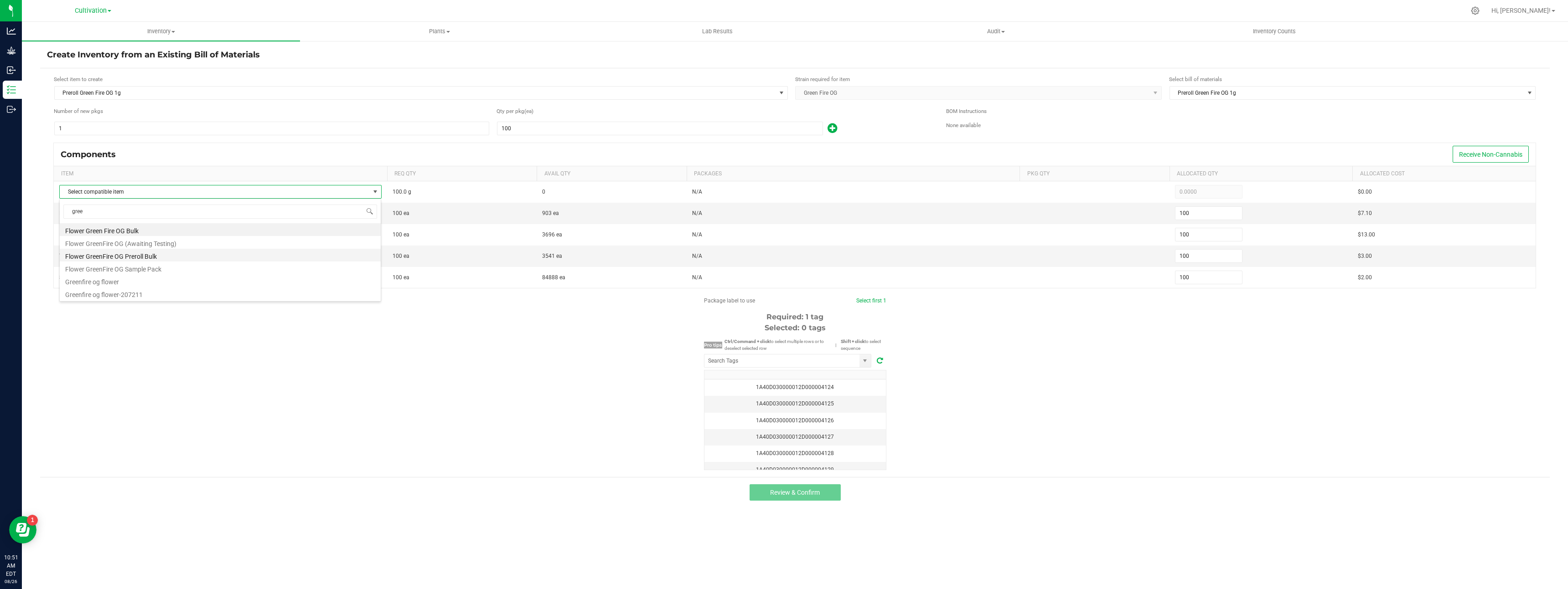
click at [138, 252] on li "Flower GreenFire OG Preroll Bulk" at bounding box center [220, 255] width 321 height 13
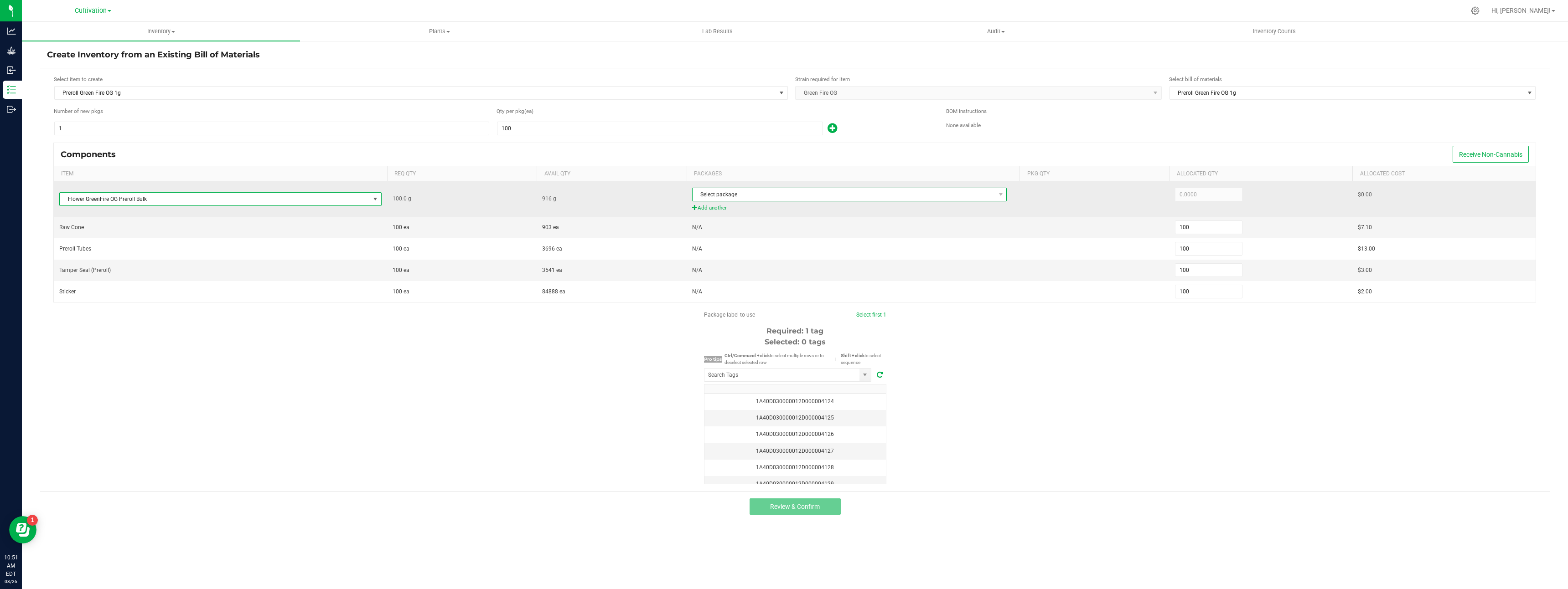
click at [717, 189] on span "Select package" at bounding box center [844, 195] width 302 height 13
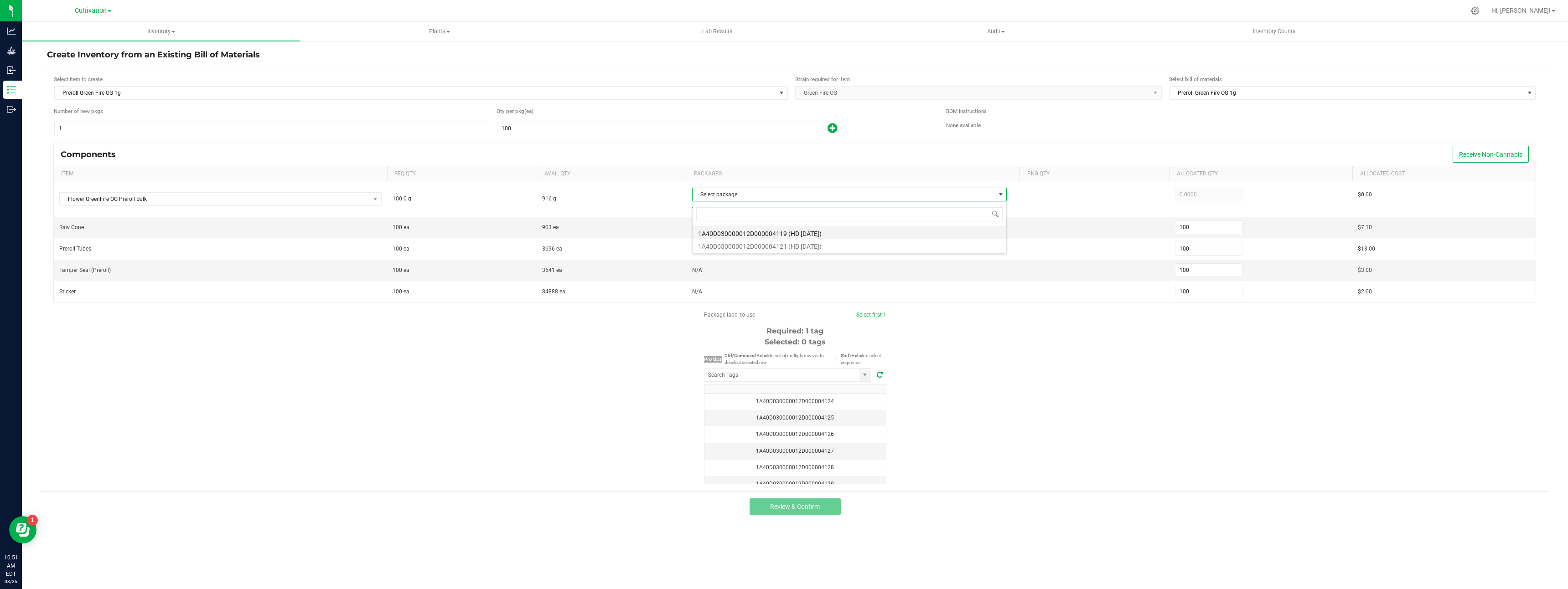
click at [732, 233] on li "1A40D030000012D000004119 (HD:[DATE])" at bounding box center [849, 232] width 314 height 13
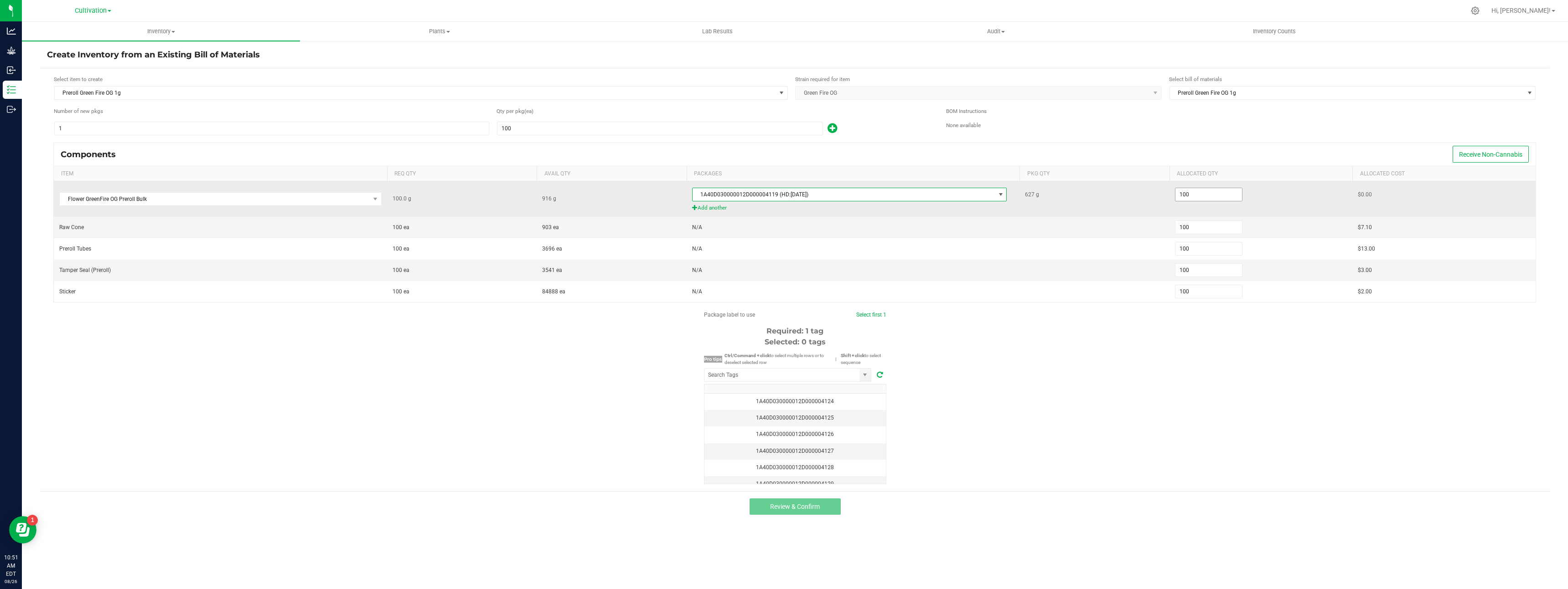
click at [1234, 195] on input "100" at bounding box center [1209, 195] width 67 height 13
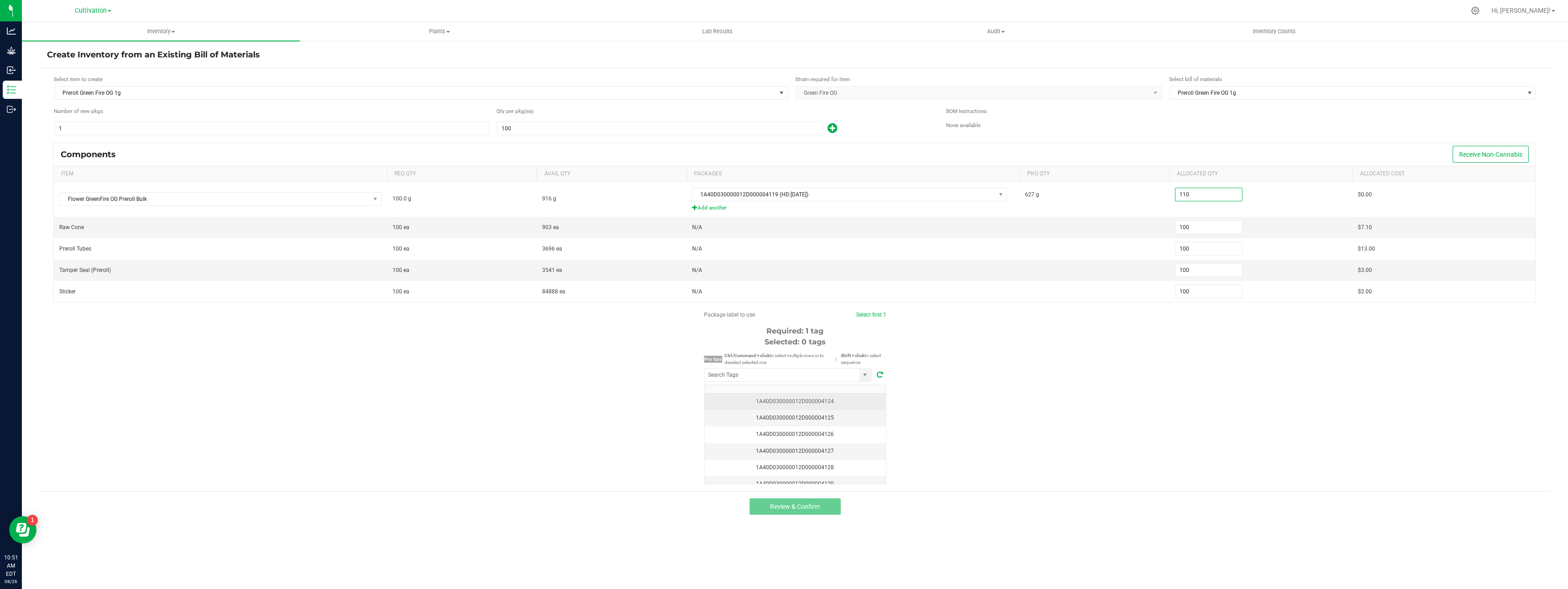
type input "110.0000"
click at [817, 403] on div "1A40D030000012D000004124" at bounding box center [795, 402] width 170 height 9
click at [811, 510] on button "Review & Confirm" at bounding box center [795, 507] width 91 height 17
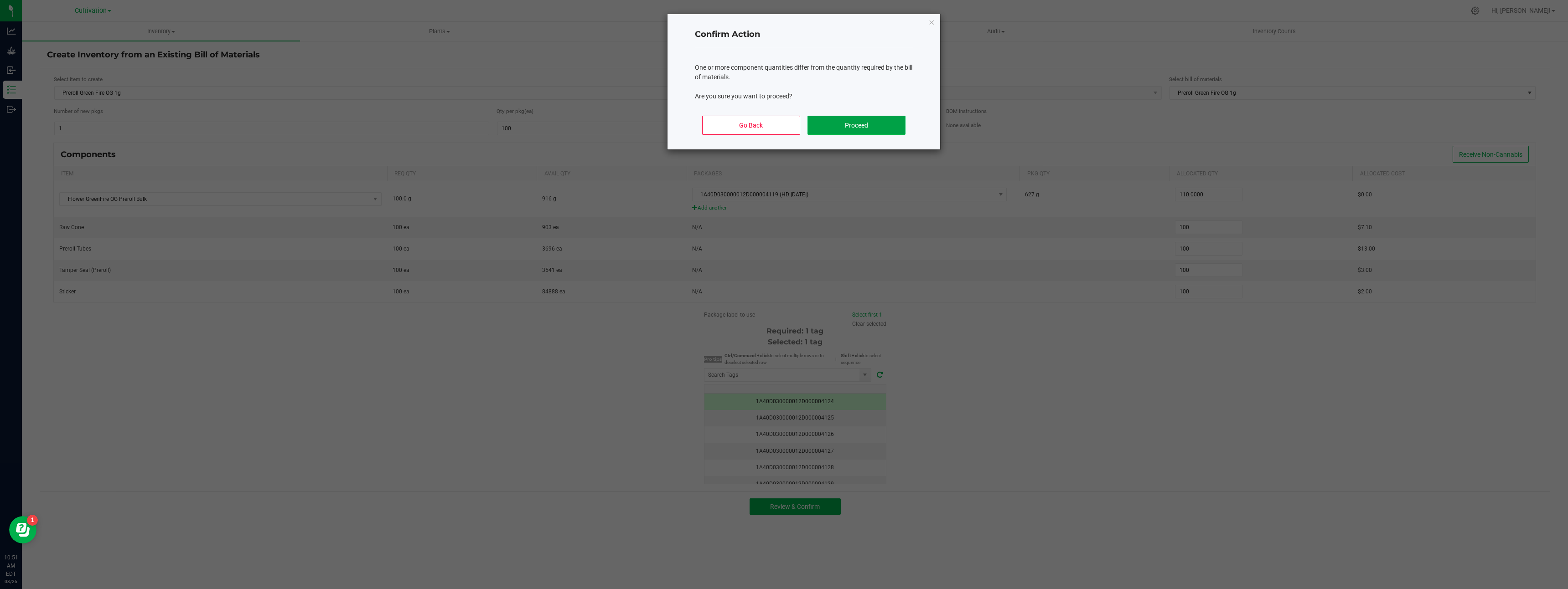
click at [851, 131] on button "Proceed" at bounding box center [856, 125] width 98 height 19
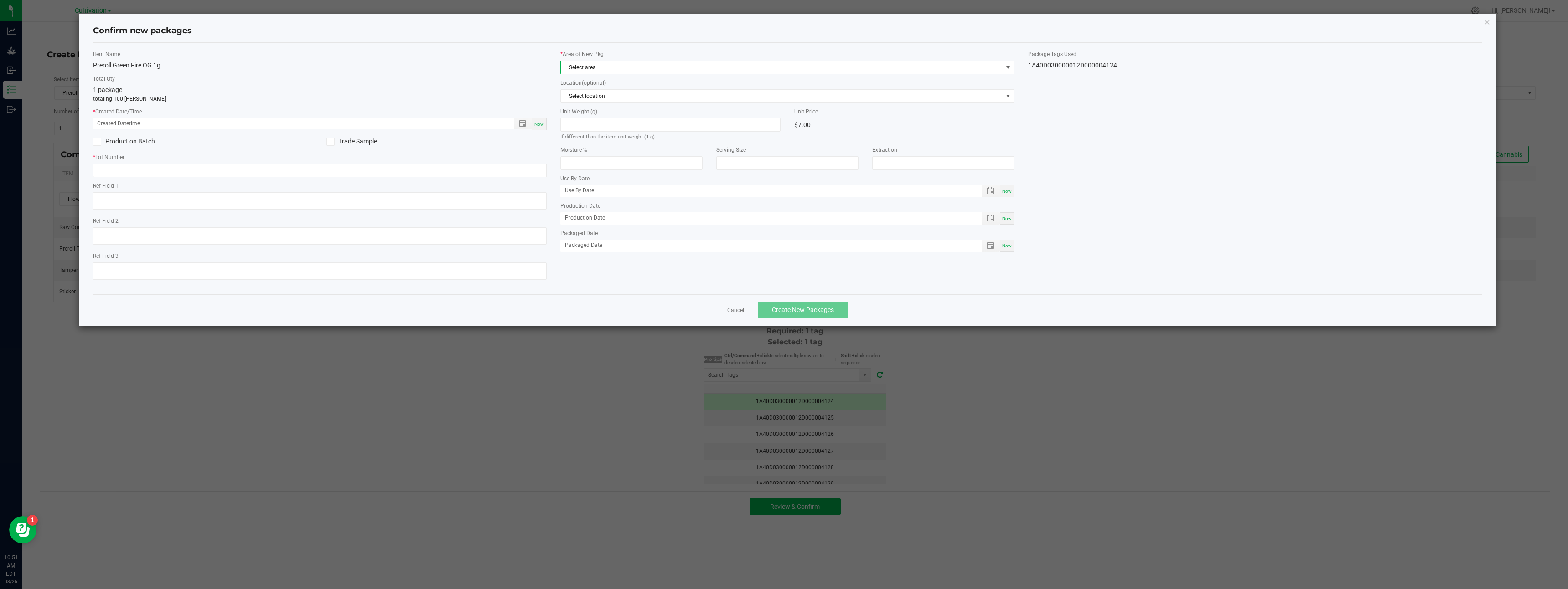
click at [589, 69] on span "Select area" at bounding box center [782, 67] width 442 height 13
drag, startPoint x: 572, startPoint y: 134, endPoint x: 546, endPoint y: 128, distance: 26.7
click at [571, 134] on li "dry room" at bounding box center [788, 131] width 453 height 13
click at [537, 125] on span "Now" at bounding box center [539, 124] width 10 height 5
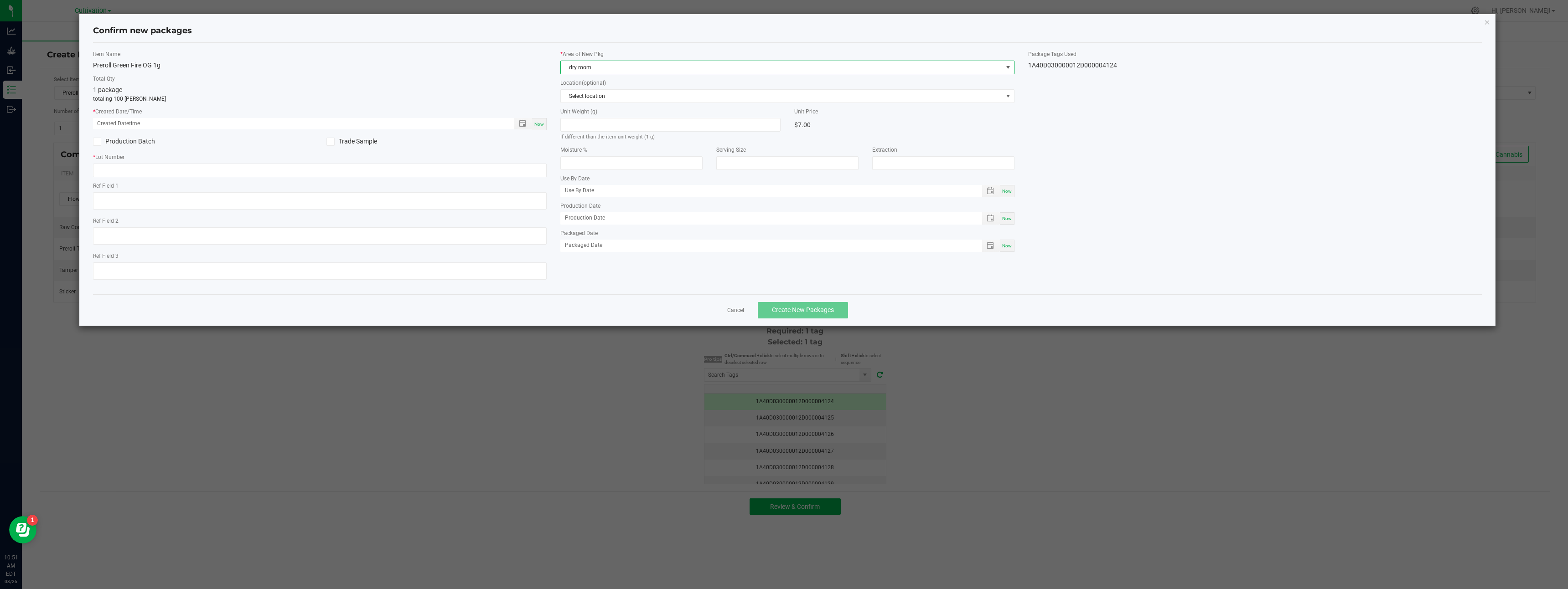
type input "[DATE] 10:51 AM"
click at [534, 164] on input "text" at bounding box center [320, 170] width 454 height 13
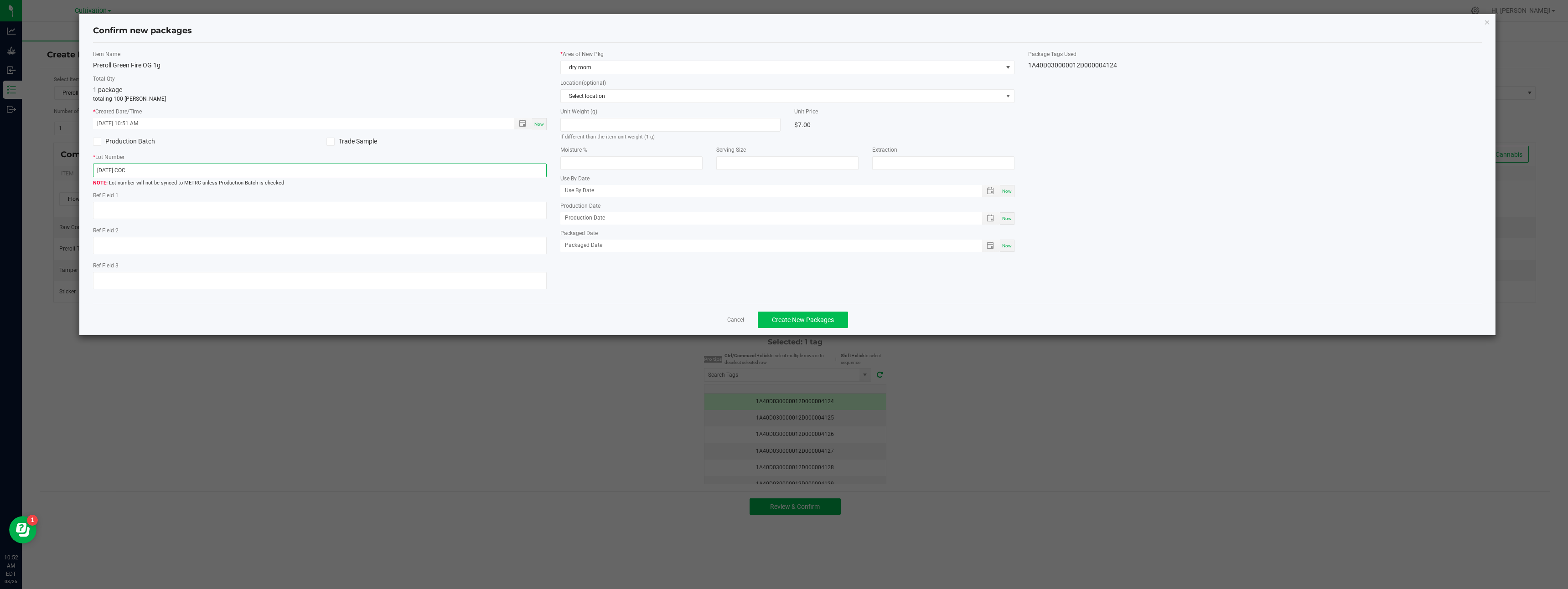
type input "[DATE] COC"
click at [803, 319] on span "Create New Packages" at bounding box center [803, 319] width 62 height 7
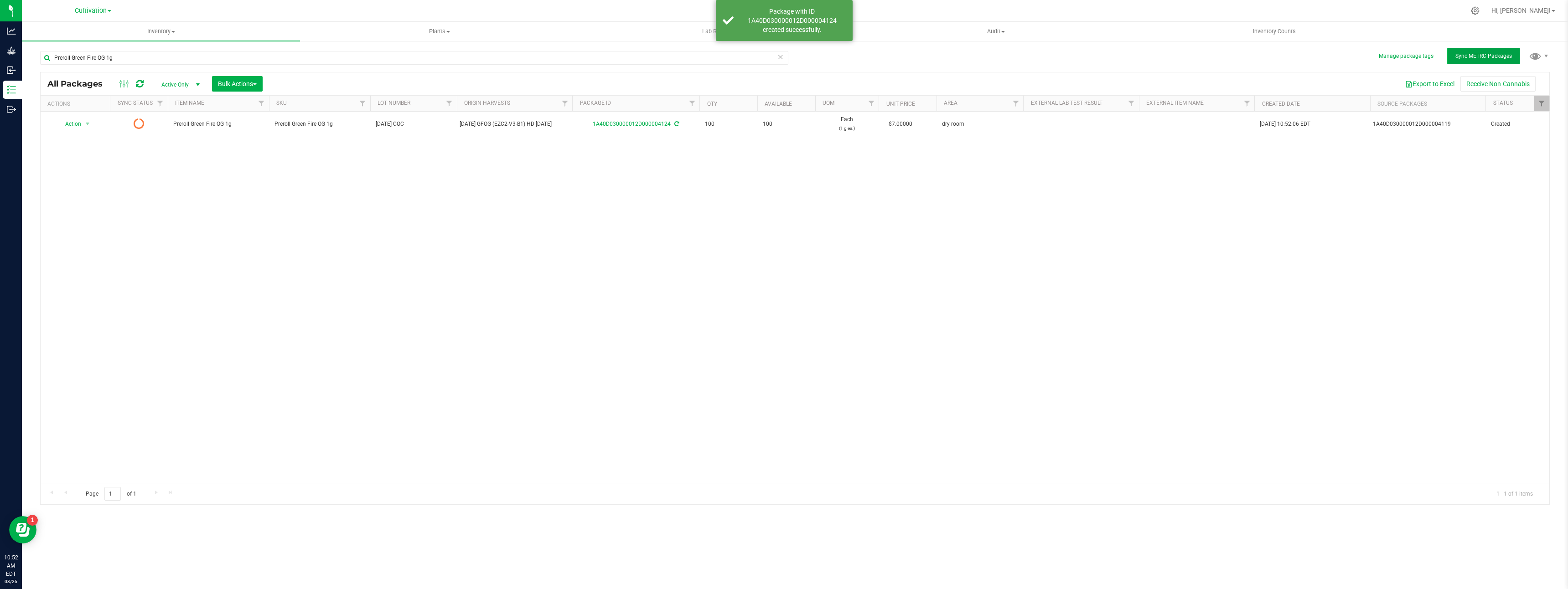
click at [1466, 51] on button "Sync METRC Packages" at bounding box center [1483, 56] width 73 height 17
